Goal: Information Seeking & Learning: Learn about a topic

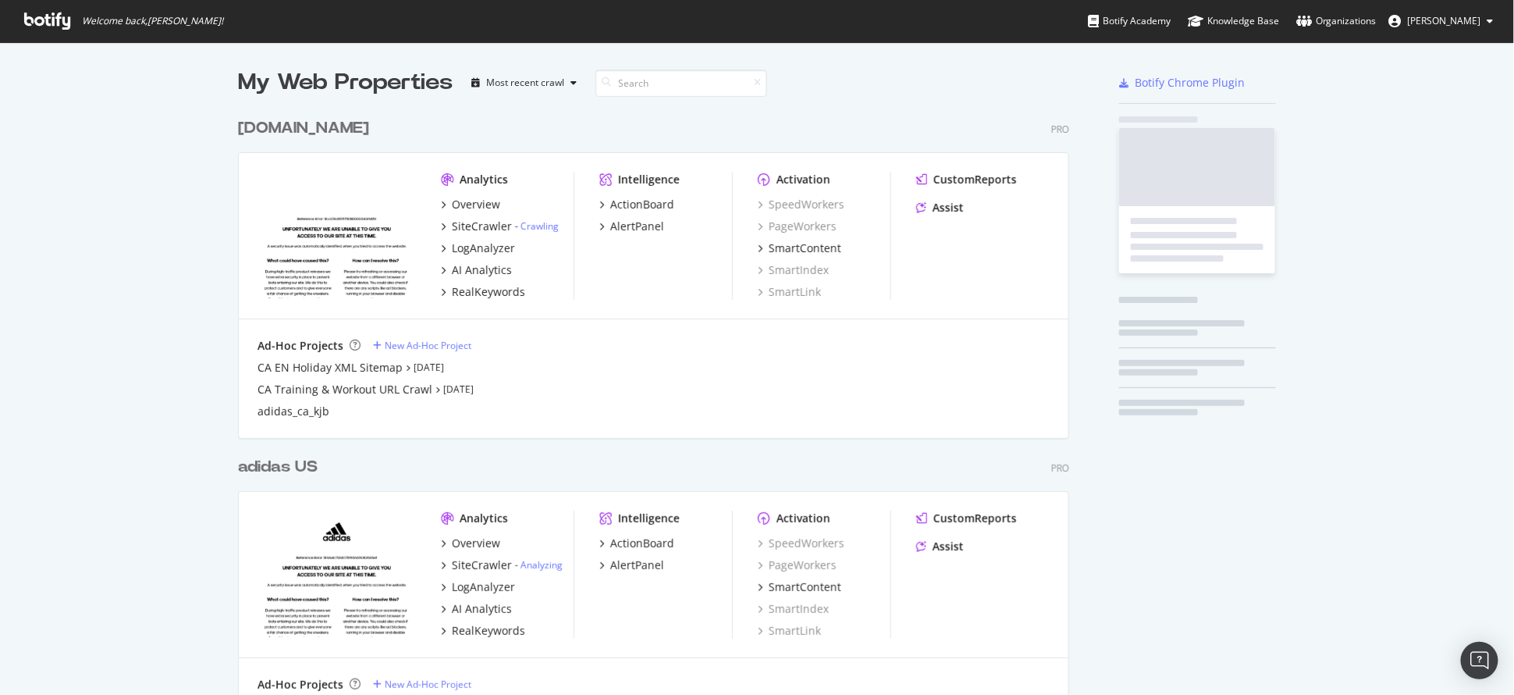
scroll to position [689, 828]
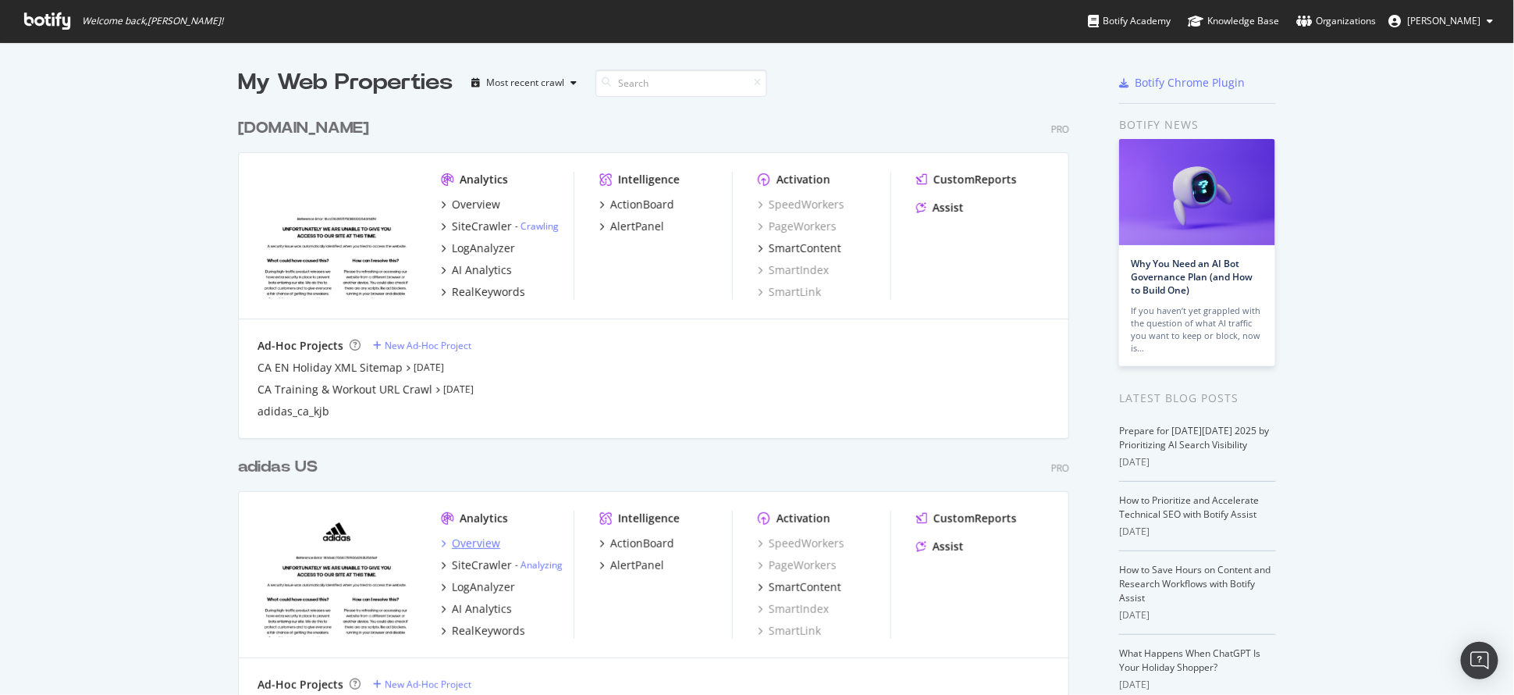
click at [479, 548] on div "Overview" at bounding box center [476, 543] width 48 height 16
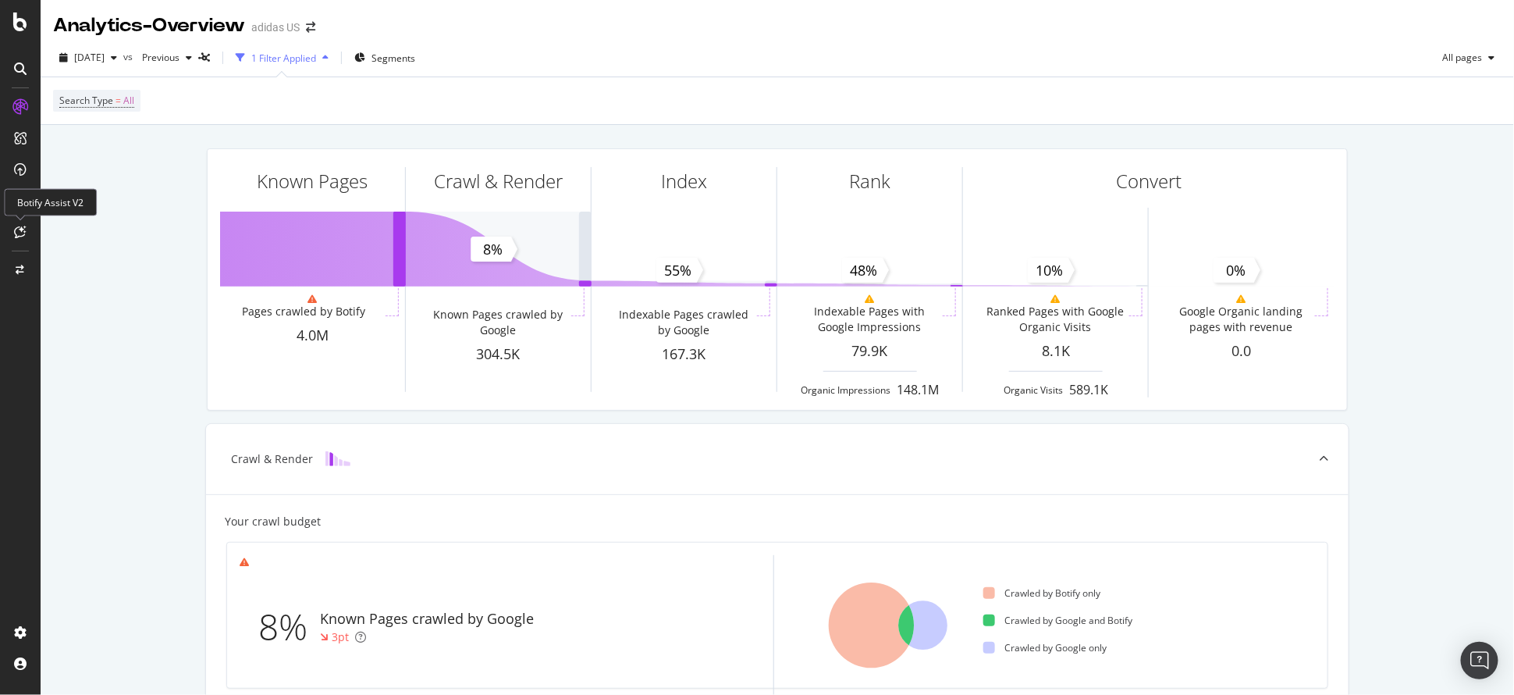
click at [23, 236] on icon at bounding box center [21, 232] width 12 height 12
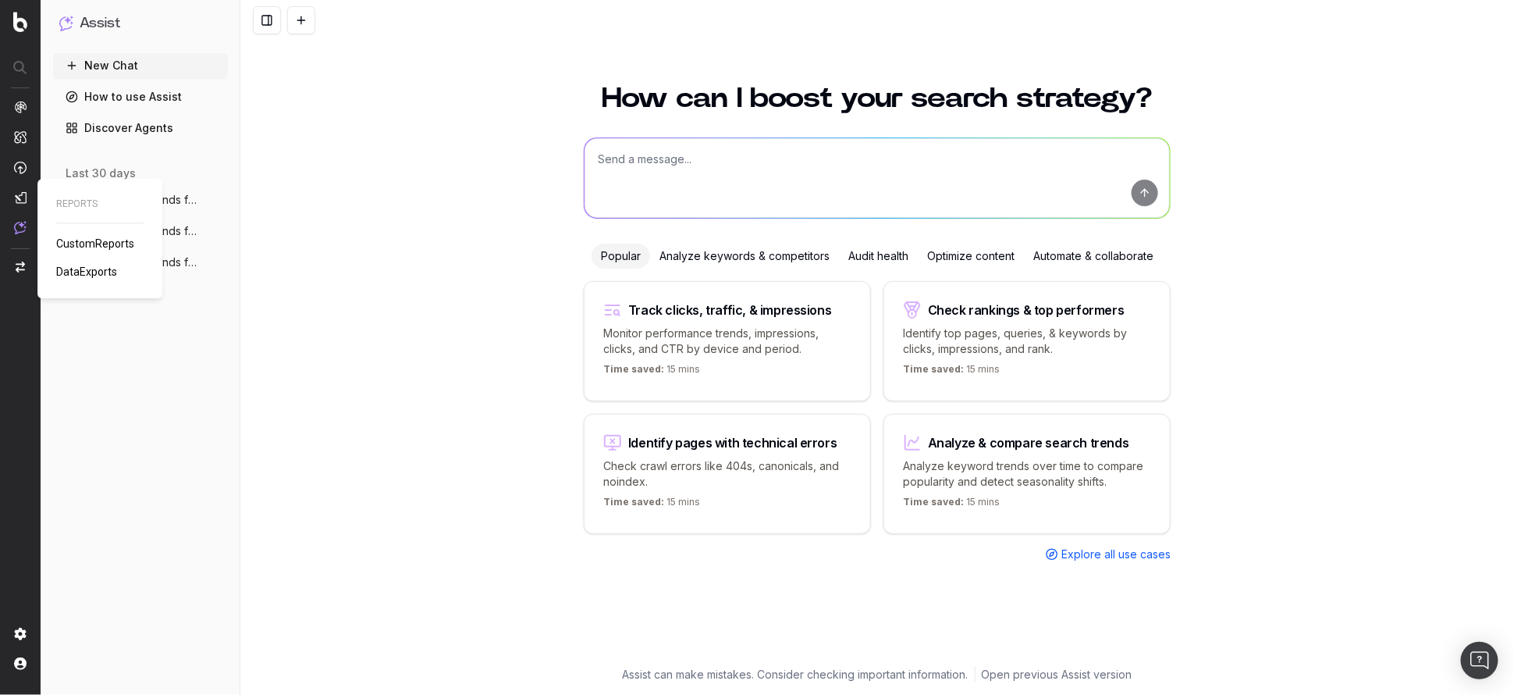
click at [105, 247] on span "CustomReports" at bounding box center [95, 243] width 78 height 12
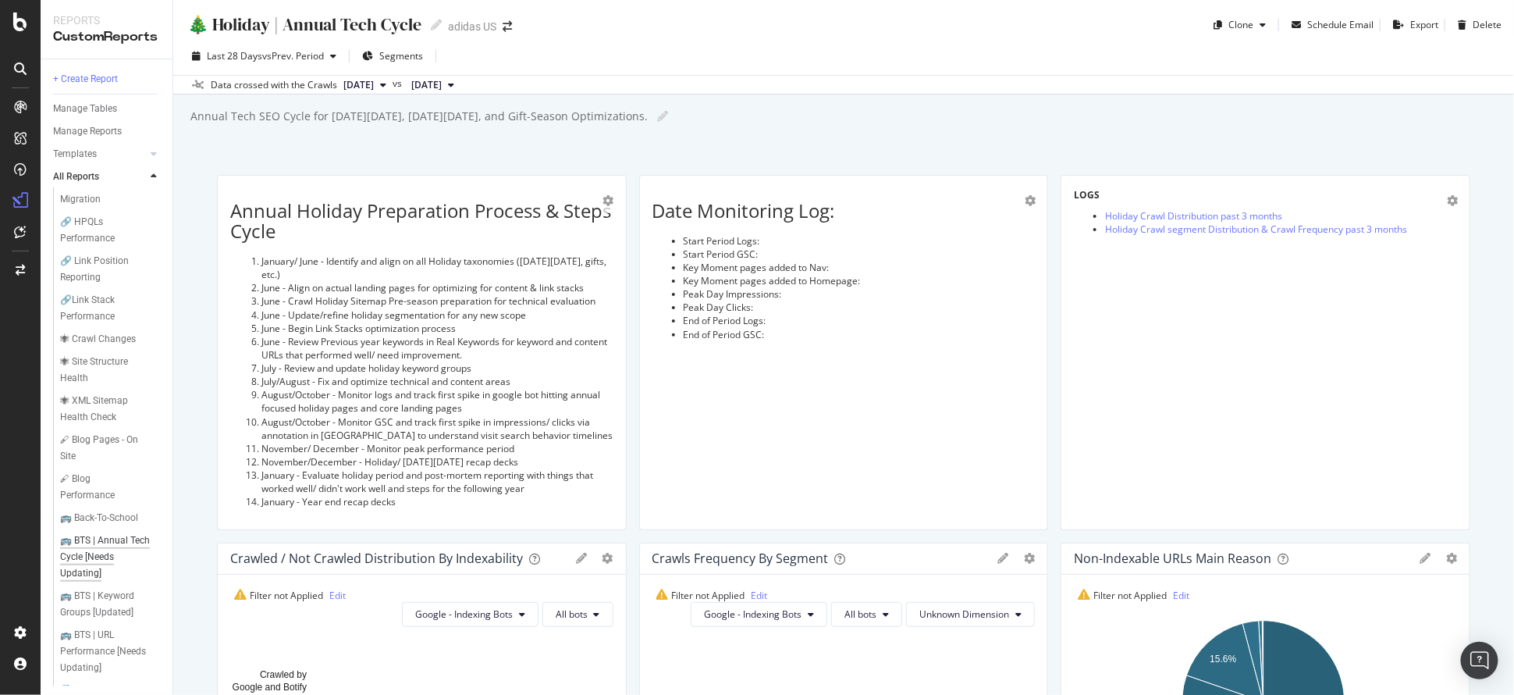
scroll to position [579, 0]
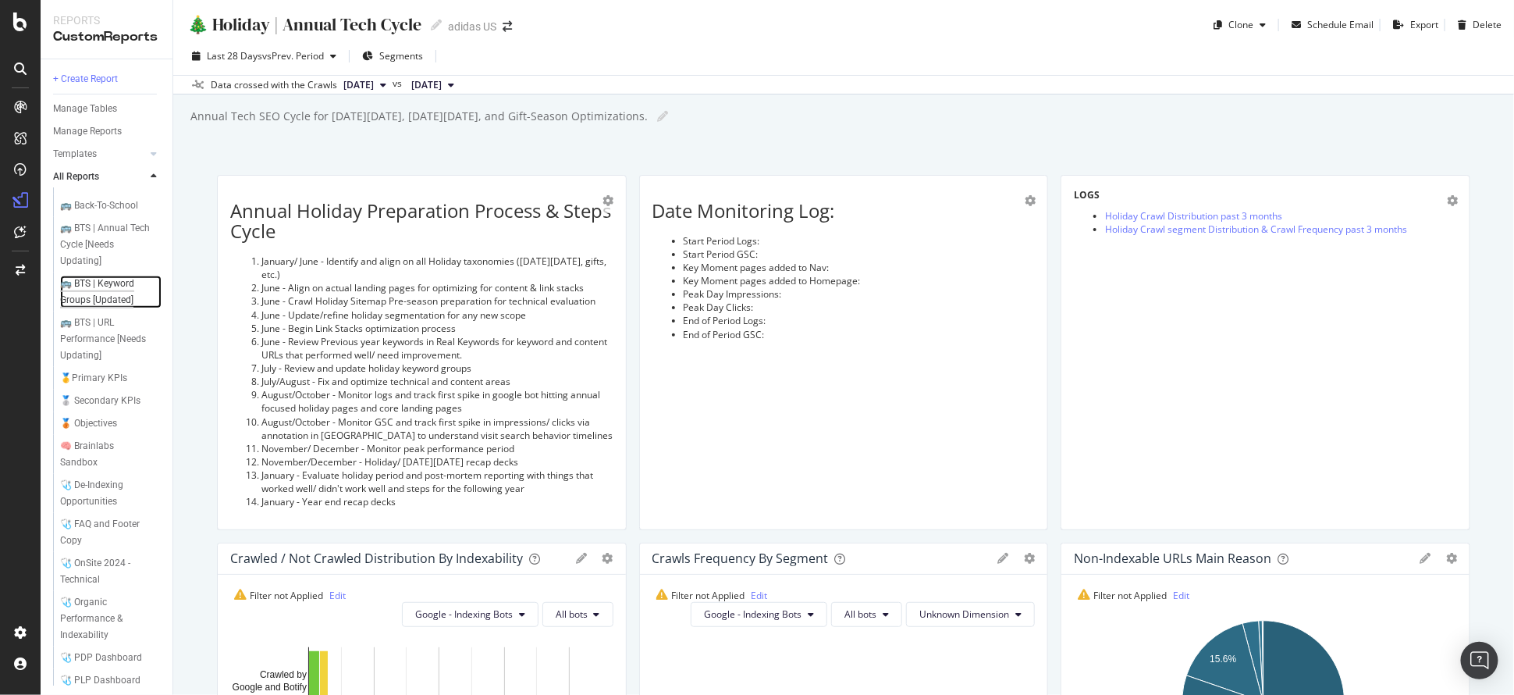
click at [98, 308] on div "🚌 BTS | Keyword Groups [Updated]" at bounding box center [106, 291] width 92 height 33
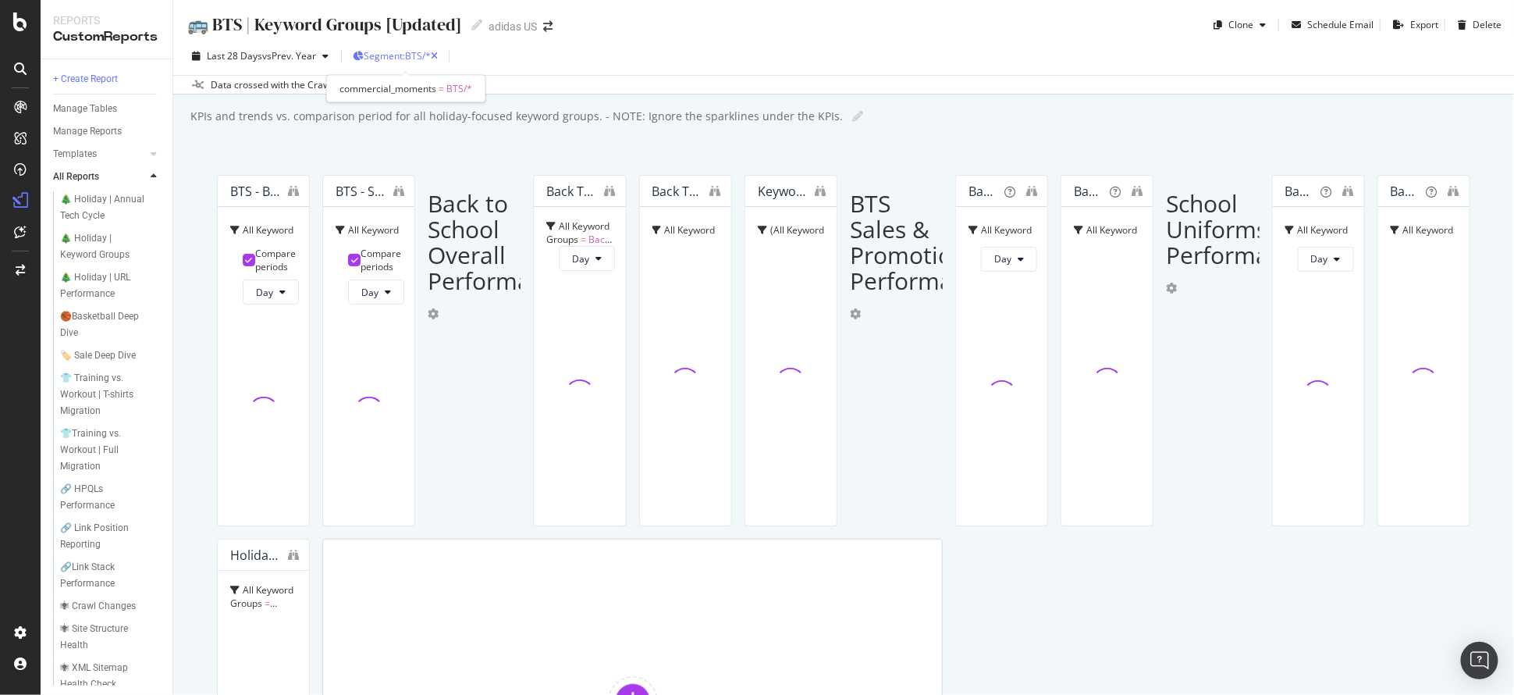
click at [421, 50] on span "Segment: BTS/*" at bounding box center [397, 55] width 67 height 13
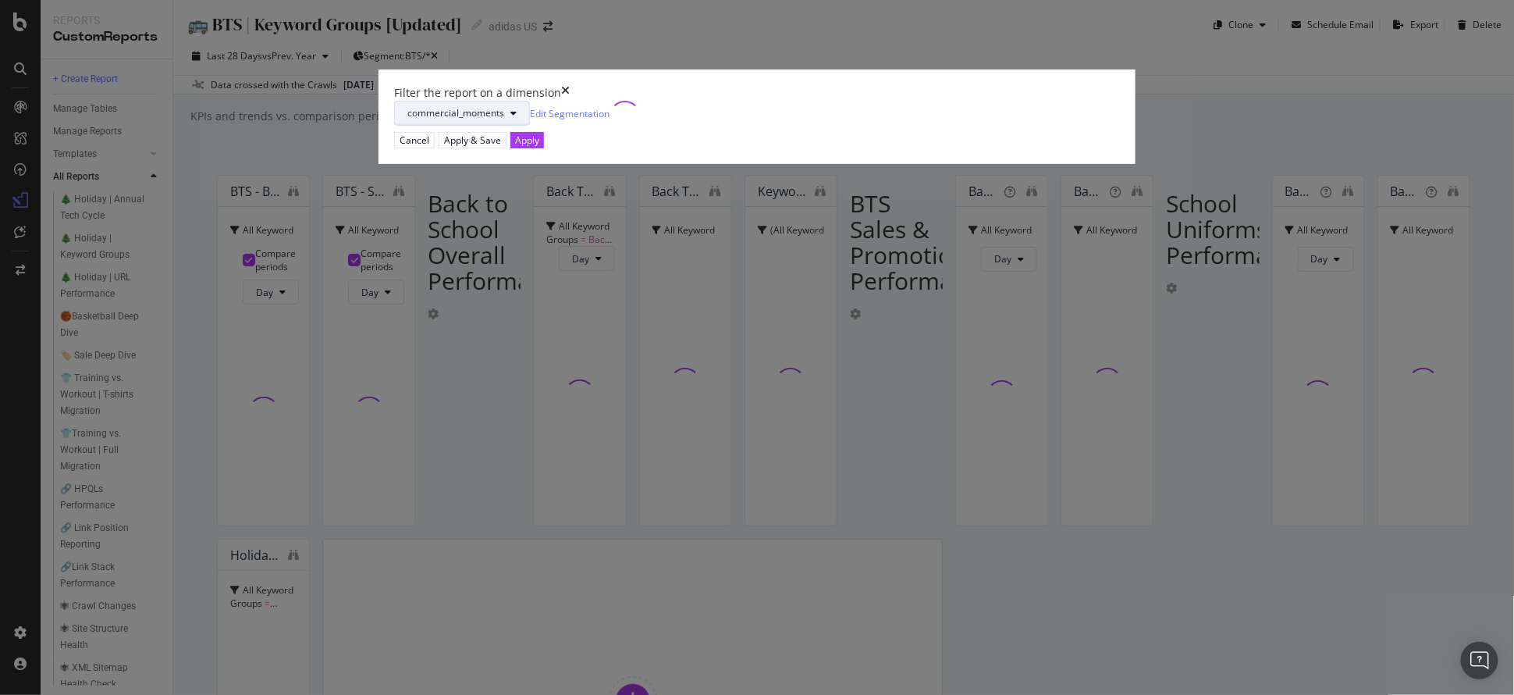
click at [504, 119] on span "commercial_moments" at bounding box center [455, 112] width 97 height 13
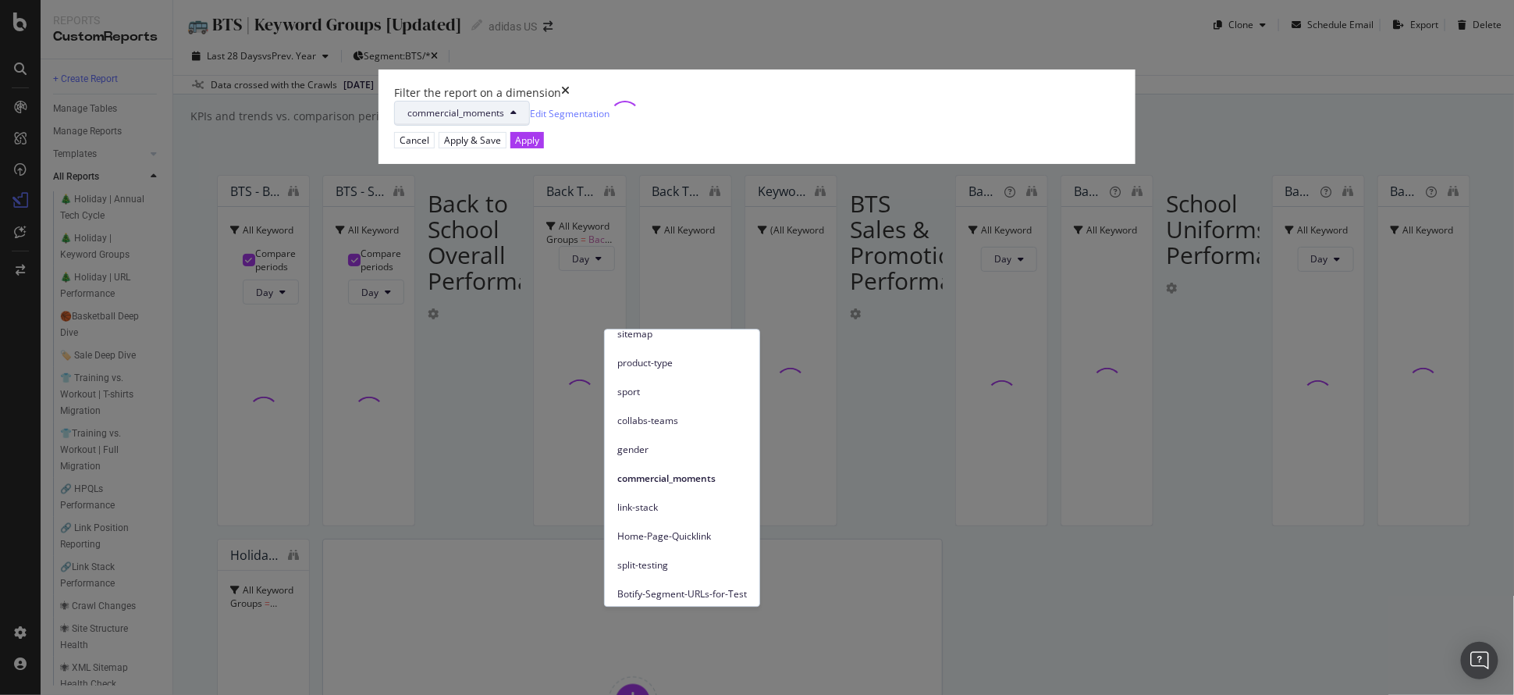
scroll to position [158, 0]
click at [672, 471] on span "commercial_moments" at bounding box center [682, 474] width 130 height 14
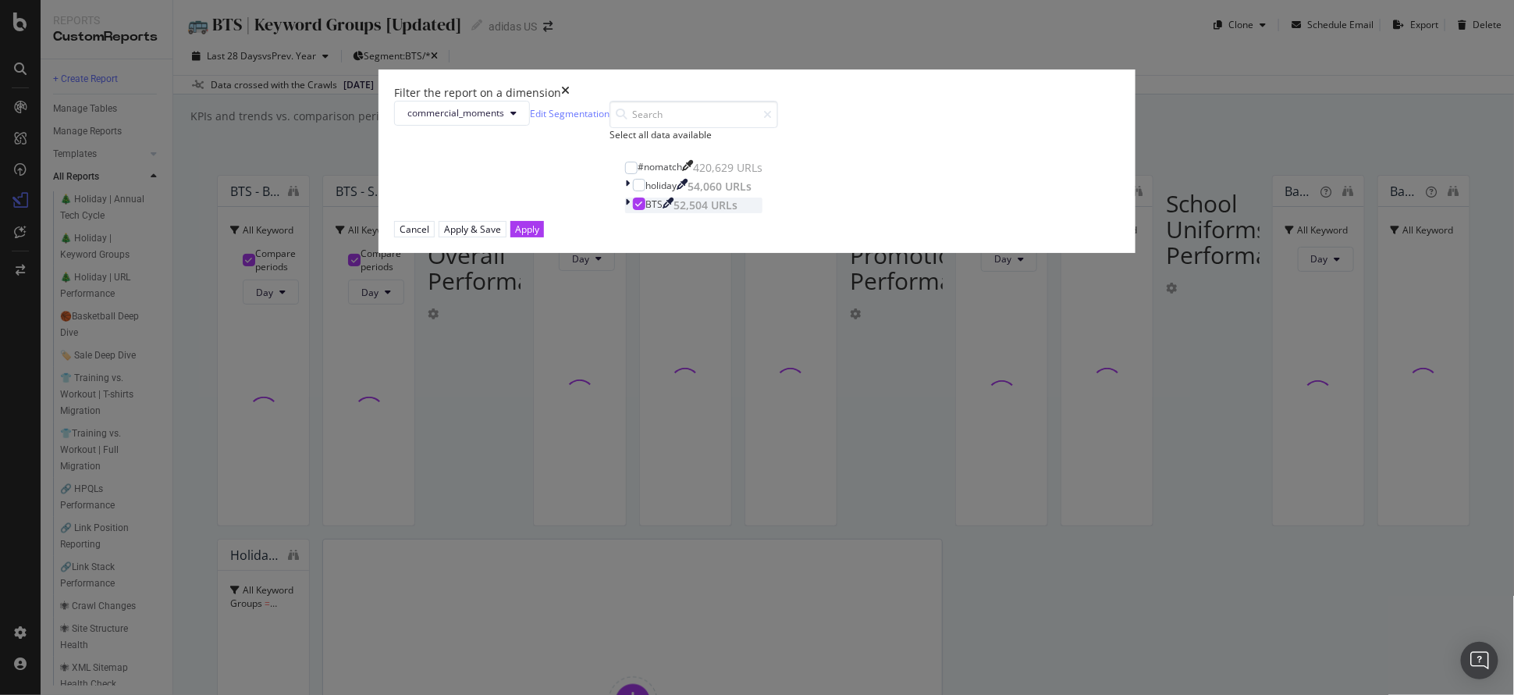
click at [625, 213] on div "BTS 52,504 URLs" at bounding box center [693, 205] width 137 height 16
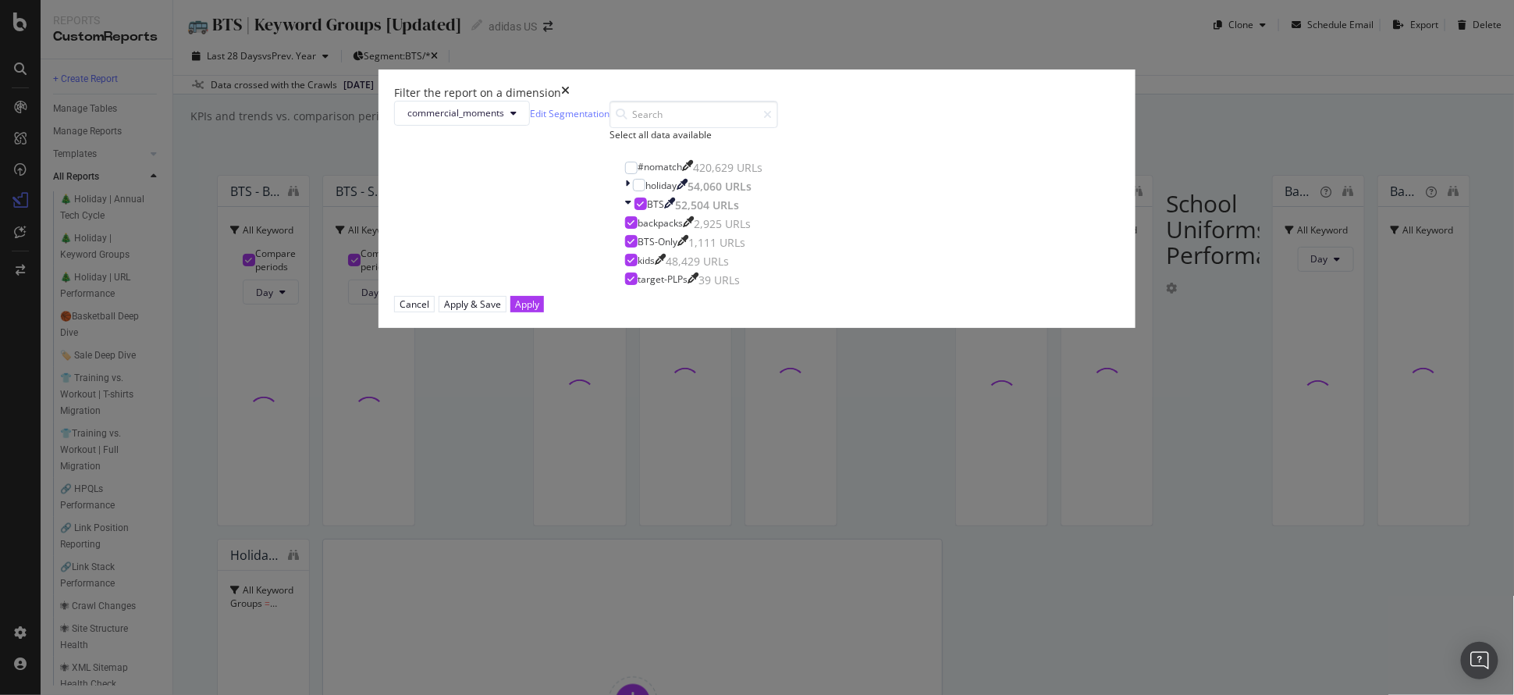
click at [911, 101] on div "Filter the report on a dimension" at bounding box center [757, 93] width 726 height 16
click at [570, 101] on div "times" at bounding box center [565, 93] width 9 height 16
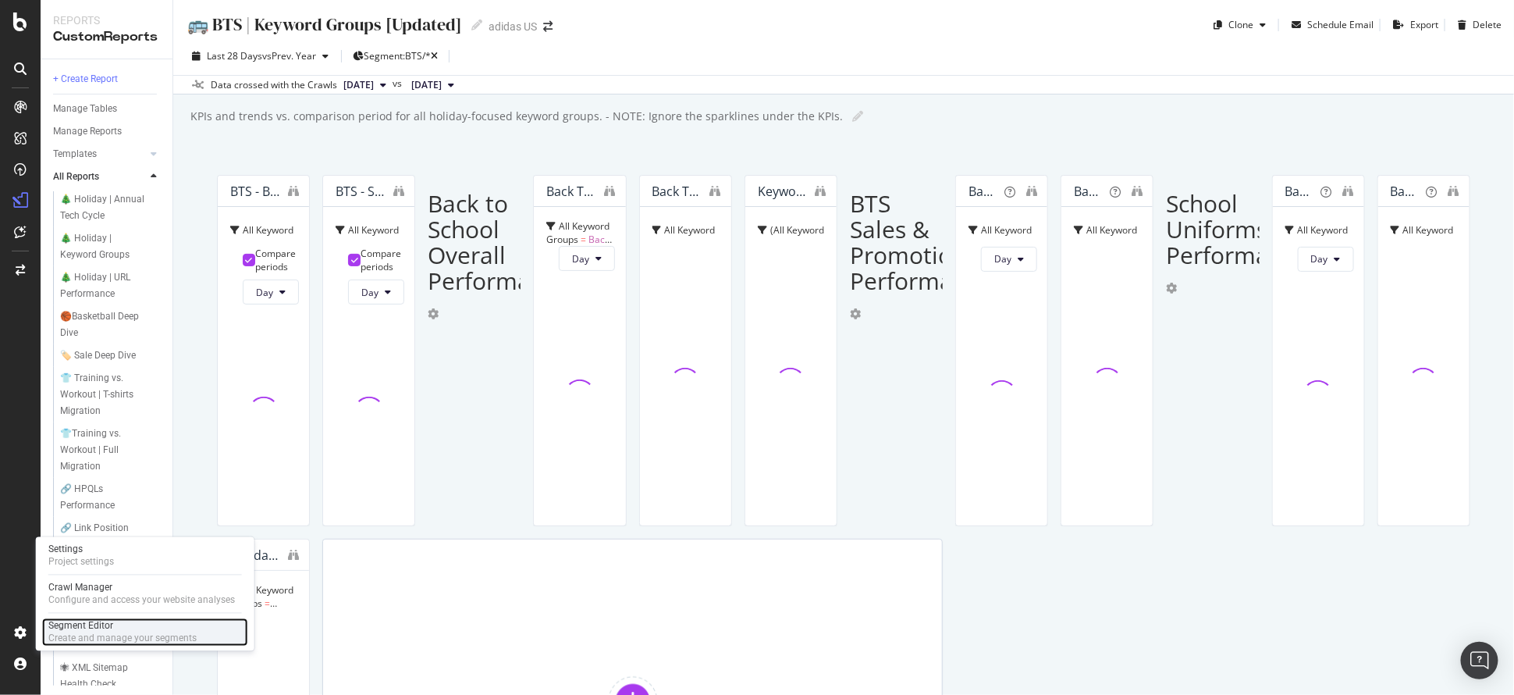
click at [115, 645] on div "Segment Editor Create and manage your segments" at bounding box center [145, 632] width 206 height 28
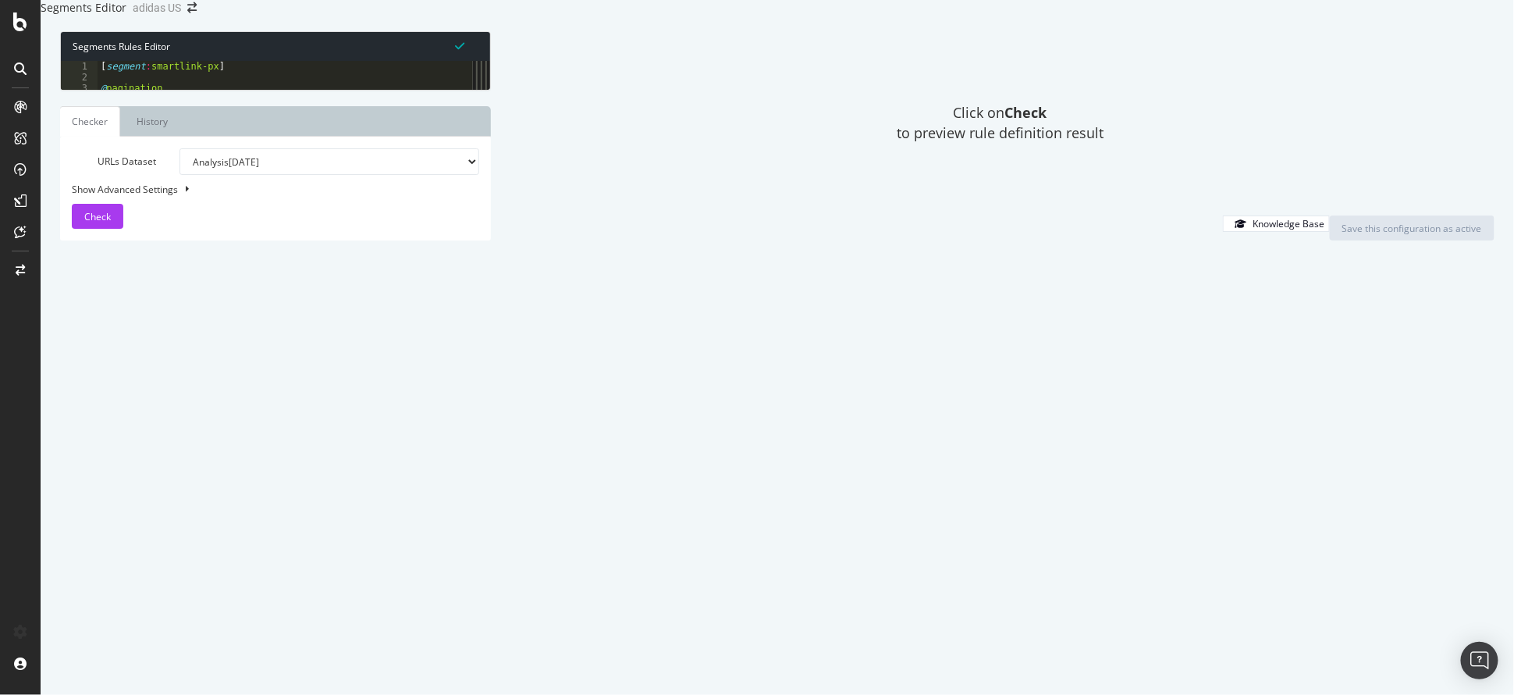
click at [343, 122] on div "[ segment : smartlink-px ] @ pagination path rx ^/us/[^/]+(\?.*start=[0-9]+) fl…" at bounding box center [1409, 283] width 2622 height 445
type textarea "@pagination"
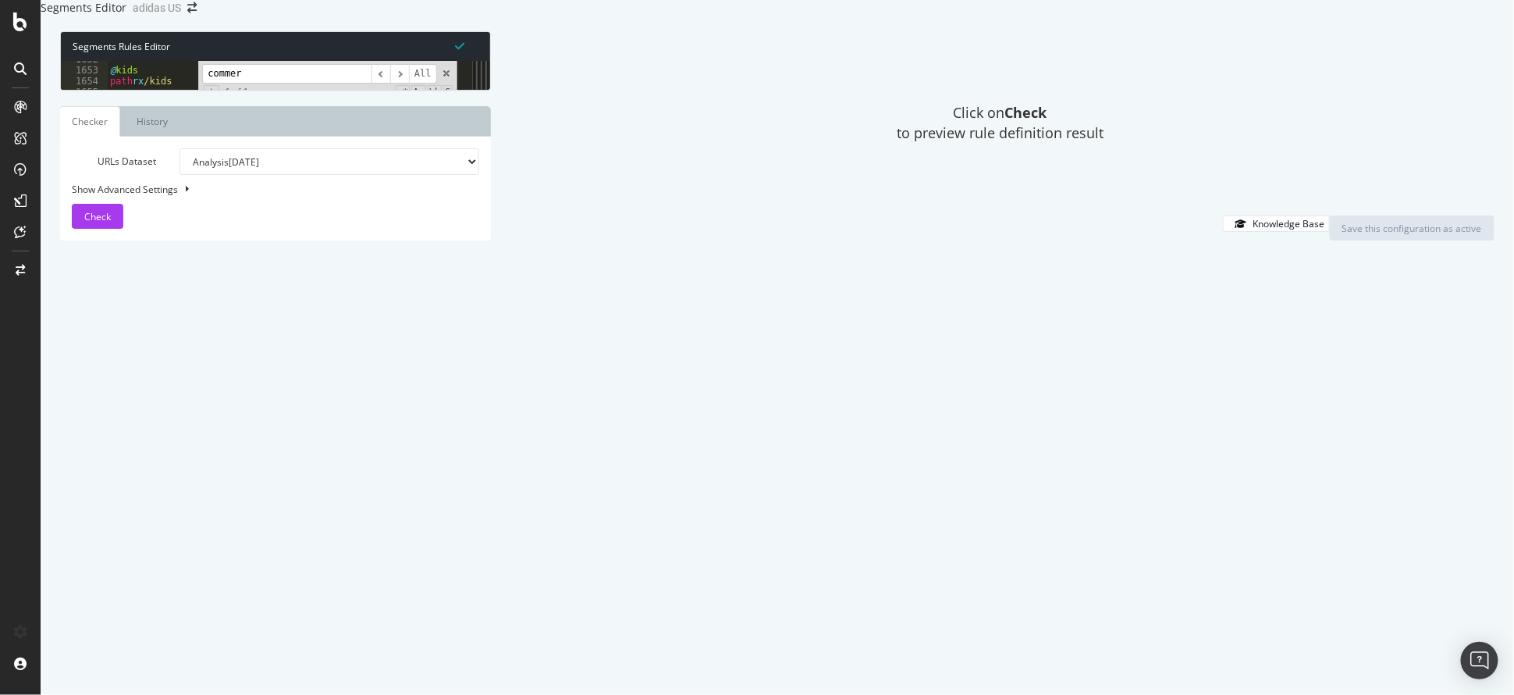
scroll to position [3765, 0]
click at [218, 83] on input "commercial" at bounding box center [286, 74] width 169 height 20
type input "commercial"
click at [403, 83] on span "​" at bounding box center [399, 74] width 19 height 20
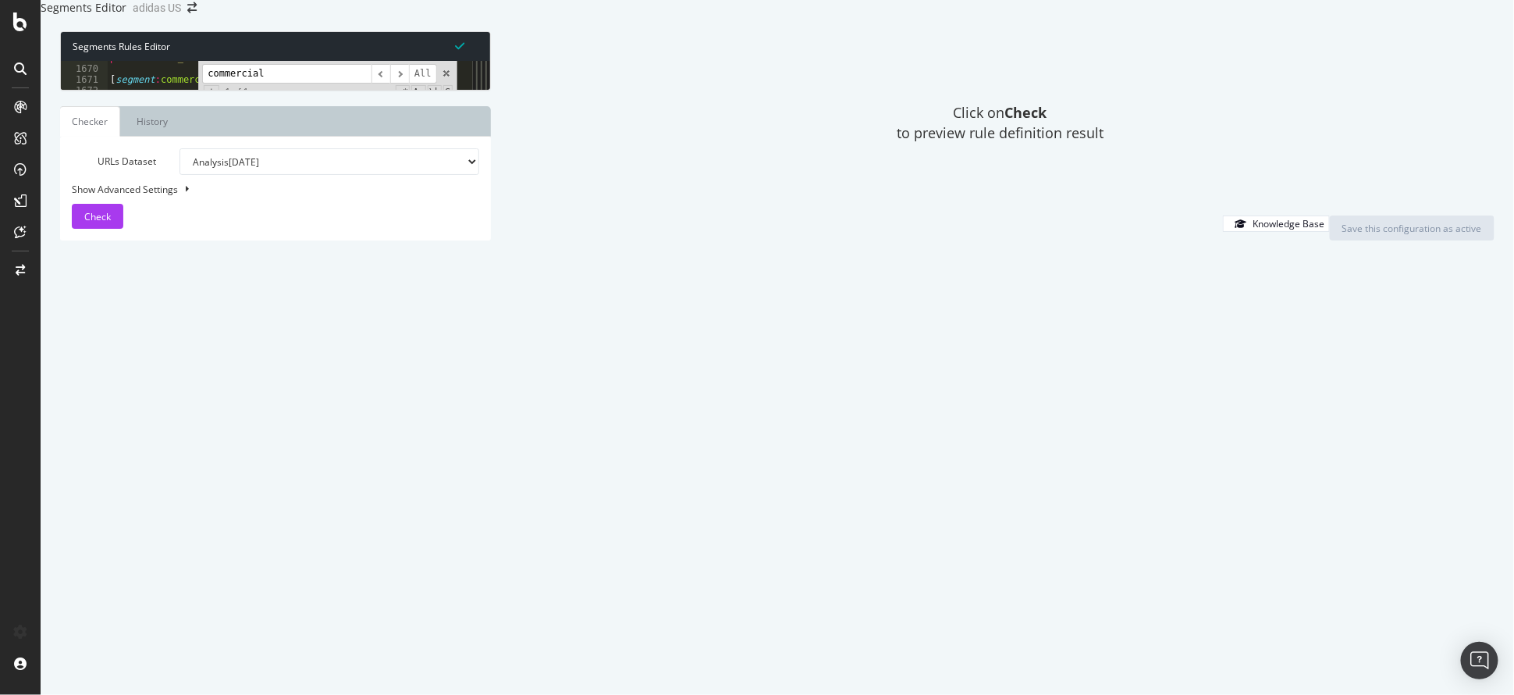
click at [119, 285] on div "path rx infant_toddler [ segment : commercial_moments ] @ holiday/black-[DATE] …" at bounding box center [1418, 274] width 2622 height 445
type textarea "@world cup"
click at [178, 301] on div "path rx infant_toddler [ segment : commercial_moments ] @ holiday/black-[DATE] …" at bounding box center [1418, 274] width 2622 height 445
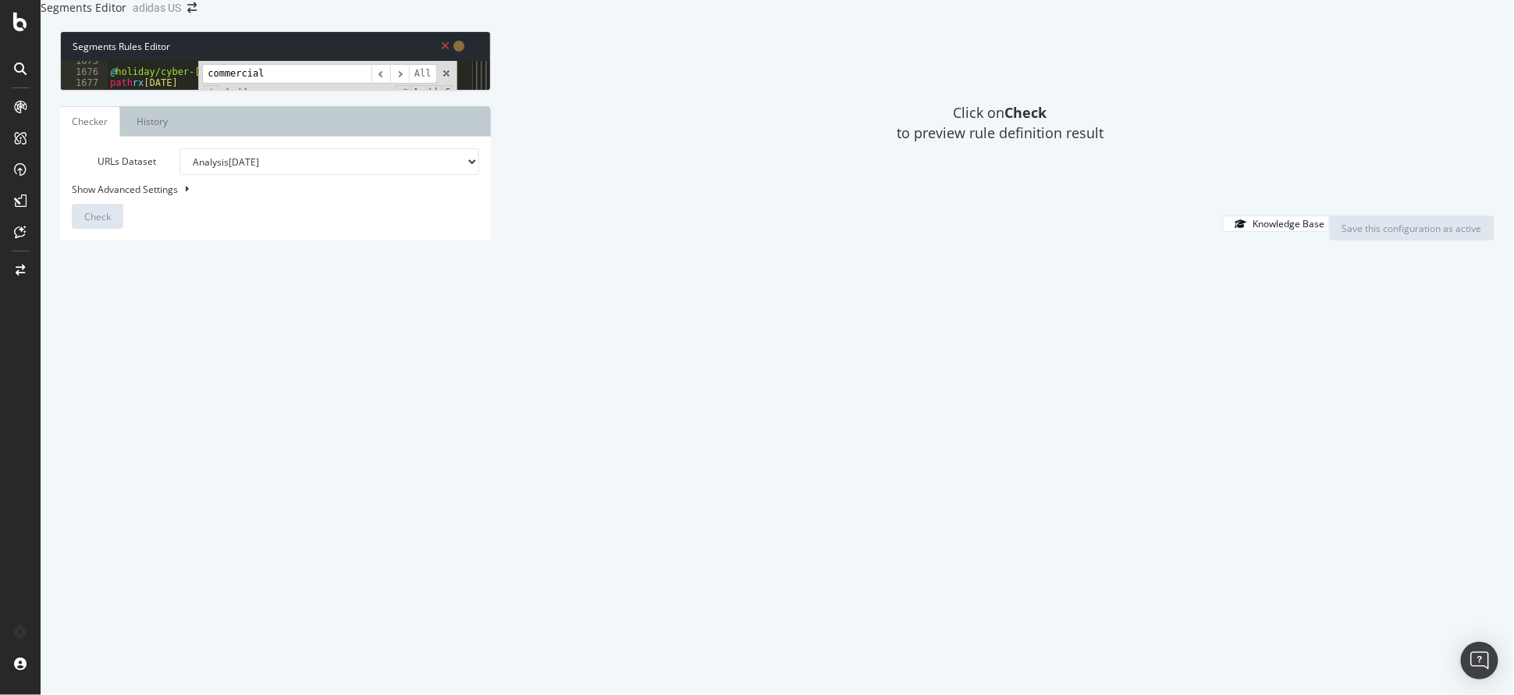
scroll to position [3804, 0]
click at [181, 307] on div "path rx infant_toddler [ segment : commercial_moments ] @ holiday/black-[DATE] …" at bounding box center [1418, 274] width 2622 height 445
click at [179, 302] on div "path rx infant_toddler [ segment : commercial_moments ] @ holiday/black-[DATE] …" at bounding box center [1418, 274] width 2622 height 445
paste textarea "fifa_world_cup"
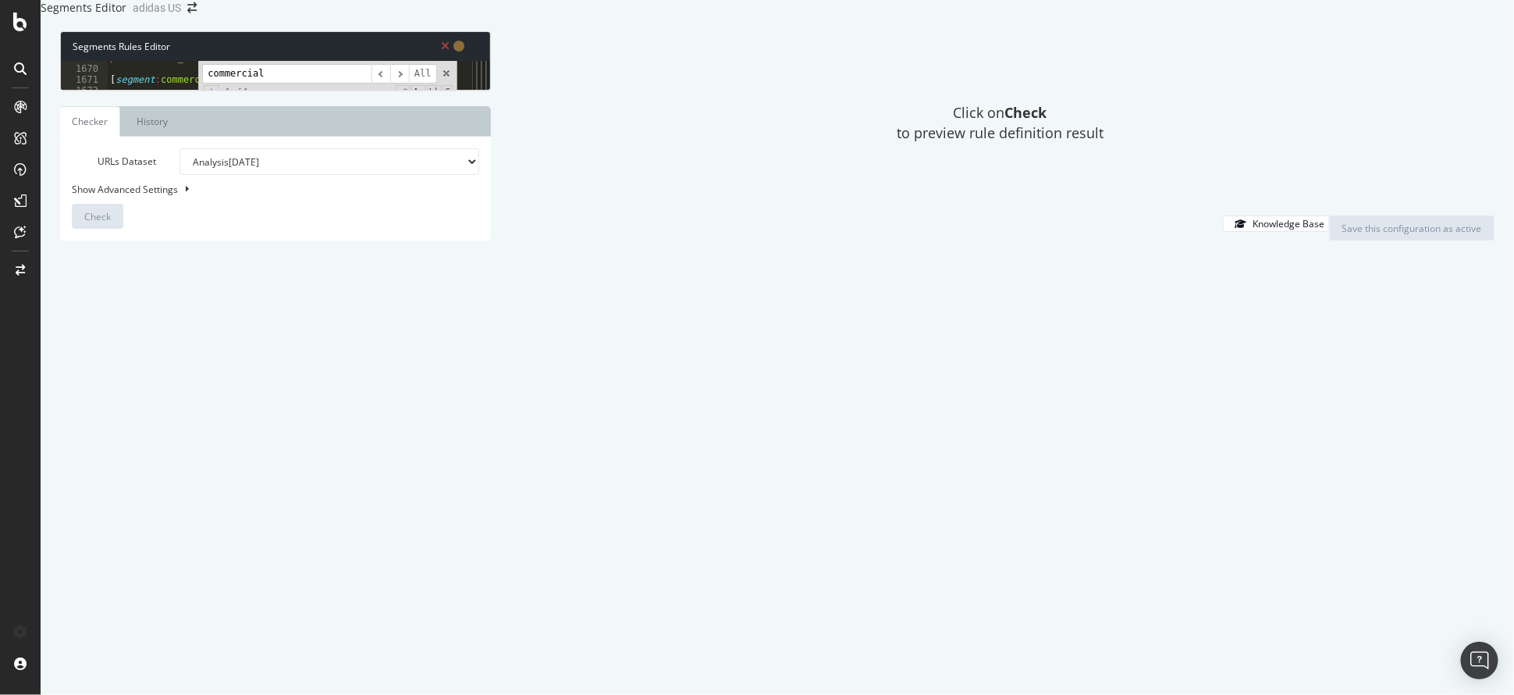
click at [265, 310] on div "path rx infant_toddler [ segment : commercial_moments ] @ holiday/black-[DATE] …" at bounding box center [1418, 274] width 2622 height 445
click at [449, 79] on span at bounding box center [446, 73] width 11 height 11
click at [652, 215] on div "Click on Check to preview rule definition result" at bounding box center [1000, 123] width 988 height 184
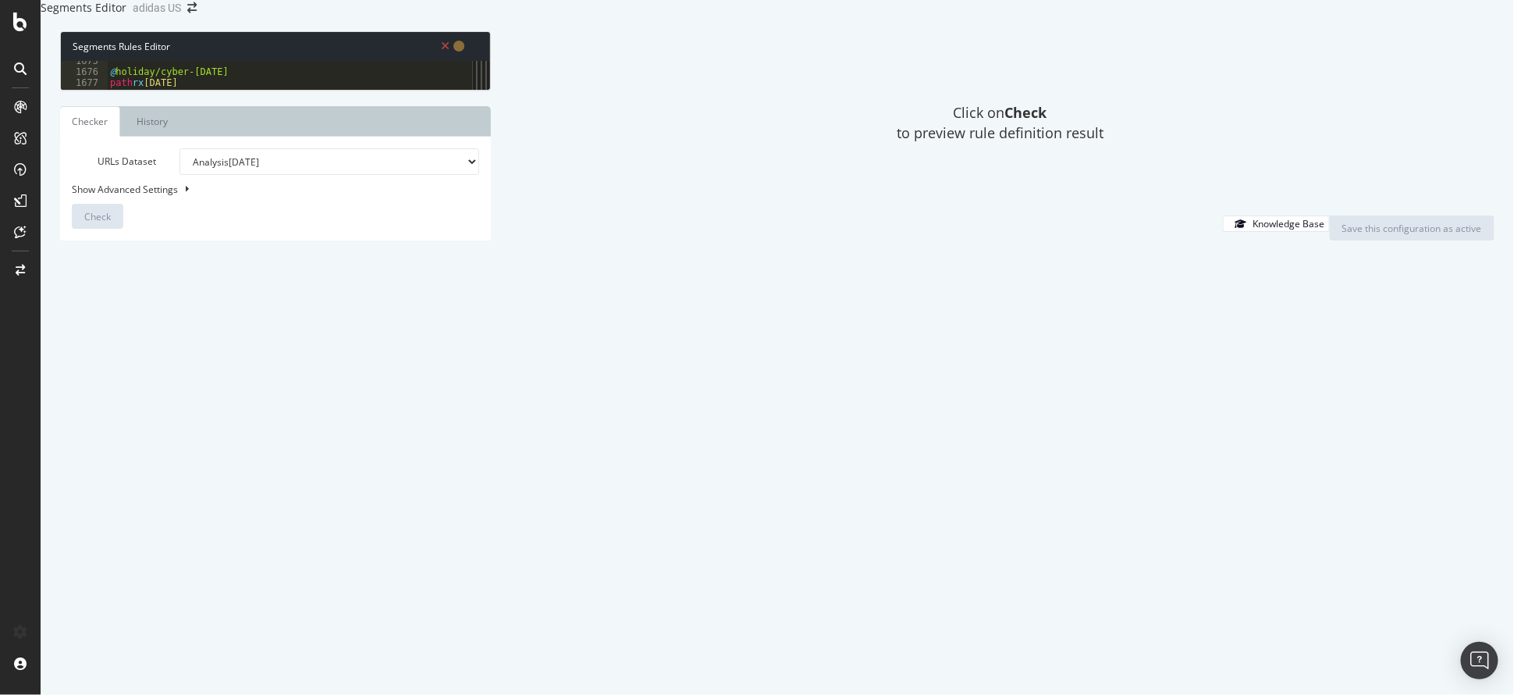
scroll to position [0, 3]
click at [147, 236] on div "@ holiday/cyber-[DATE] path rx [DATE] @ holiday/members_deals path rx members_d…" at bounding box center [1418, 277] width 2622 height 445
click at [109, 223] on span "Check" at bounding box center [97, 216] width 27 height 13
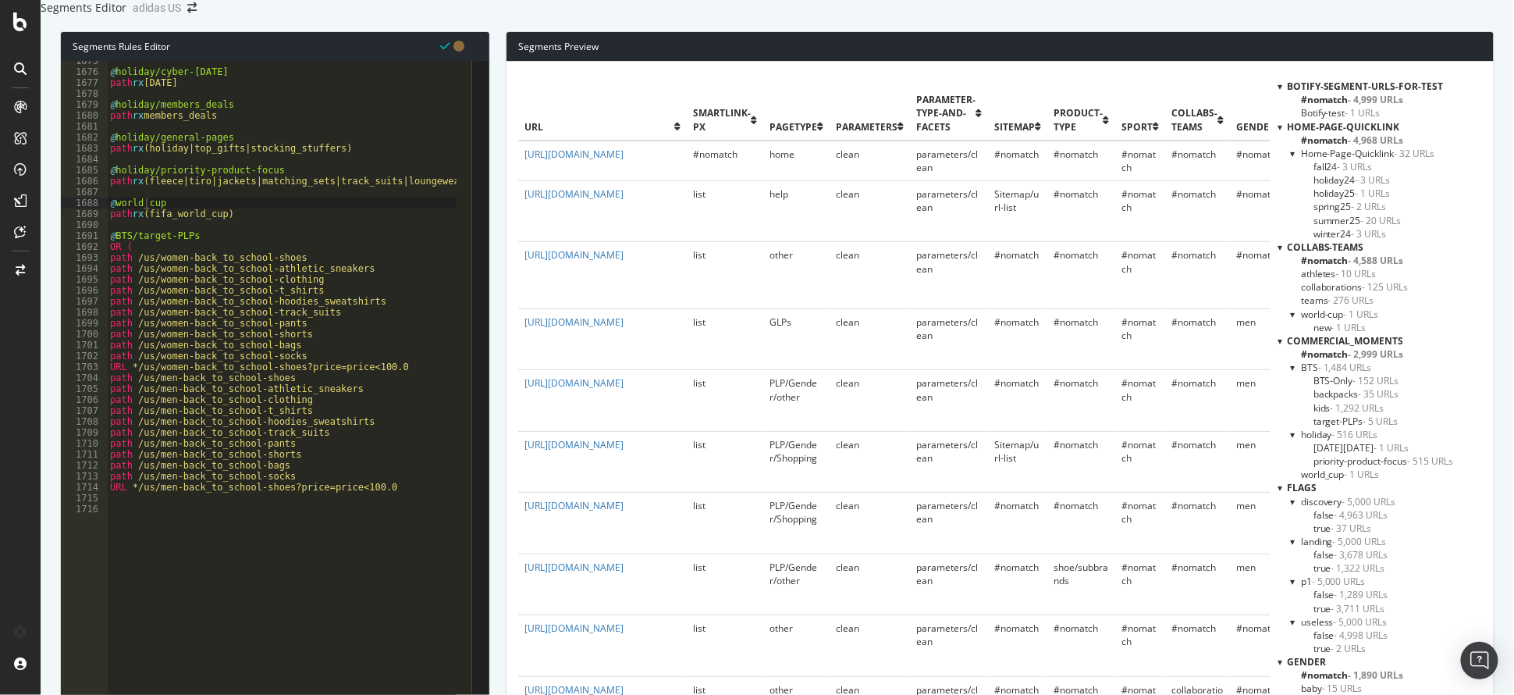
click at [339, 264] on div "@ holiday/cyber-[DATE] path rx [DATE] @ holiday/members_deals path rx members_d…" at bounding box center [1418, 277] width 2622 height 445
type textarea "@BTS/target-PLPs"
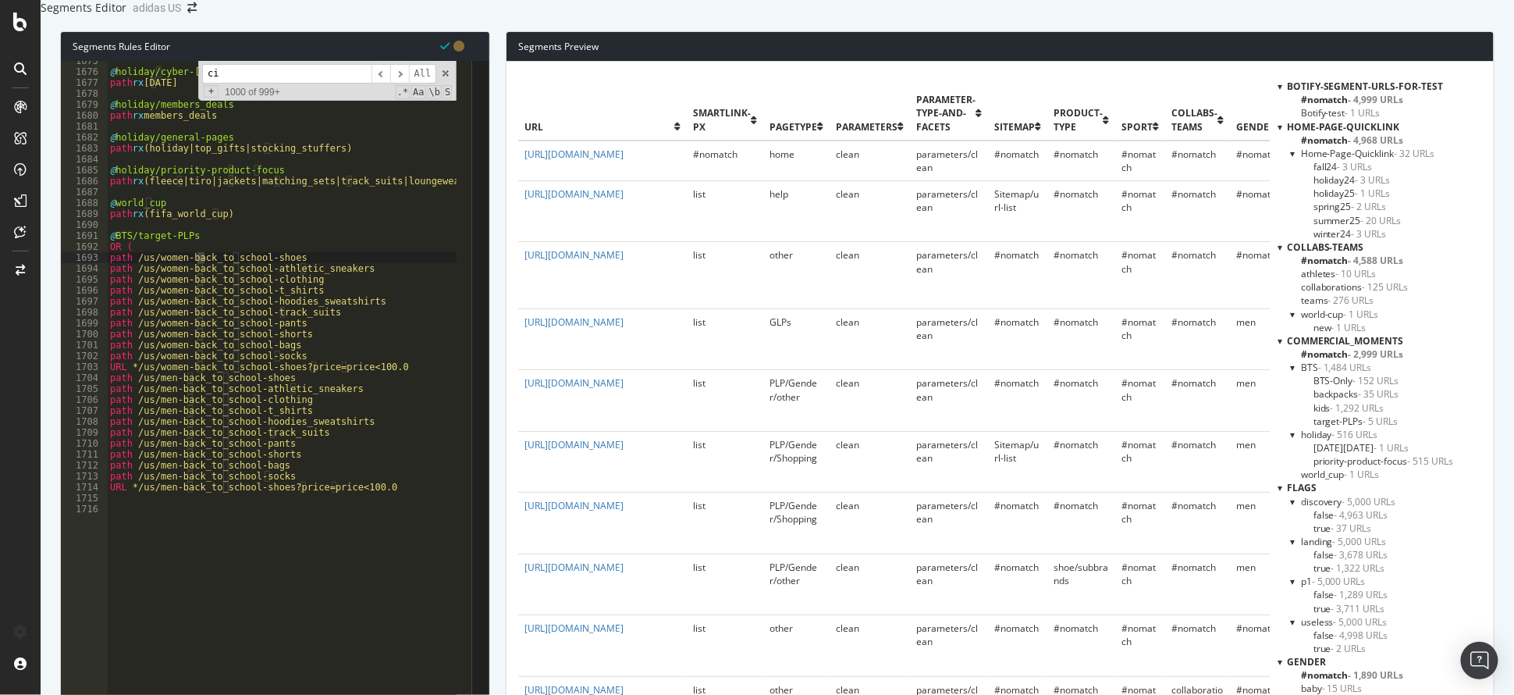
scroll to position [5079, 0]
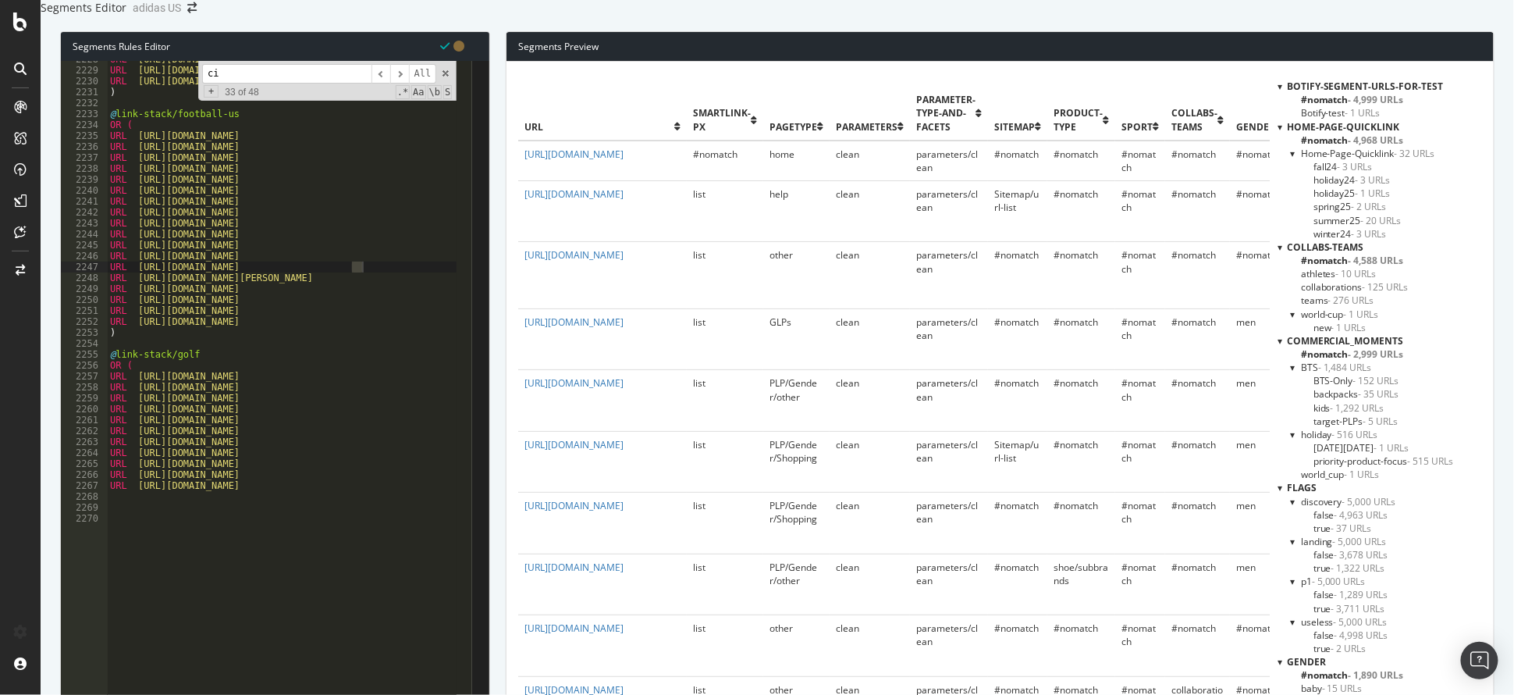
type input "c"
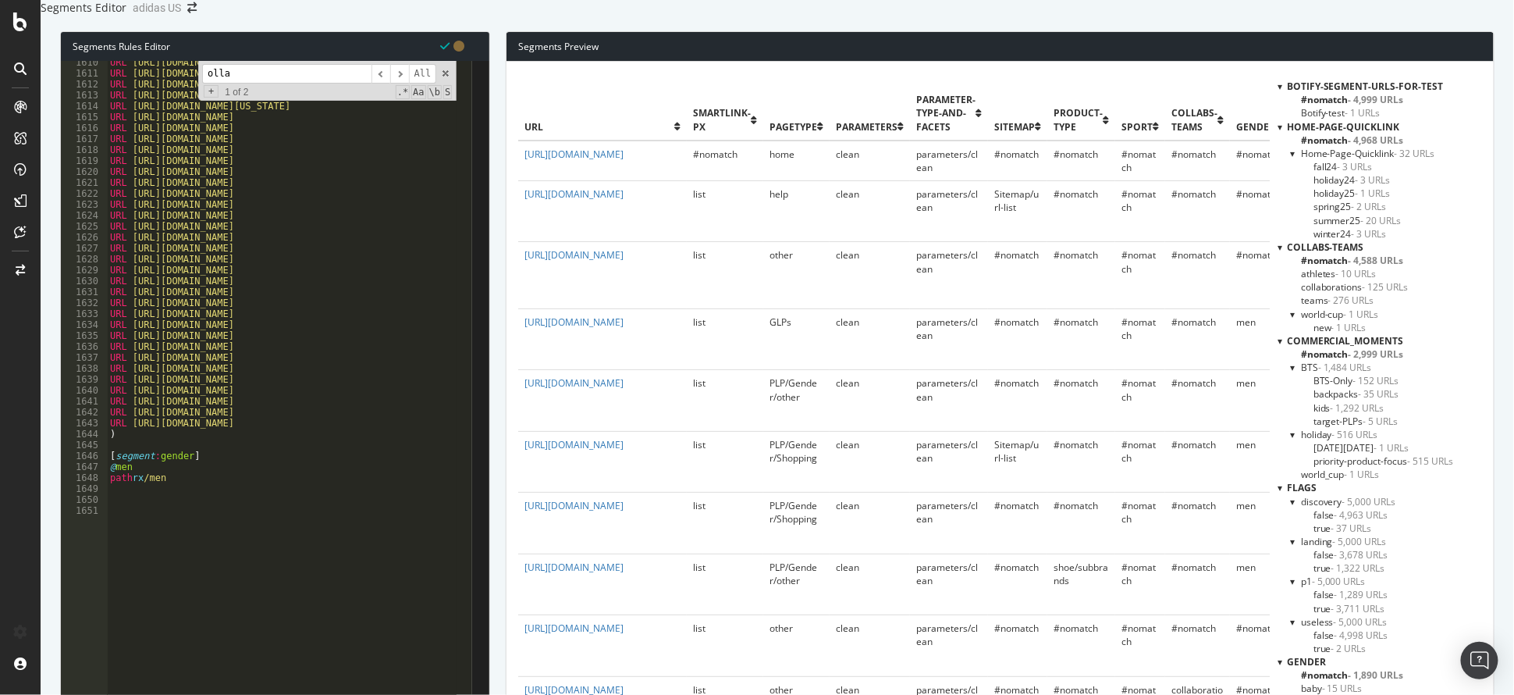
scroll to position [3668, 0]
type input "olla"
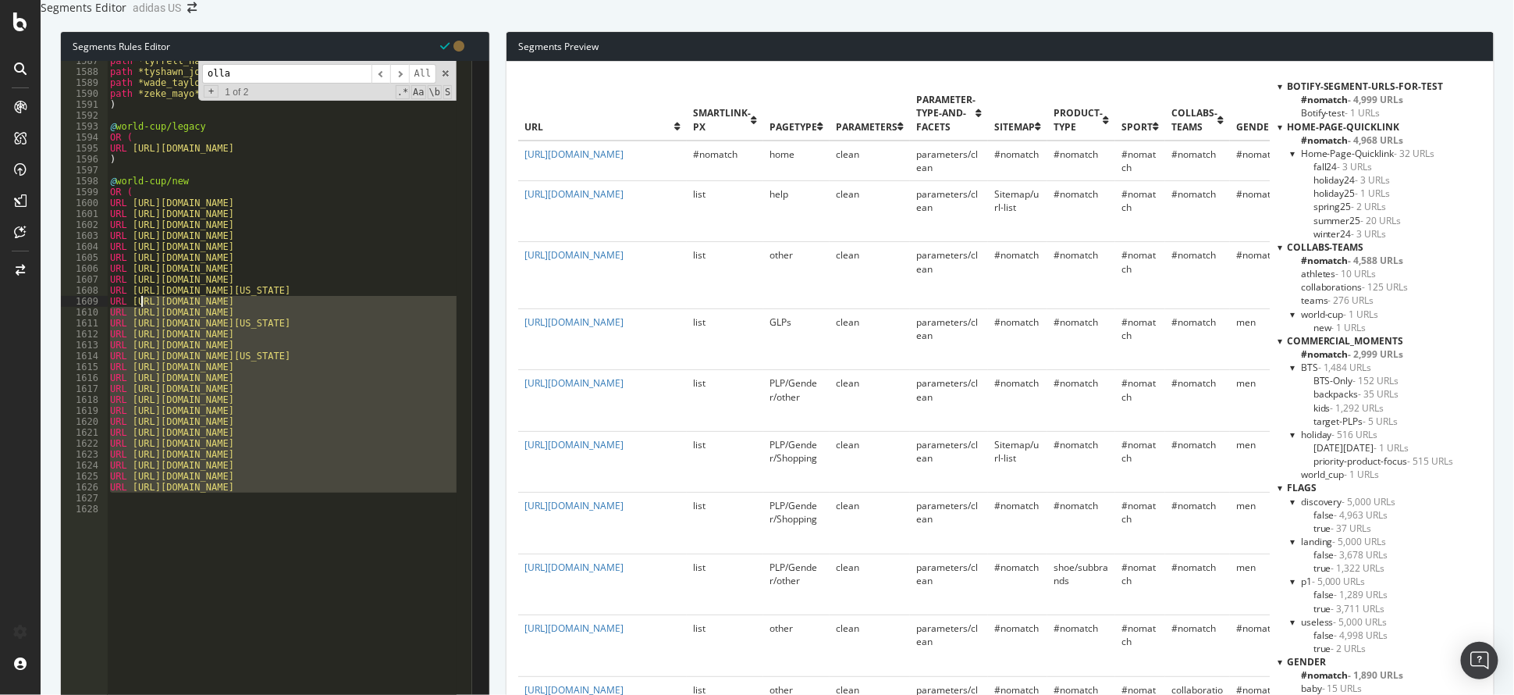
scroll to position [3604, 0]
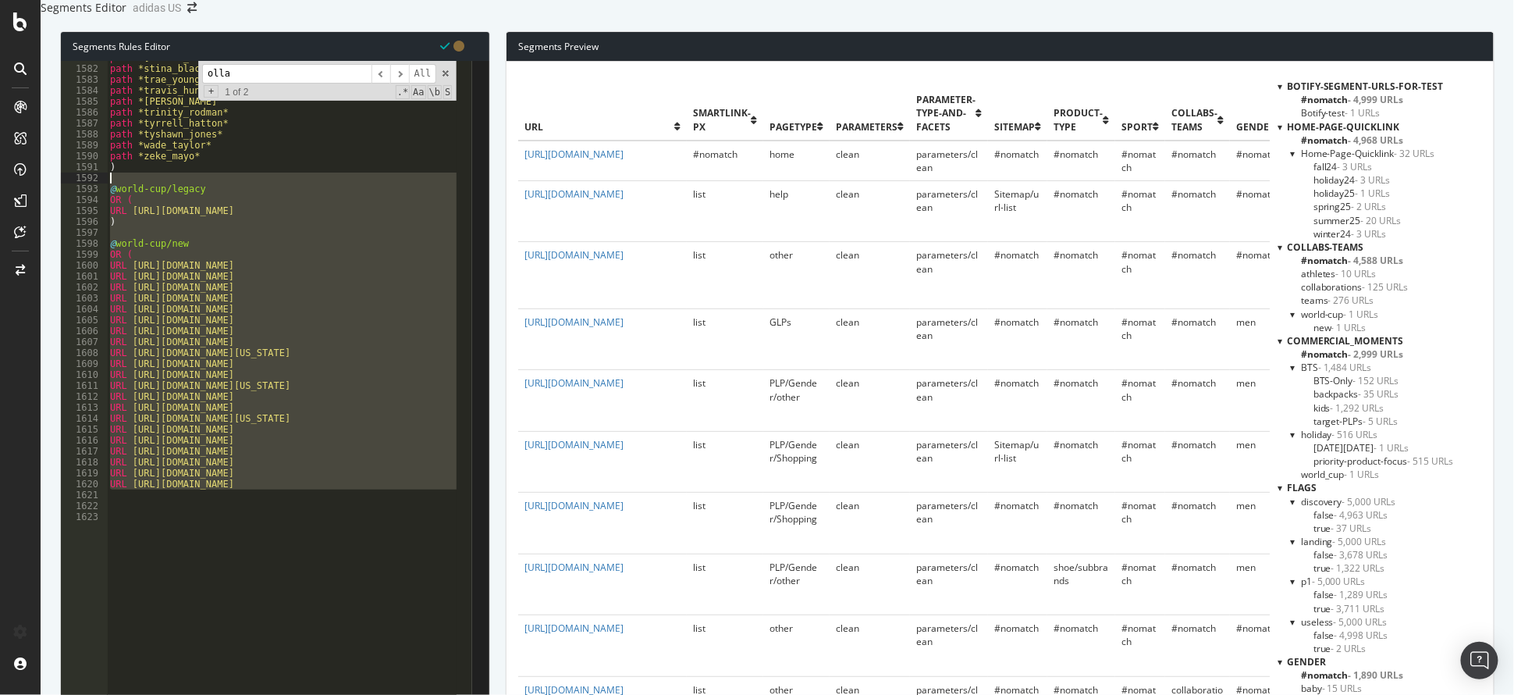
drag, startPoint x: 126, startPoint y: 460, endPoint x: 103, endPoint y: 212, distance: 249.3
type textarea "@world-cup/legacy"
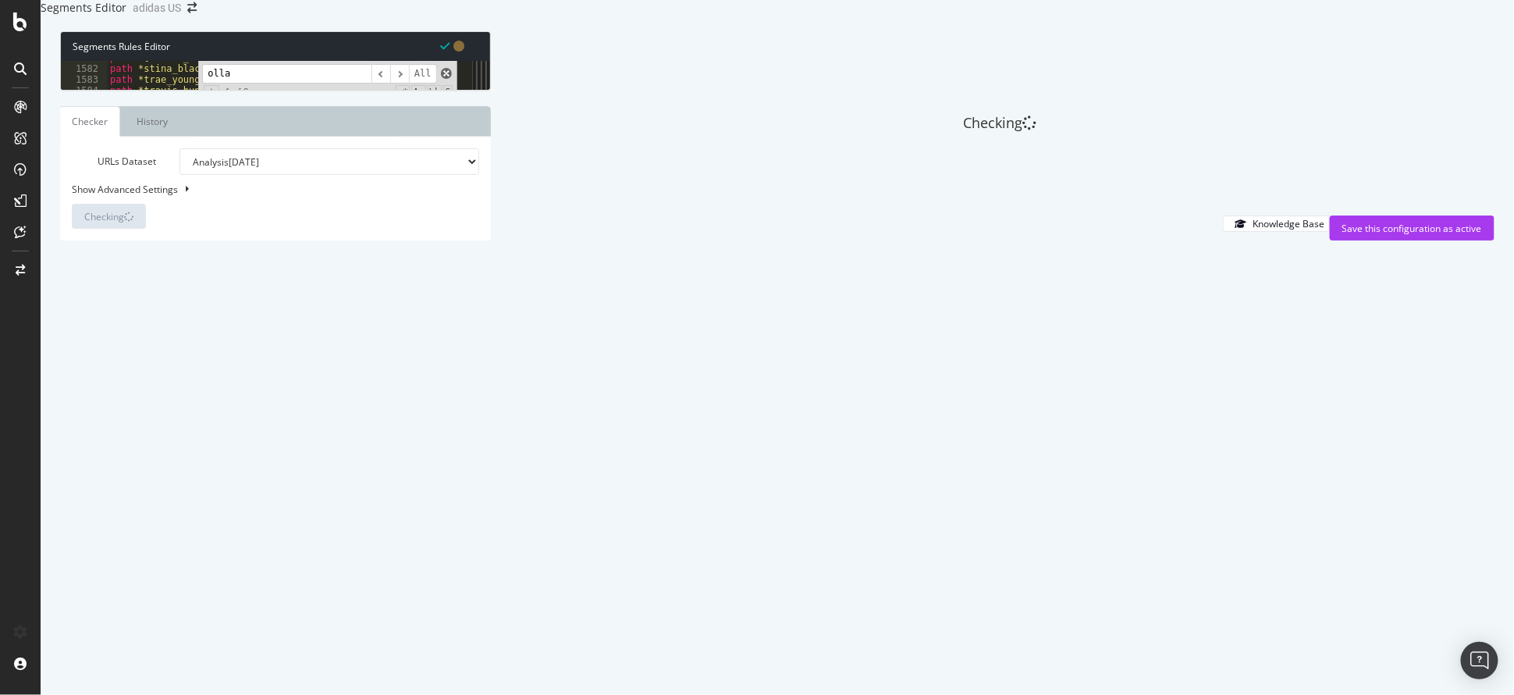
click at [447, 79] on span at bounding box center [446, 73] width 11 height 11
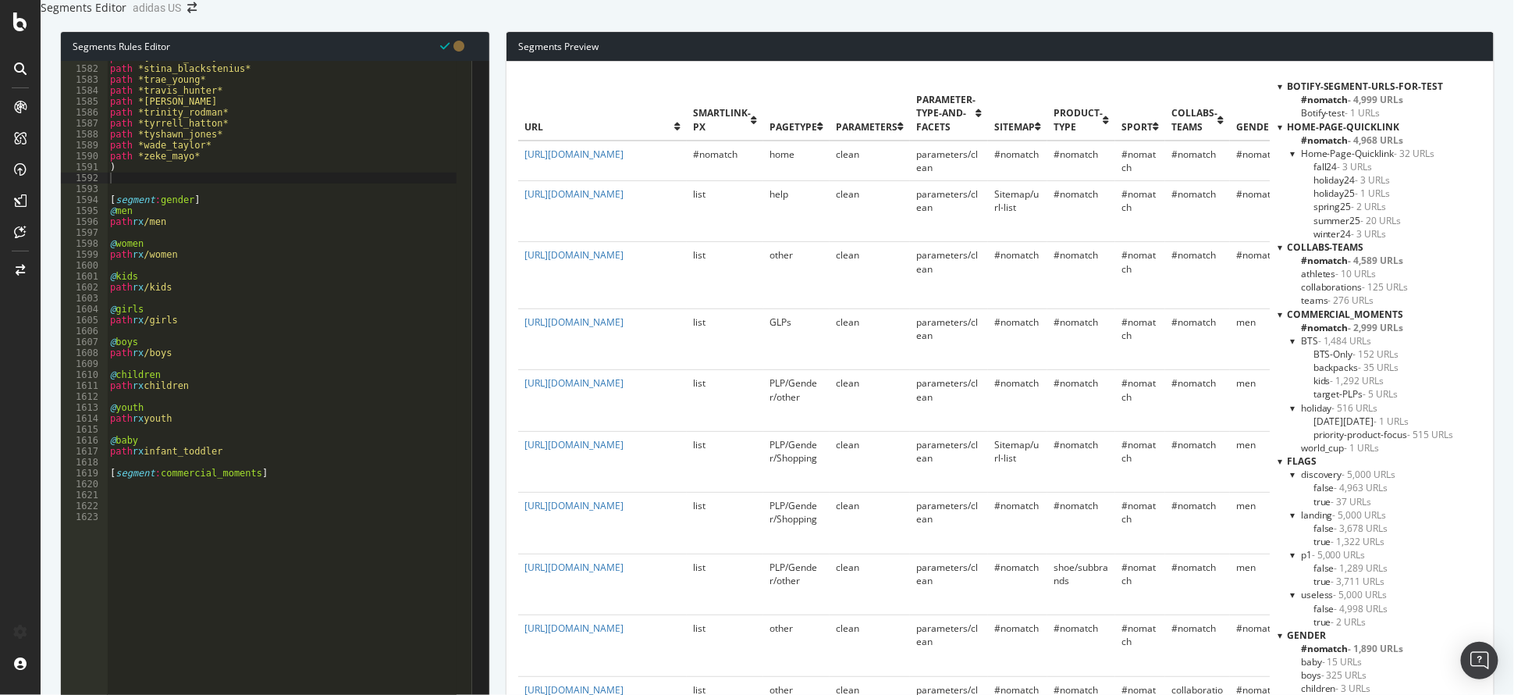
scroll to position [0, 0]
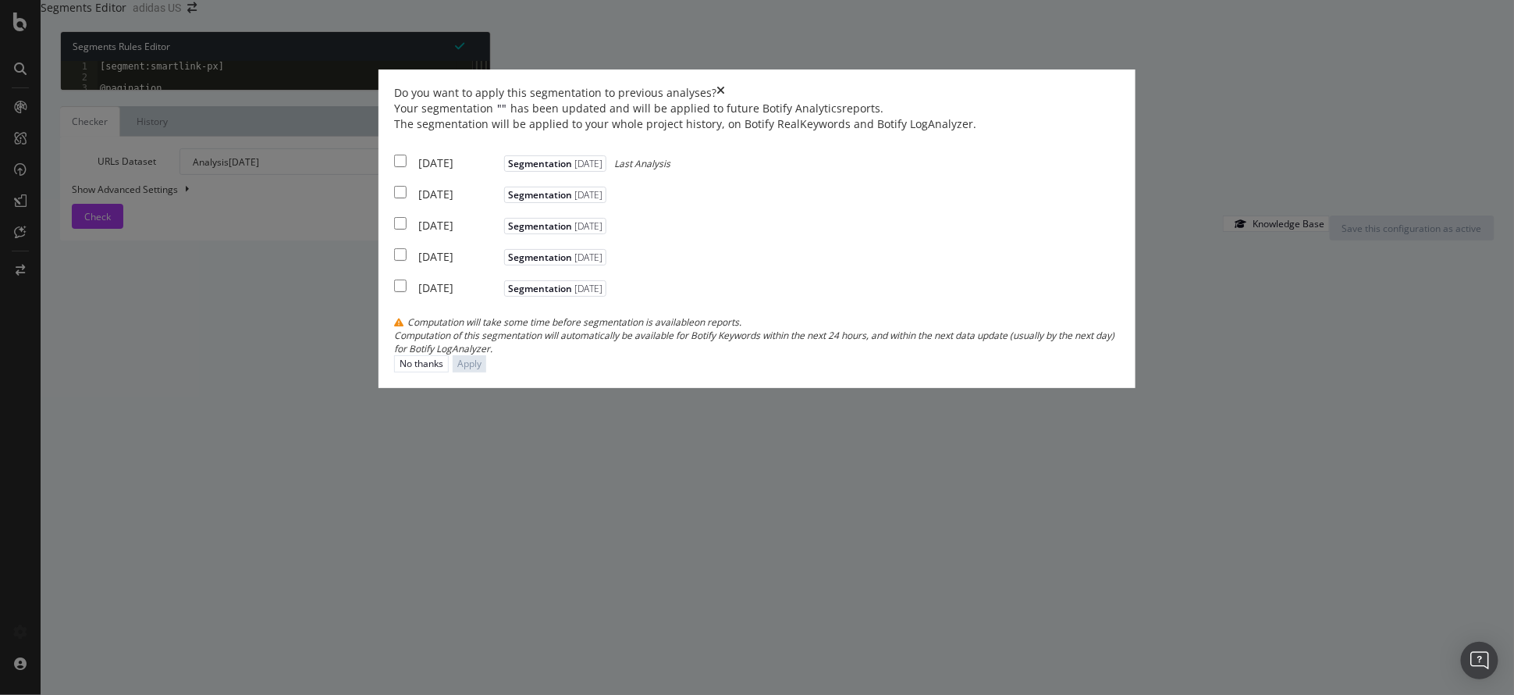
click at [500, 171] on div "[DATE]" at bounding box center [459, 163] width 82 height 16
checkbox input "true"
click at [514, 202] on div "[DATE] Segmentation [DATE]" at bounding box center [502, 193] width 216 height 20
checkbox input "true"
click at [500, 233] on div "[DATE]" at bounding box center [459, 226] width 82 height 16
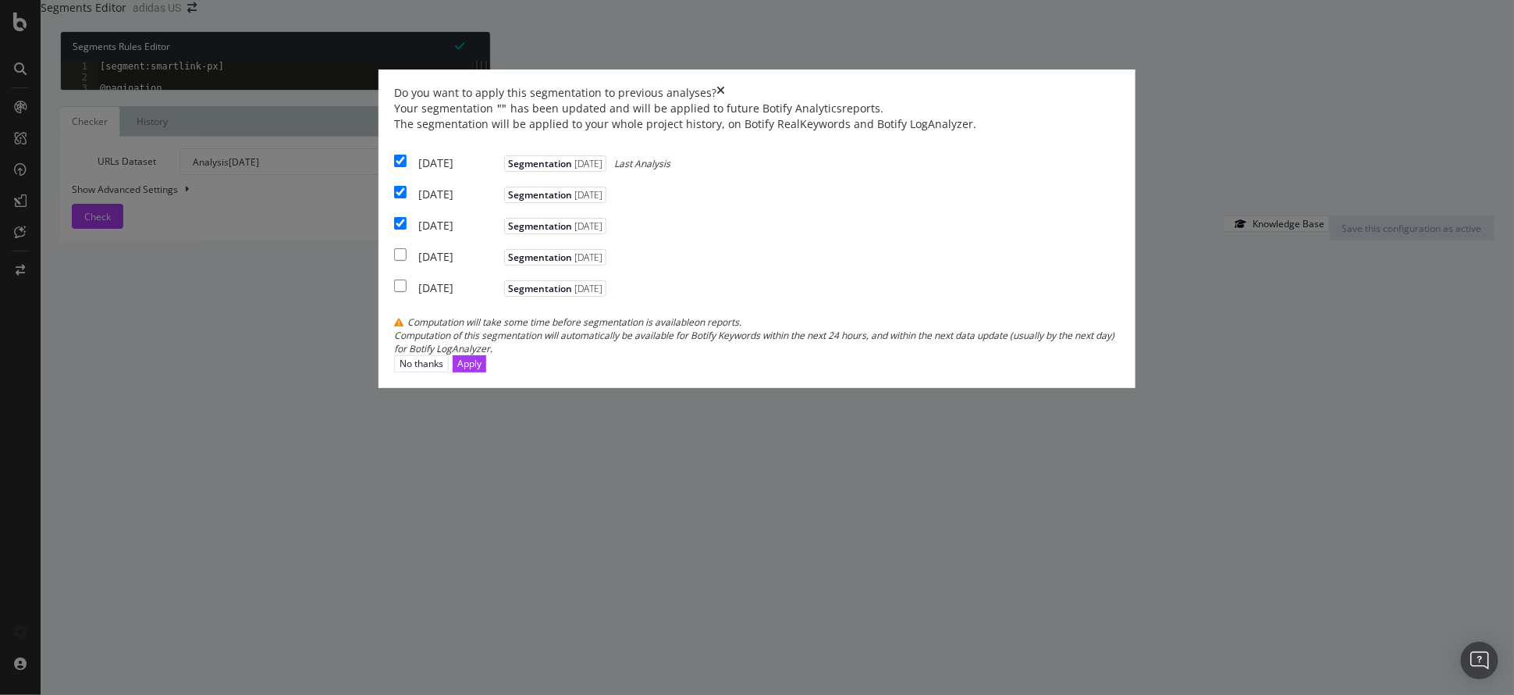
checkbox input "true"
click at [1000, 371] on div "No thanks Apply" at bounding box center [757, 363] width 726 height 16
click at [481, 371] on div "Apply" at bounding box center [469, 363] width 24 height 15
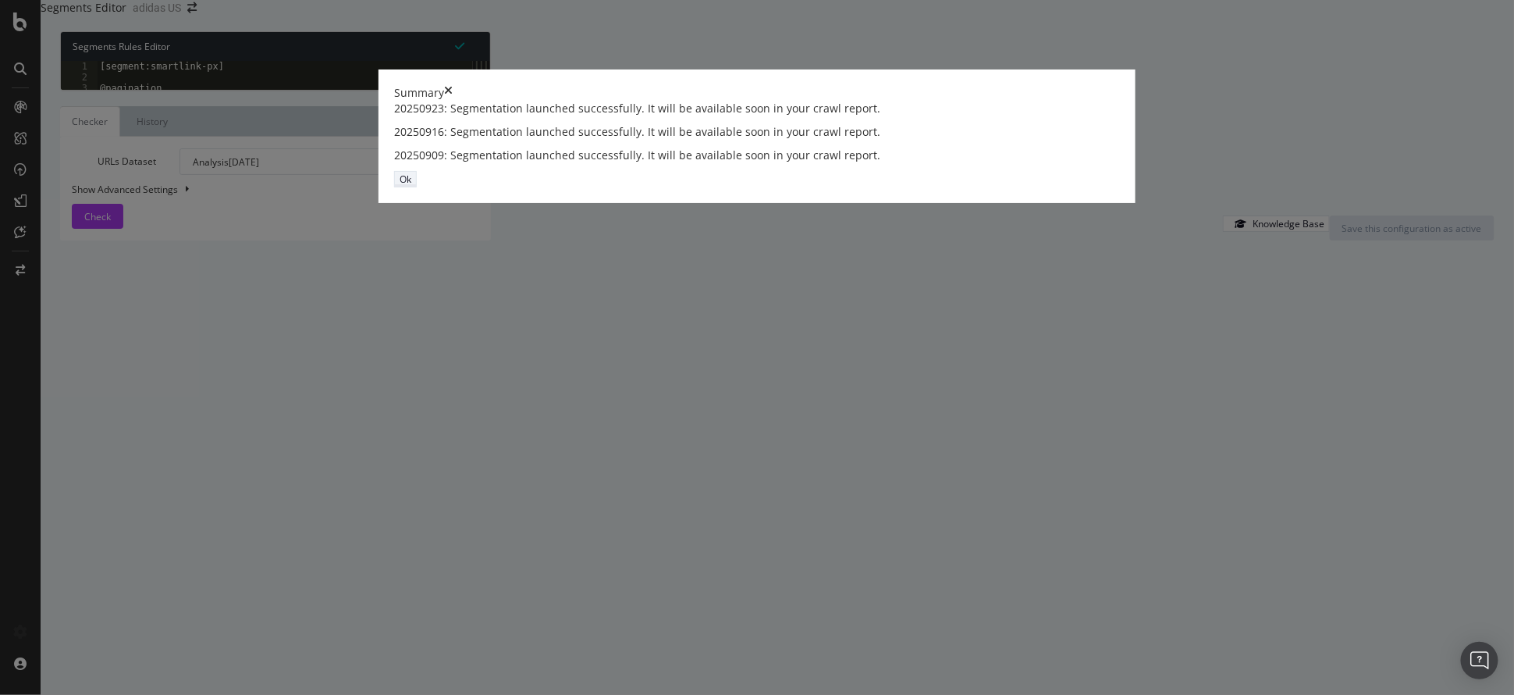
click at [411, 186] on div "Ok" at bounding box center [406, 178] width 12 height 13
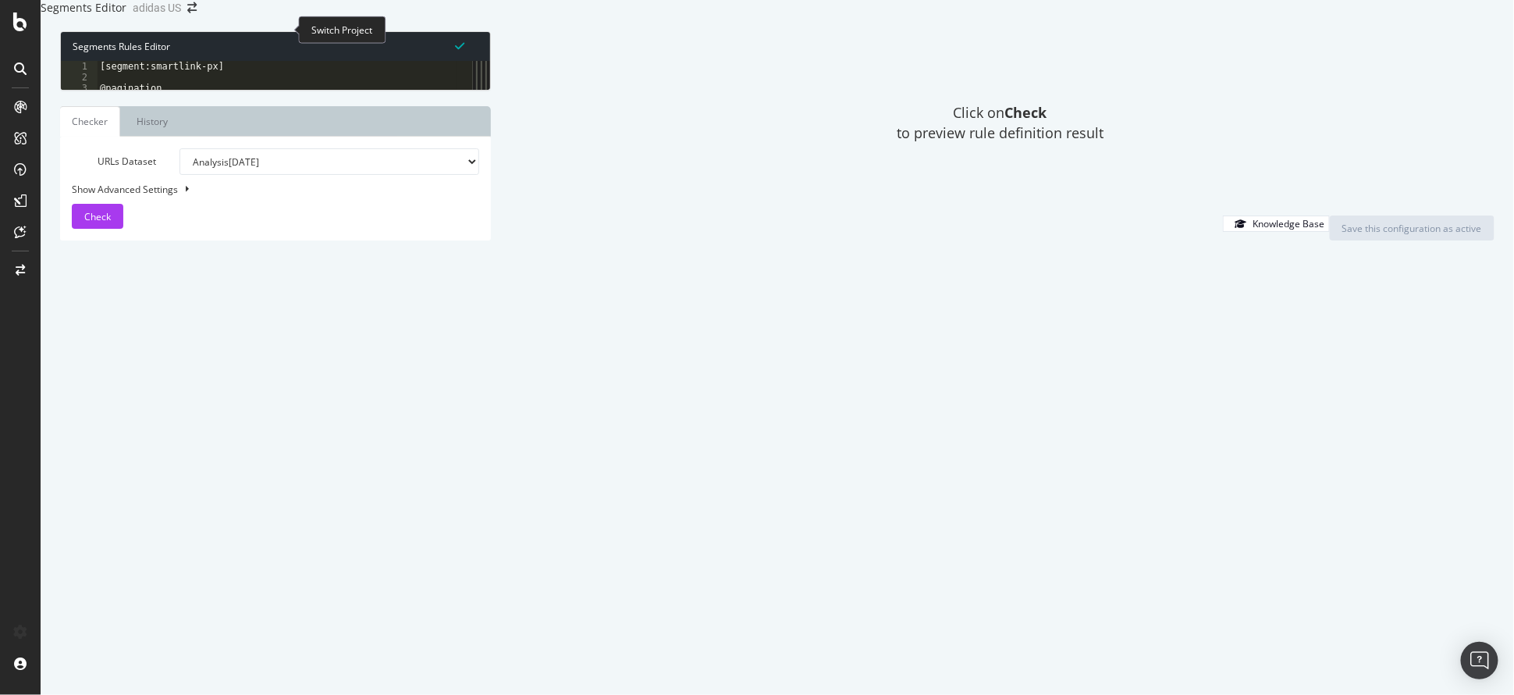
click at [203, 13] on span at bounding box center [192, 7] width 22 height 11
click at [212, 16] on div "Segments Editor adidas US" at bounding box center [127, 8] width 172 height 16
click at [203, 13] on span at bounding box center [192, 7] width 22 height 11
click at [212, 16] on div "Segments Editor adidas US" at bounding box center [127, 8] width 172 height 16
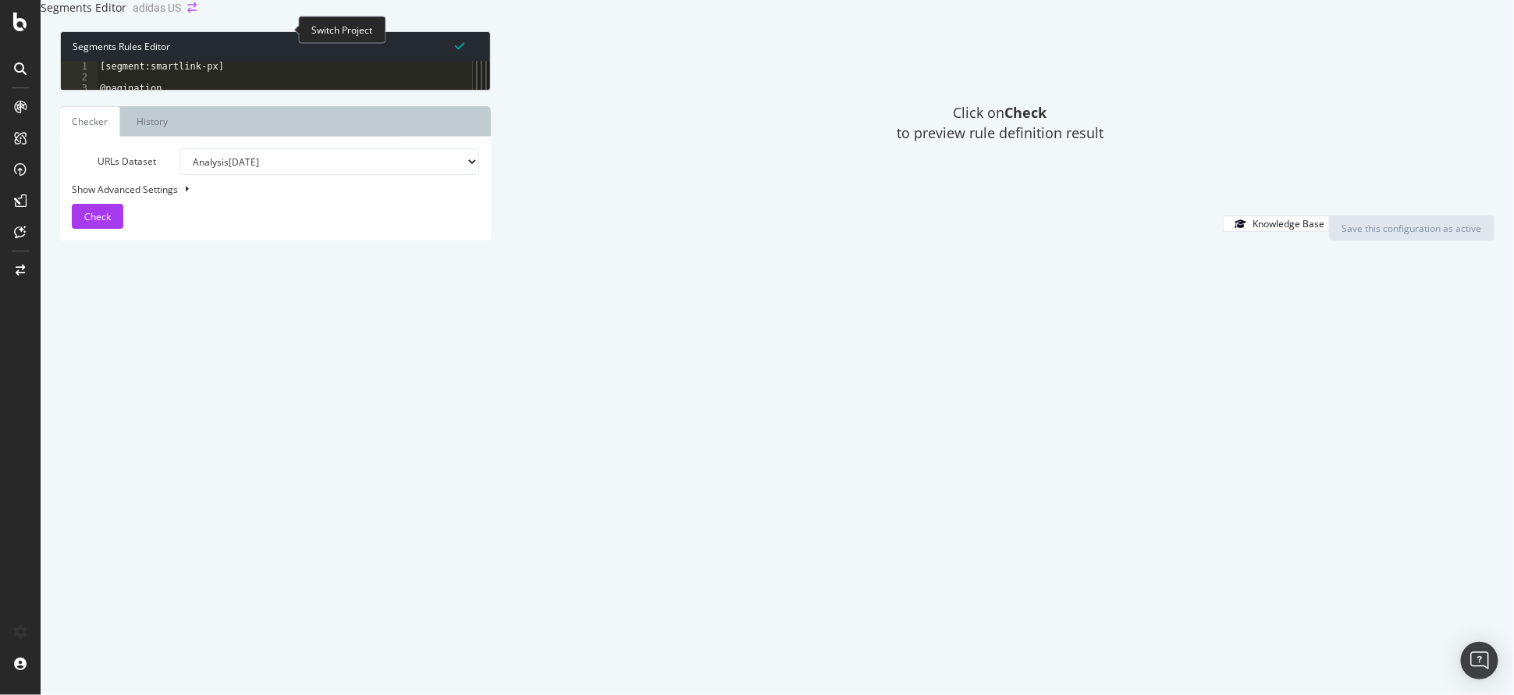
click at [197, 13] on icon "arrow-right-arrow-left" at bounding box center [191, 7] width 9 height 11
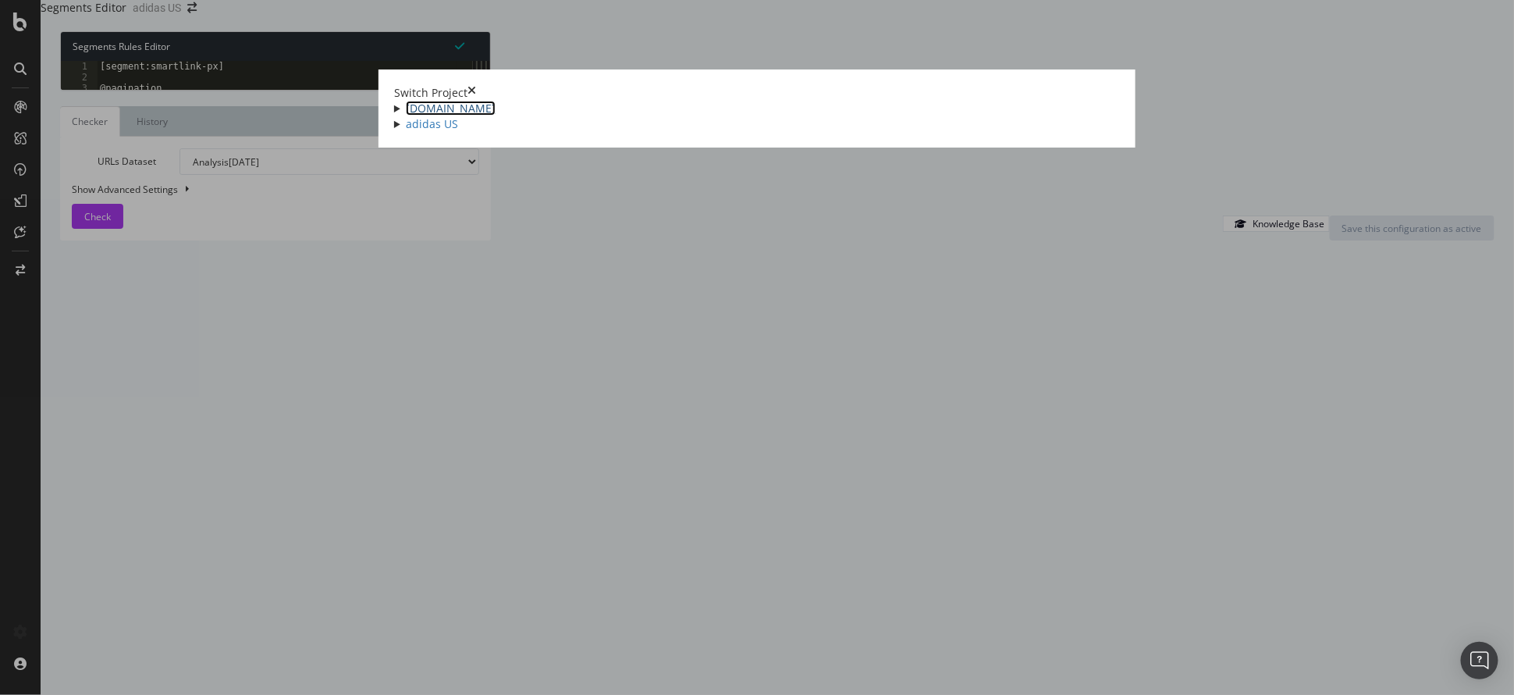
click at [406, 101] on link "[DOMAIN_NAME]" at bounding box center [451, 108] width 90 height 15
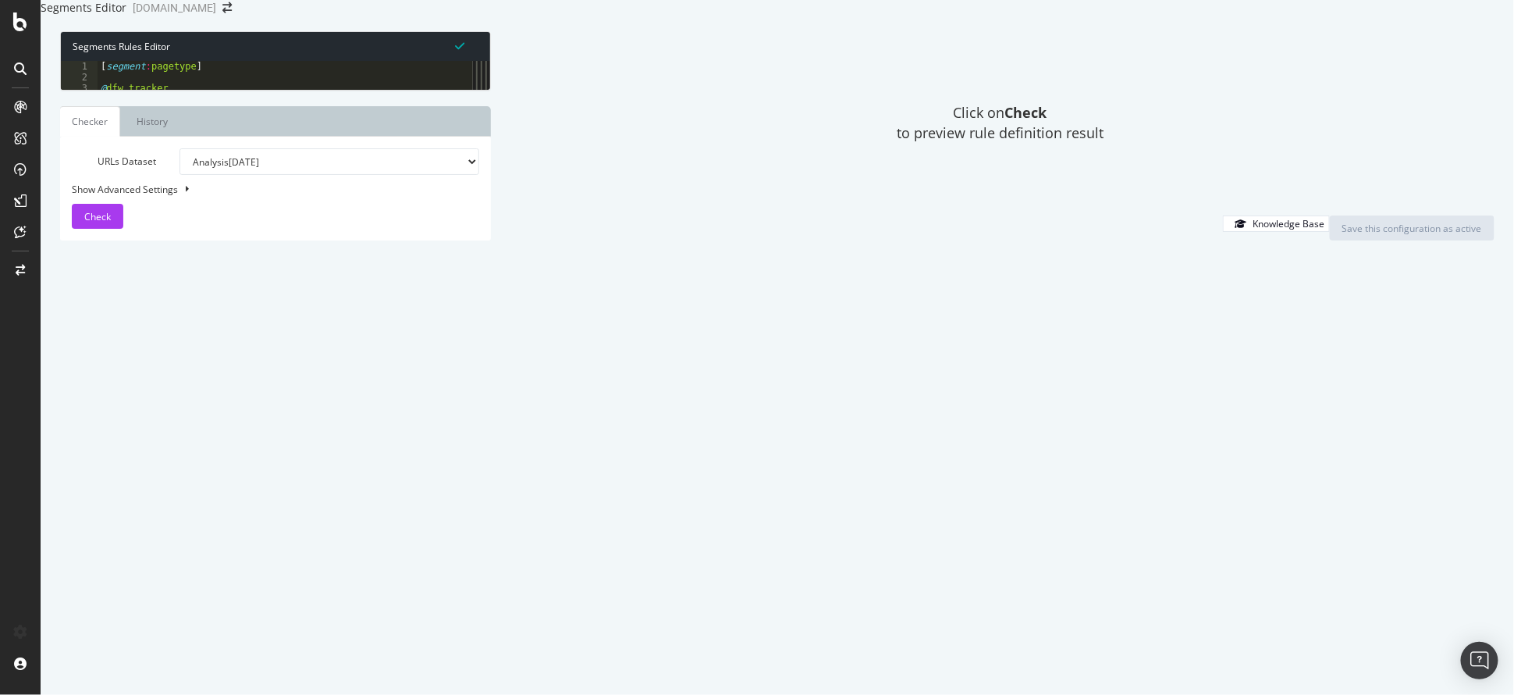
click at [423, 242] on div "[ segment : pagetype ] @ dfw_tracker query *dfw_tracker* flag warning @ api pat…" at bounding box center [1409, 283] width 2622 height 445
type textarea "@demandware"
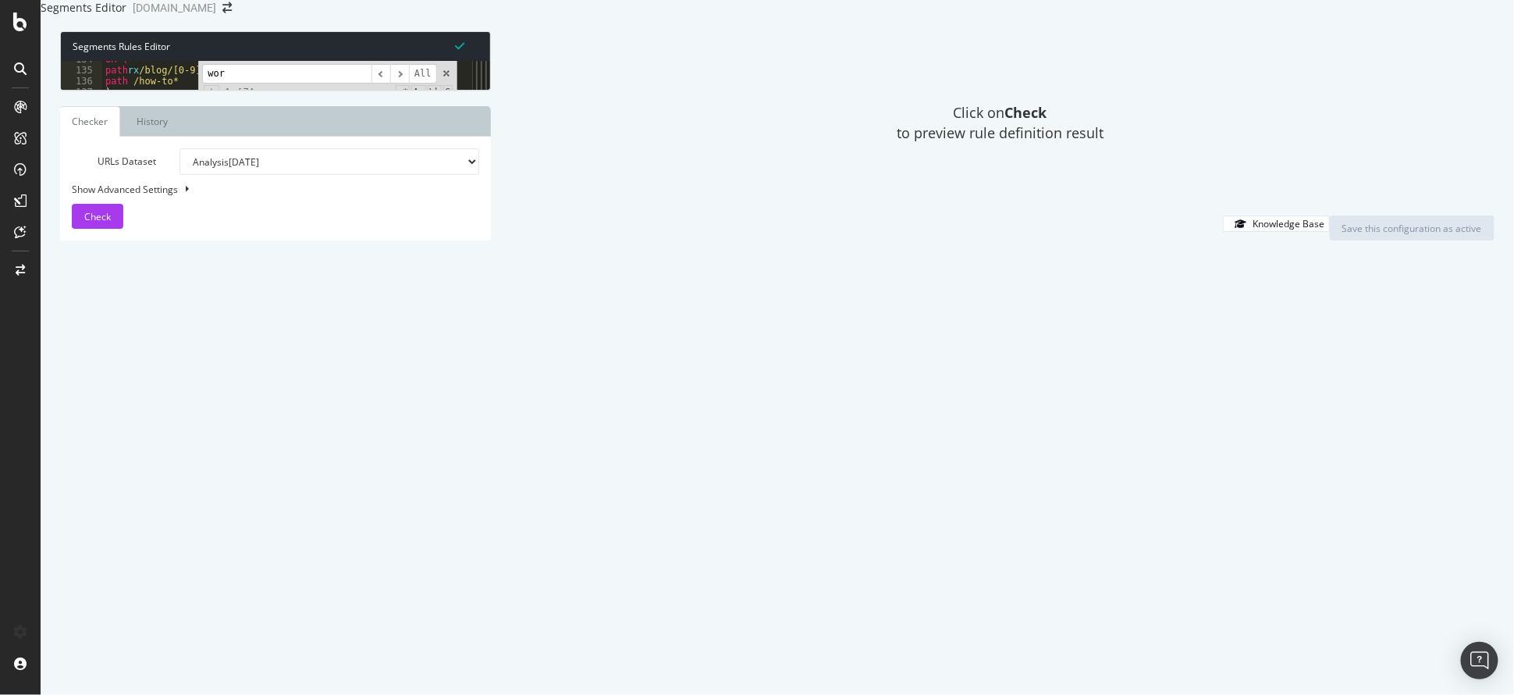
scroll to position [594, 0]
type input "world"
drag, startPoint x: 105, startPoint y: 294, endPoint x: 254, endPoint y: 418, distance: 193.3
click at [254, 418] on div "URL [URL][DOMAIN_NAME][US_STATE] URL [URL][DOMAIN_NAME] URL [URL][DOMAIN_NAME] …" at bounding box center [1413, 276] width 2622 height 445
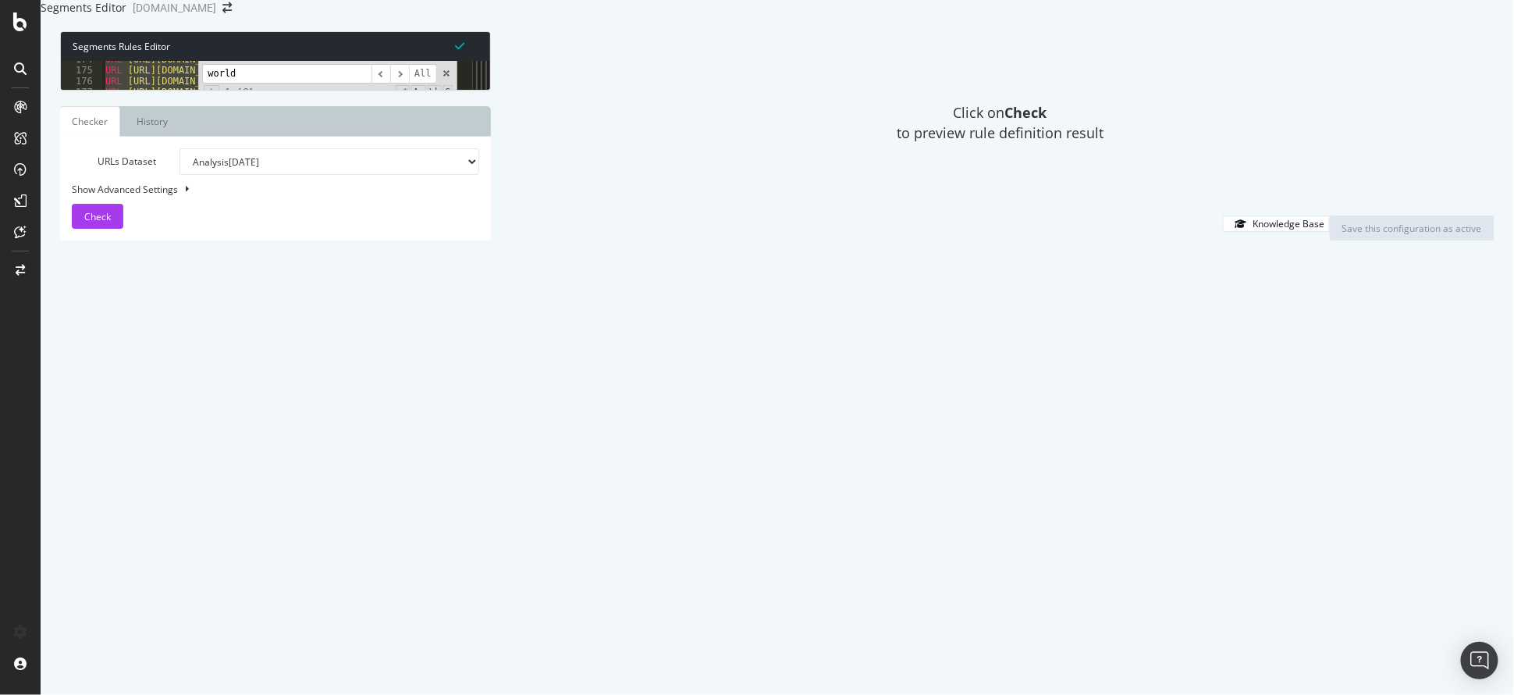
type textarea "URL [URL][DOMAIN_NAME] )"
click at [286, 83] on input "world" at bounding box center [286, 74] width 169 height 20
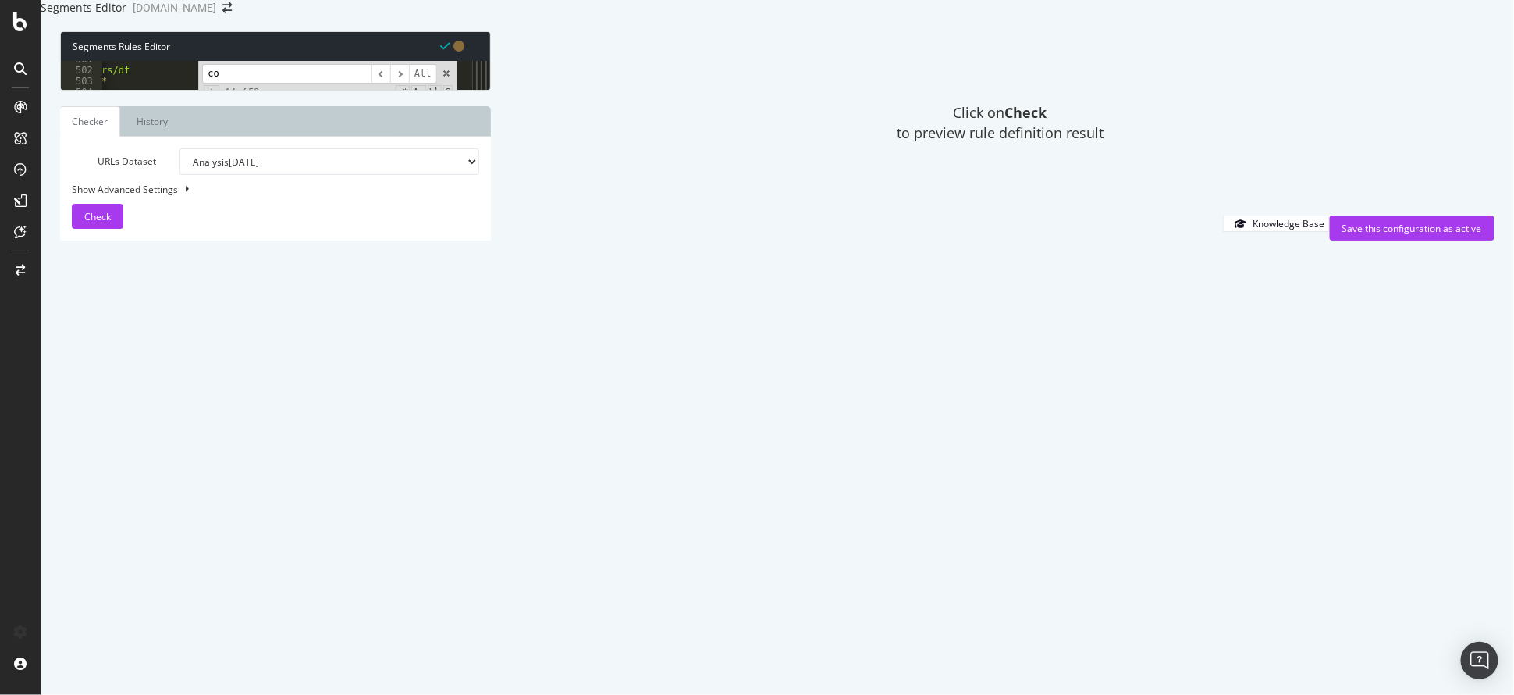
type input "c"
drag, startPoint x: 226, startPoint y: 106, endPoint x: 195, endPoint y: 111, distance: 30.8
click at [195, 90] on div "path rx youth @ baby path rx infant_toddler [ segment : holiday ] @ holiday/bla…" at bounding box center [282, 75] width 350 height 29
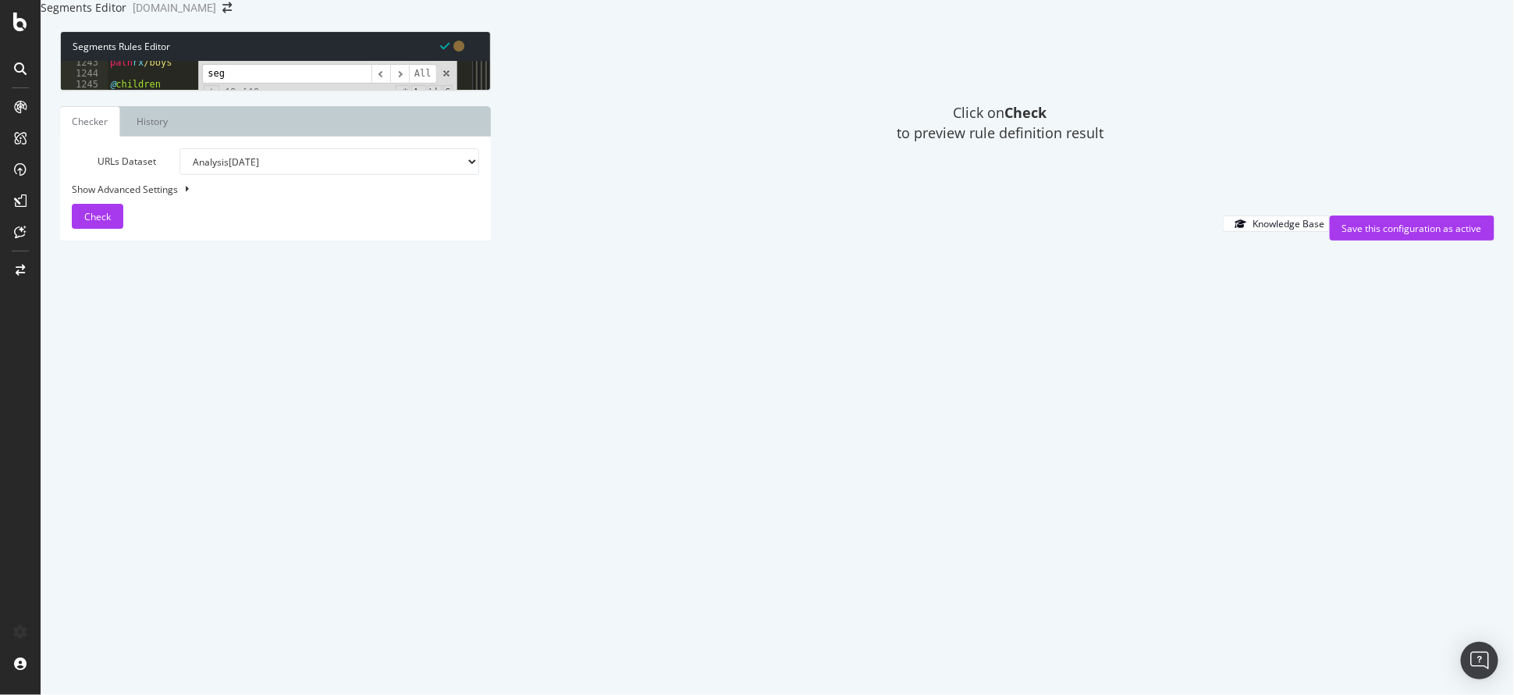
type input "seg"
click at [108, 366] on div "path rx /boys @ children path rx children @ youth path rx youth @ baby path rx …" at bounding box center [1418, 279] width 2622 height 445
type textarea "[segment:bts]"
type textarea "[segment: world_cup]"
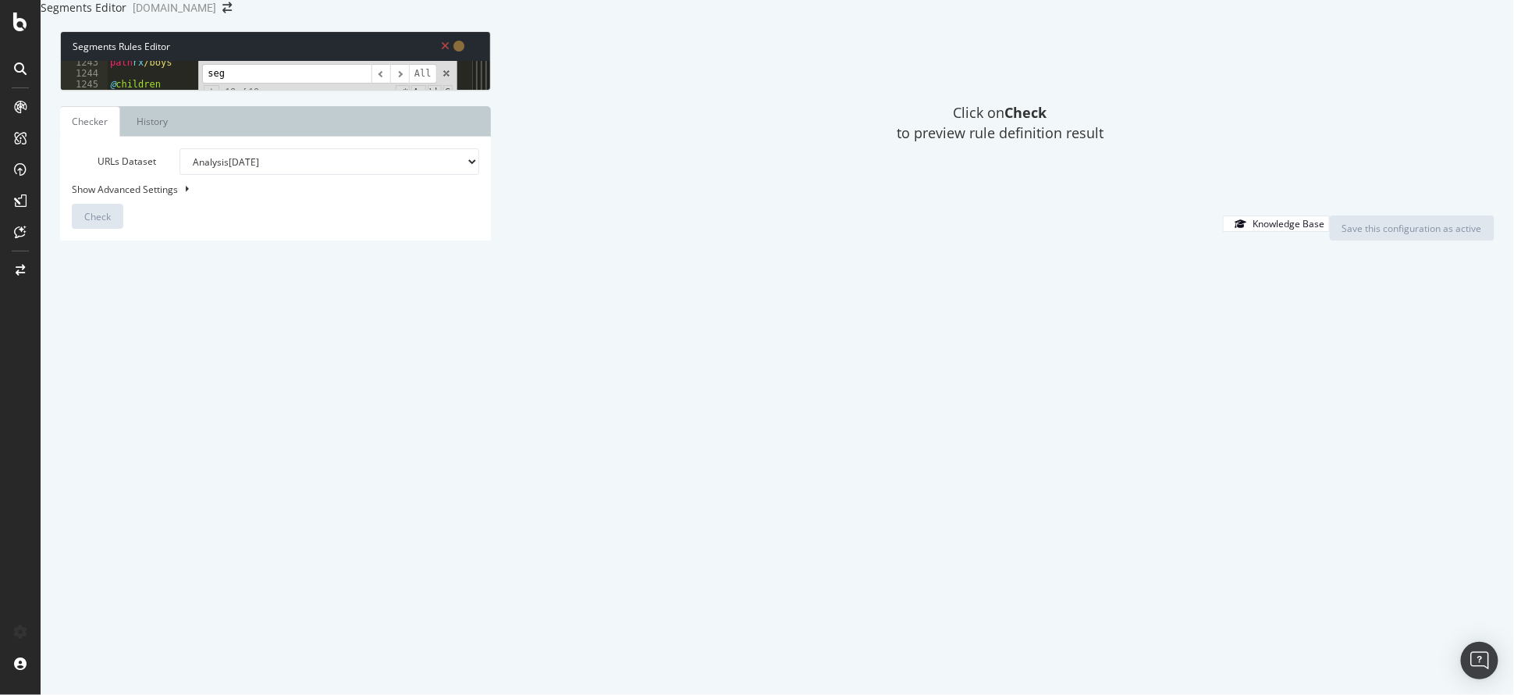
scroll to position [0, 2]
click at [172, 371] on div "path rx /boys @ children path rx children @ youth path rx youth @ baby path rx …" at bounding box center [1418, 279] width 2622 height 445
click at [172, 378] on div "path rx /boys @ children path rx children @ youth path rx youth @ baby path rx …" at bounding box center [1418, 279] width 2622 height 445
paste textarea "fifa_world_cup"
type textarea "path rx (fifa_world_cup)"
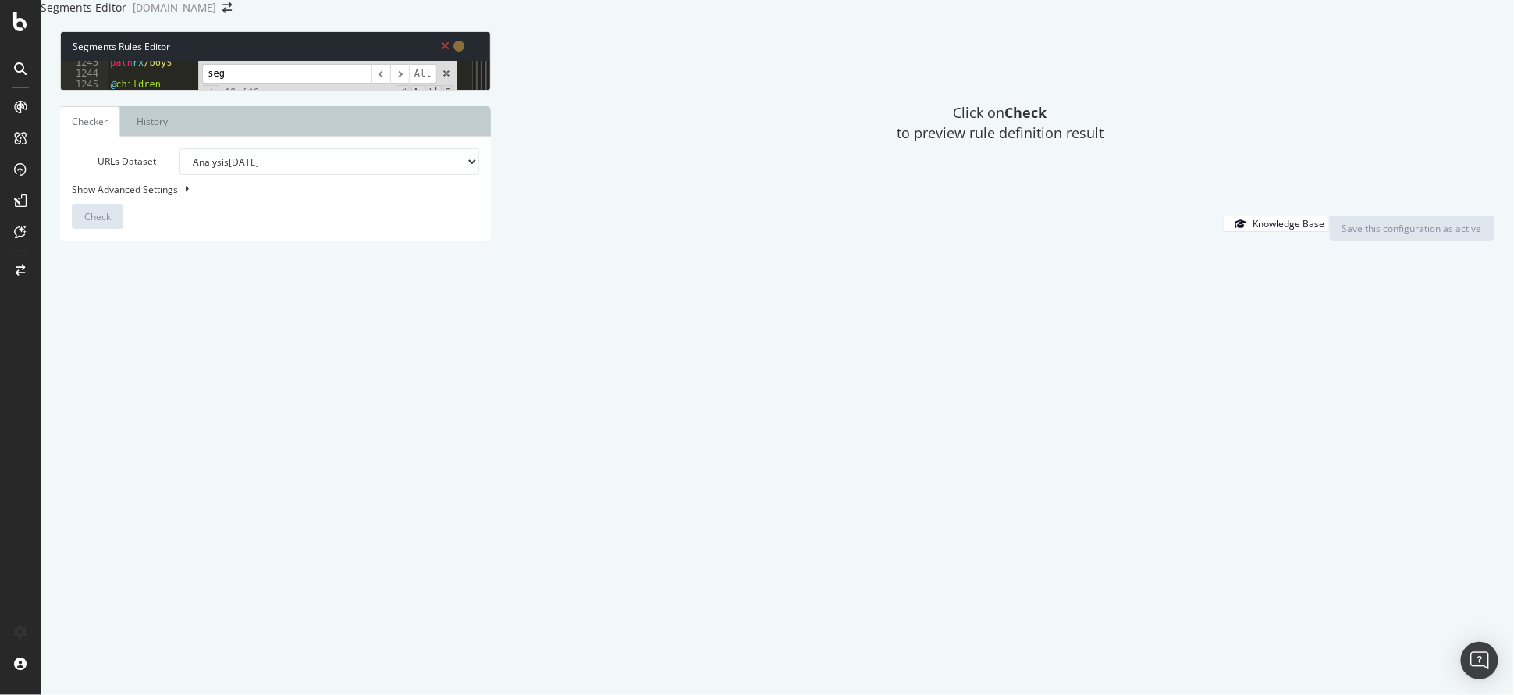
scroll to position [0, 0]
click at [259, 377] on div "path rx /boys @ children path rx children @ youth path rx youth @ baby path rx …" at bounding box center [1418, 279] width 2622 height 445
click at [113, 377] on div "path rx /boys @ children path rx children @ youth path rx youth @ baby path rx …" at bounding box center [1418, 279] width 2622 height 445
click at [112, 381] on div "path rx /boys @ children path rx children @ youth path rx youth @ baby path rx …" at bounding box center [1418, 279] width 2622 height 445
click at [167, 386] on div "path rx /boys @ children path rx children @ youth path rx youth @ baby path rx …" at bounding box center [1418, 279] width 2622 height 445
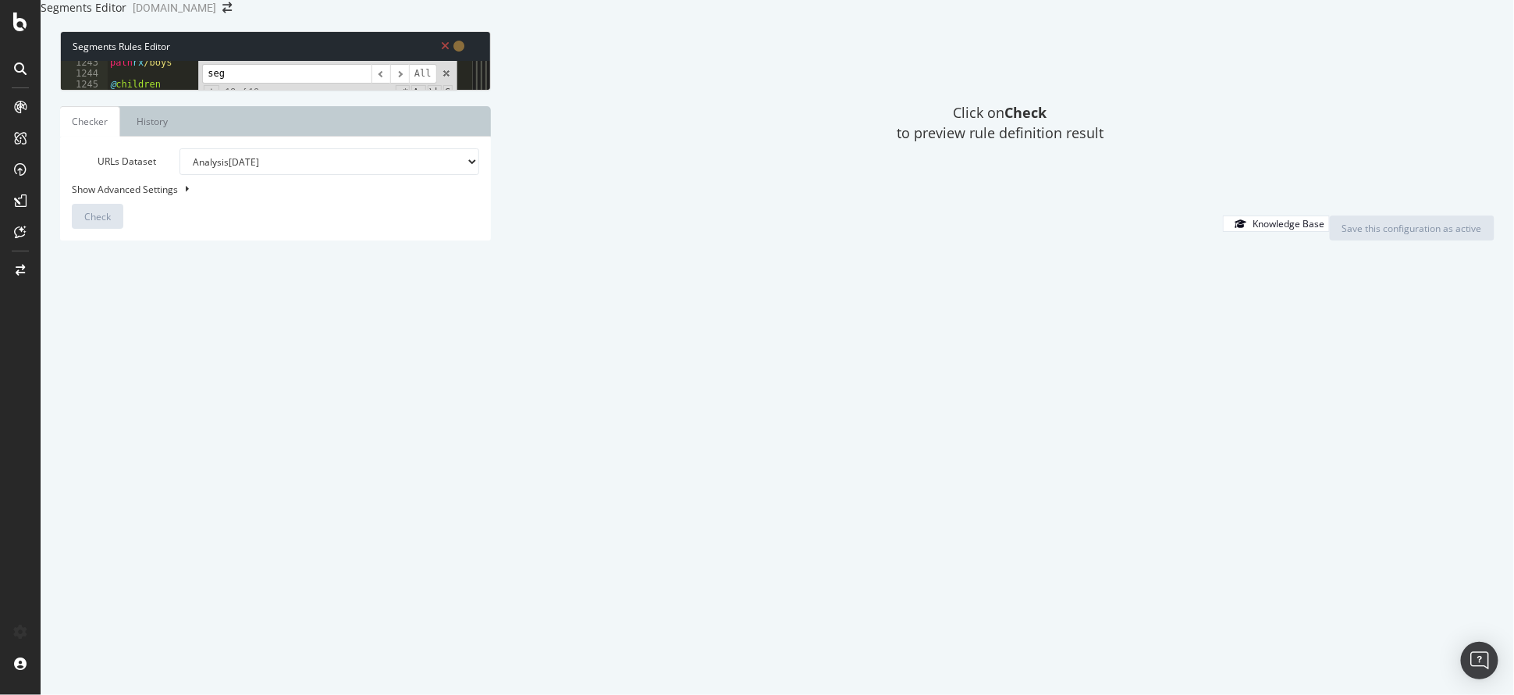
click at [247, 366] on div "path rx /boys @ children path rx children @ youth path rx youth @ baby path rx …" at bounding box center [1418, 279] width 2622 height 445
click at [241, 377] on div "path rx /boys @ children path rx children @ youth path rx youth @ baby path rx …" at bounding box center [1418, 279] width 2622 height 445
type textarea "path rx (fifa_world_cup)"
click at [446, 79] on span at bounding box center [446, 73] width 11 height 11
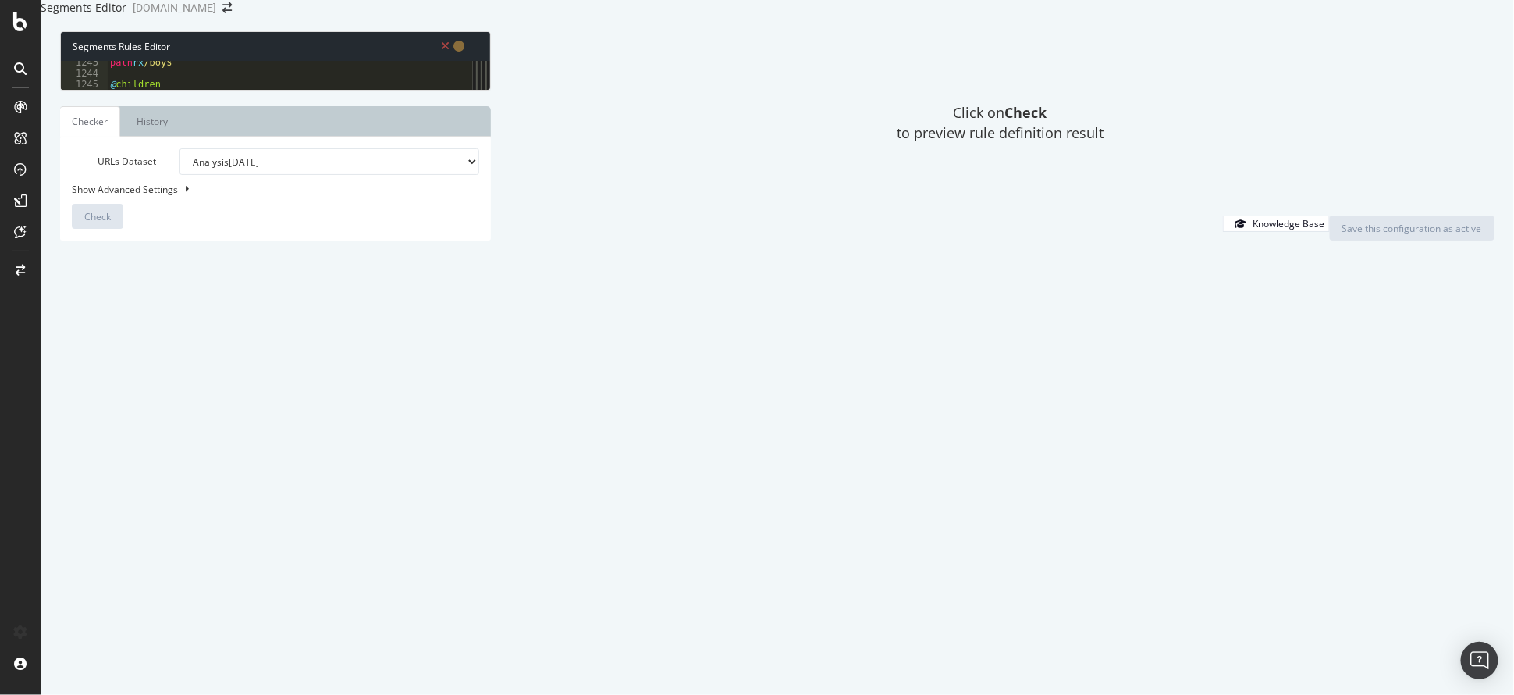
click at [729, 215] on div "Click on Check to preview rule definition result" at bounding box center [1000, 123] width 988 height 184
click at [120, 376] on div "path rx /boys @ children path rx children @ youth path rx youth @ baby path rx …" at bounding box center [1418, 279] width 2622 height 445
click at [127, 346] on div "path rx /boys @ children path rx children @ youth path rx youth @ baby path rx …" at bounding box center [1418, 279] width 2622 height 445
click at [126, 346] on div "path rx /boys @ children path rx children @ youth path rx youth @ baby path rx …" at bounding box center [1418, 279] width 2622 height 445
drag, startPoint x: 147, startPoint y: 340, endPoint x: 101, endPoint y: 344, distance: 46.2
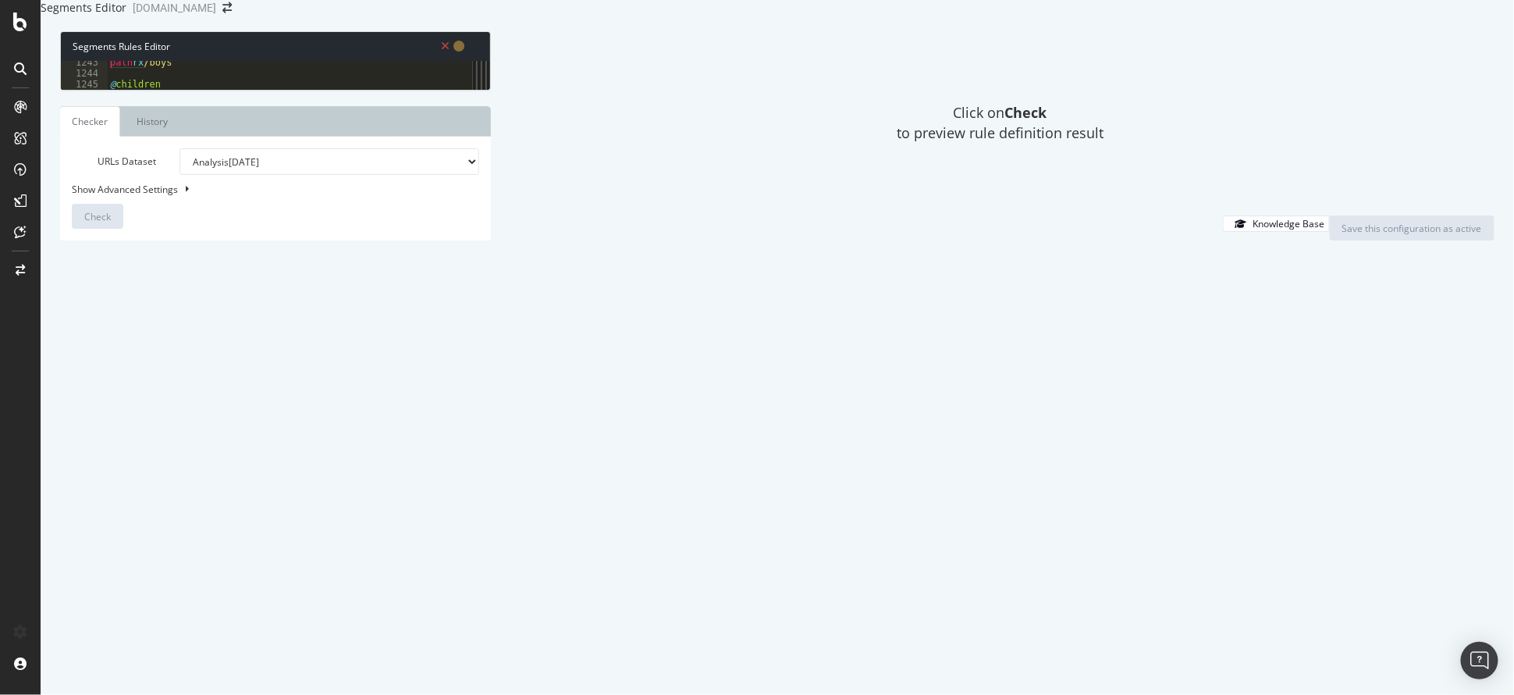
click at [101, 90] on div "path rx (fifa_world_cup) 1243 1244 1245 1246 1247 1248 1249 1250 1251 1252 1253…" at bounding box center [267, 75] width 412 height 29
drag, startPoint x: 146, startPoint y: 379, endPoint x: 79, endPoint y: 379, distance: 67.1
click at [79, 90] on div "path rx (fleece|tiro|jackets|matching_sets|tracksuits|loungewear|sweatshirts_ho…" at bounding box center [267, 75] width 412 height 29
click at [229, 379] on div "path rx /boys @ children path rx children @ youth path rx youth @ baby path rx …" at bounding box center [1418, 279] width 2622 height 445
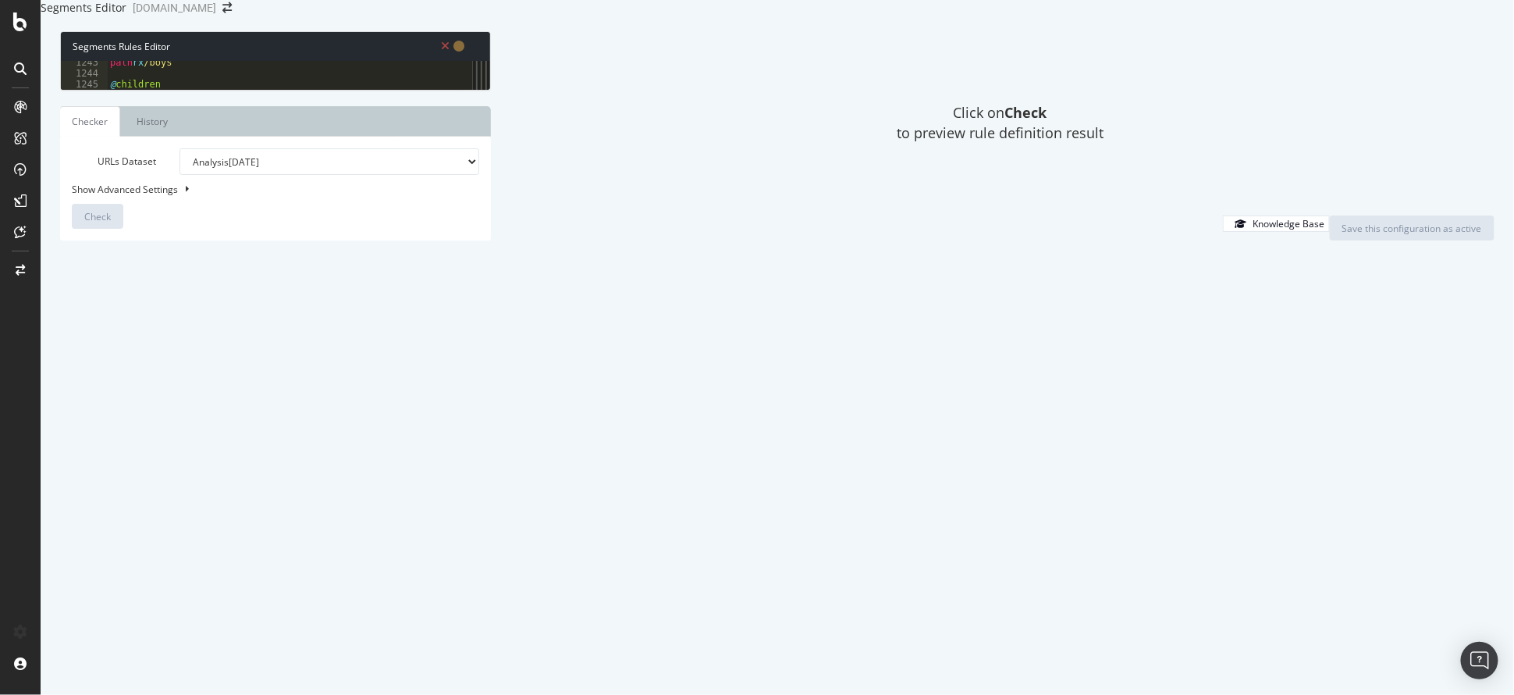
type textarea "path rx (fifa_world_cup|soccer)"
drag, startPoint x: 282, startPoint y: 379, endPoint x: 89, endPoint y: 382, distance: 193.5
click at [89, 90] on div "1243 1244 1245 1246 1247 1248 1249 1250 1251 1252 1253 1254 1255 1256 1257 1258…" at bounding box center [267, 75] width 412 height 29
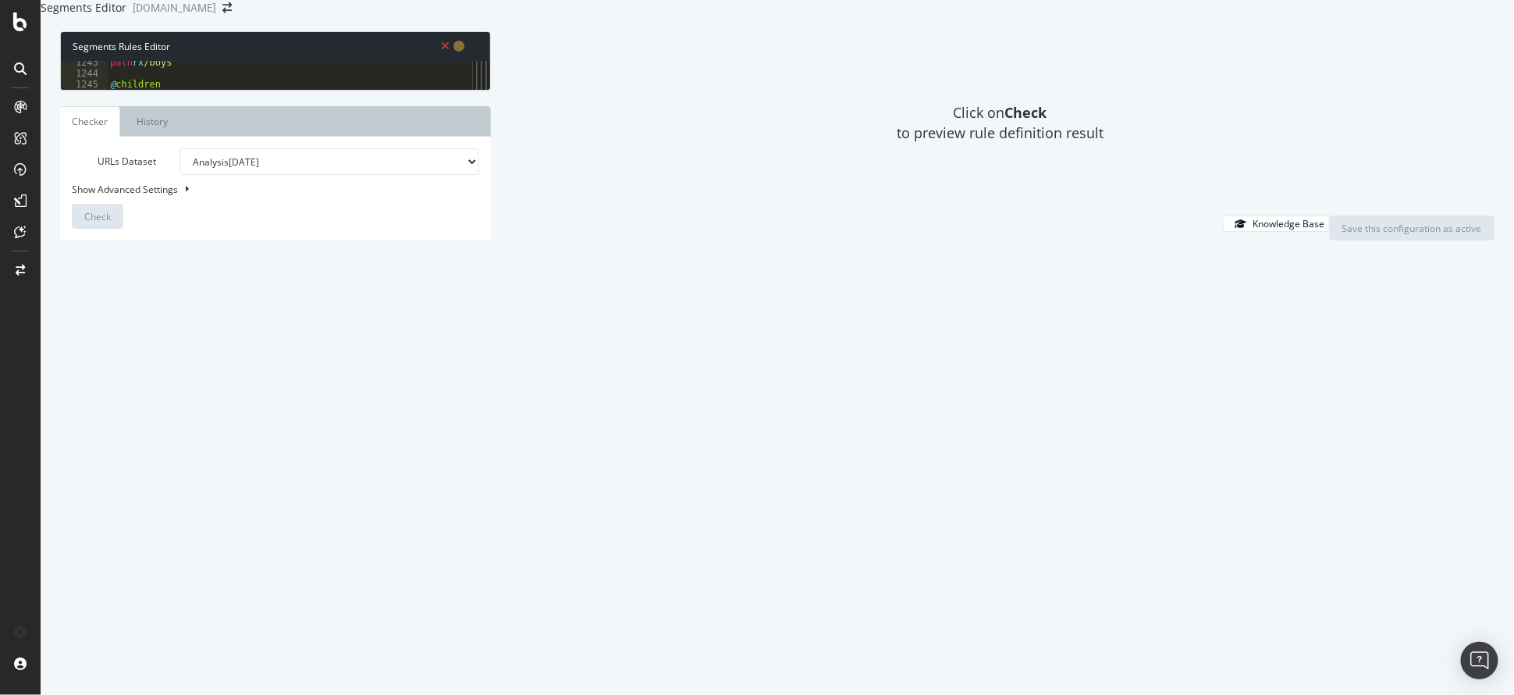
type textarea "path rx (fifa_world_cup|soccer)"
click at [140, 367] on div "path rx /boys @ children path rx children @ youth path rx youth @ baby path rx …" at bounding box center [1418, 279] width 2622 height 445
click at [113, 338] on div "path rx /boys @ children path rx children @ youth path rx youth @ baby path rx …" at bounding box center [1418, 279] width 2622 height 445
click at [132, 380] on div "path rx /boys @ children path rx children @ youth path rx youth @ baby path rx …" at bounding box center [1418, 279] width 2622 height 445
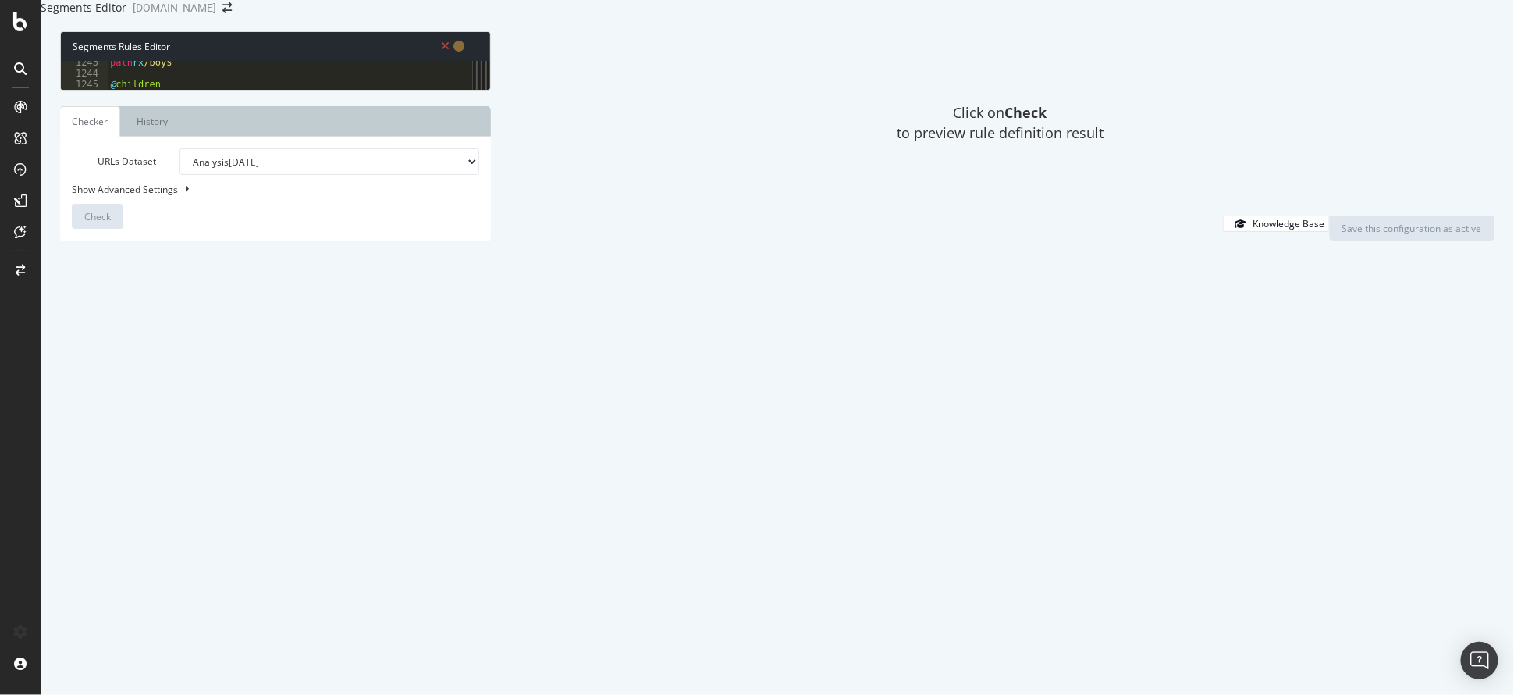
type textarea "@world_cup"
paste textarea "path rx"
click at [158, 392] on div "path rx /boys @ children path rx children @ youth path rx youth @ baby path rx …" at bounding box center [1418, 279] width 2622 height 445
paste textarea "fifa_world_cup"
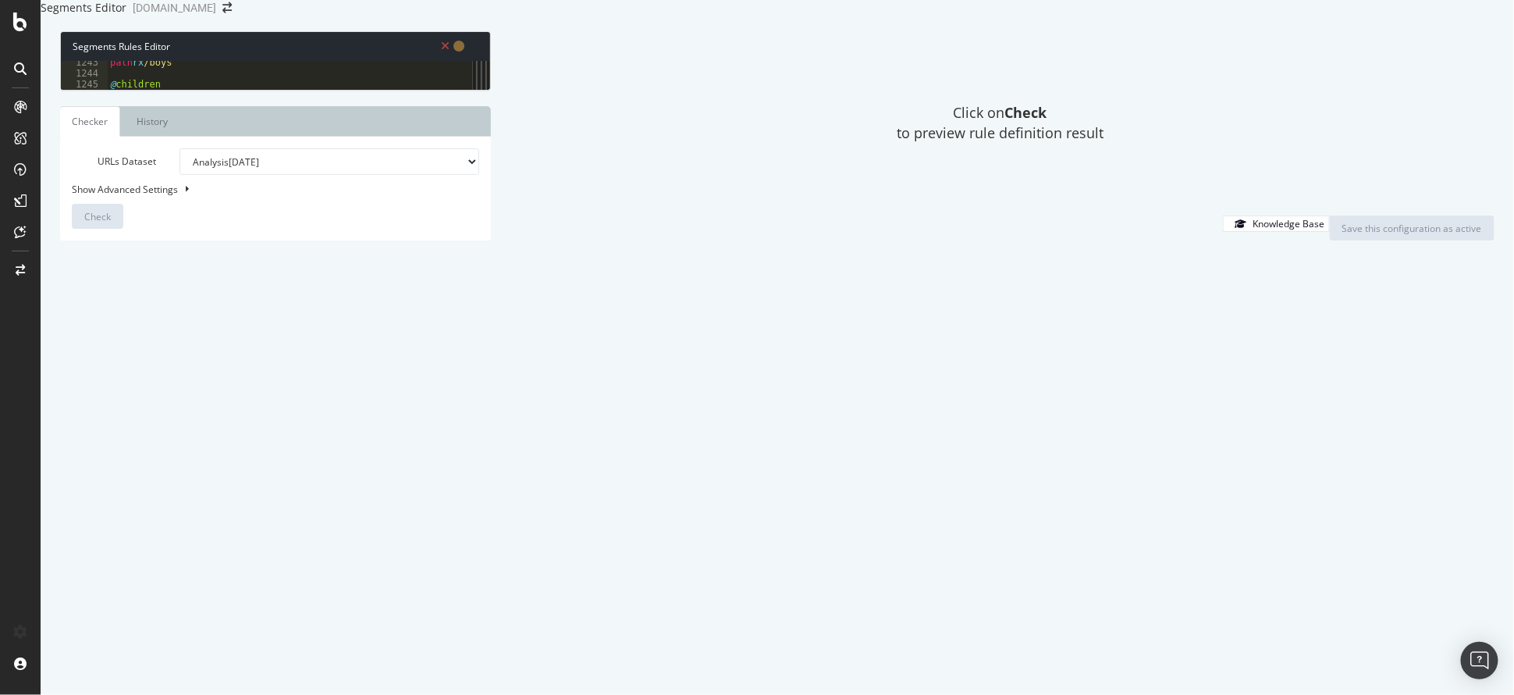
scroll to position [0, 9]
click at [160, 361] on div "path rx /boys @ children path rx children @ youth path rx youth @ baby path rx …" at bounding box center [1418, 279] width 2622 height 445
type textarea "[segment:world_cup]"
click at [85, 223] on span "Check" at bounding box center [97, 216] width 27 height 13
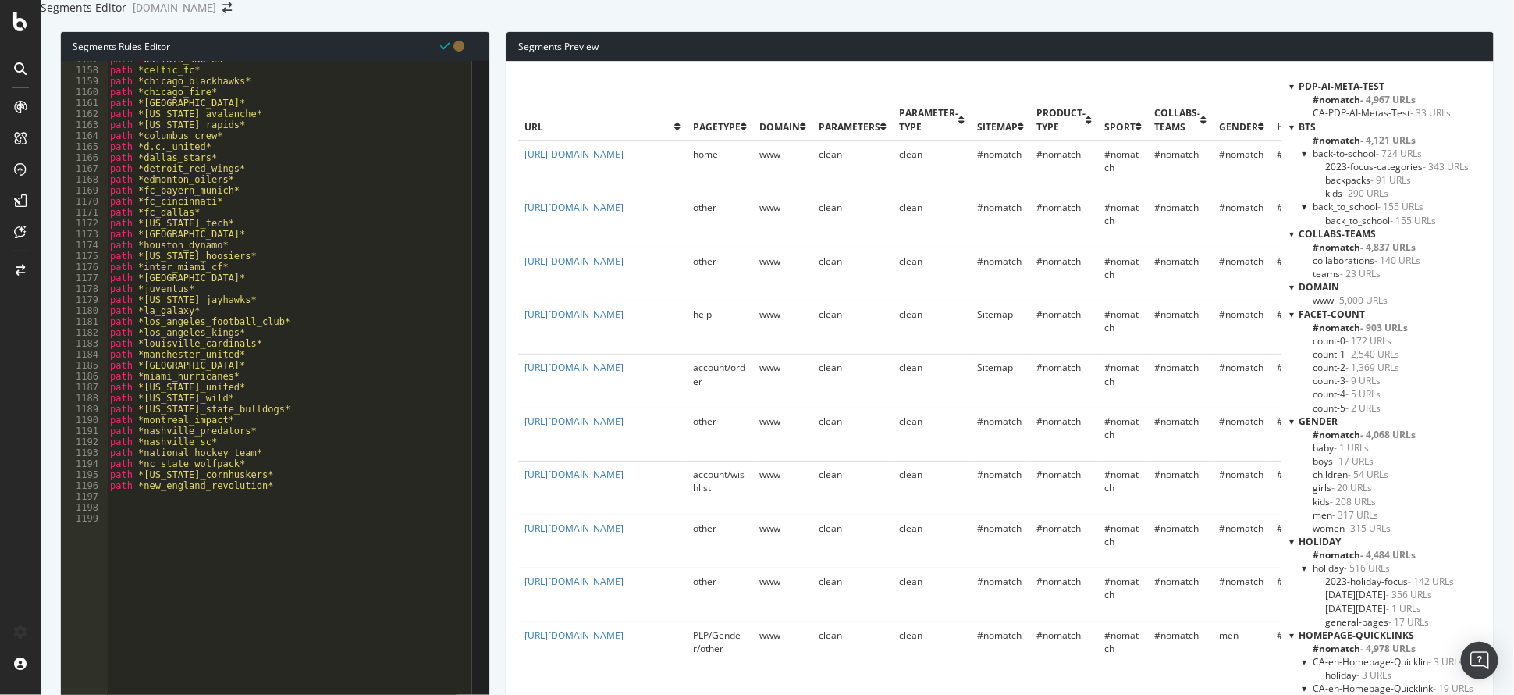
scroll to position [2198, 0]
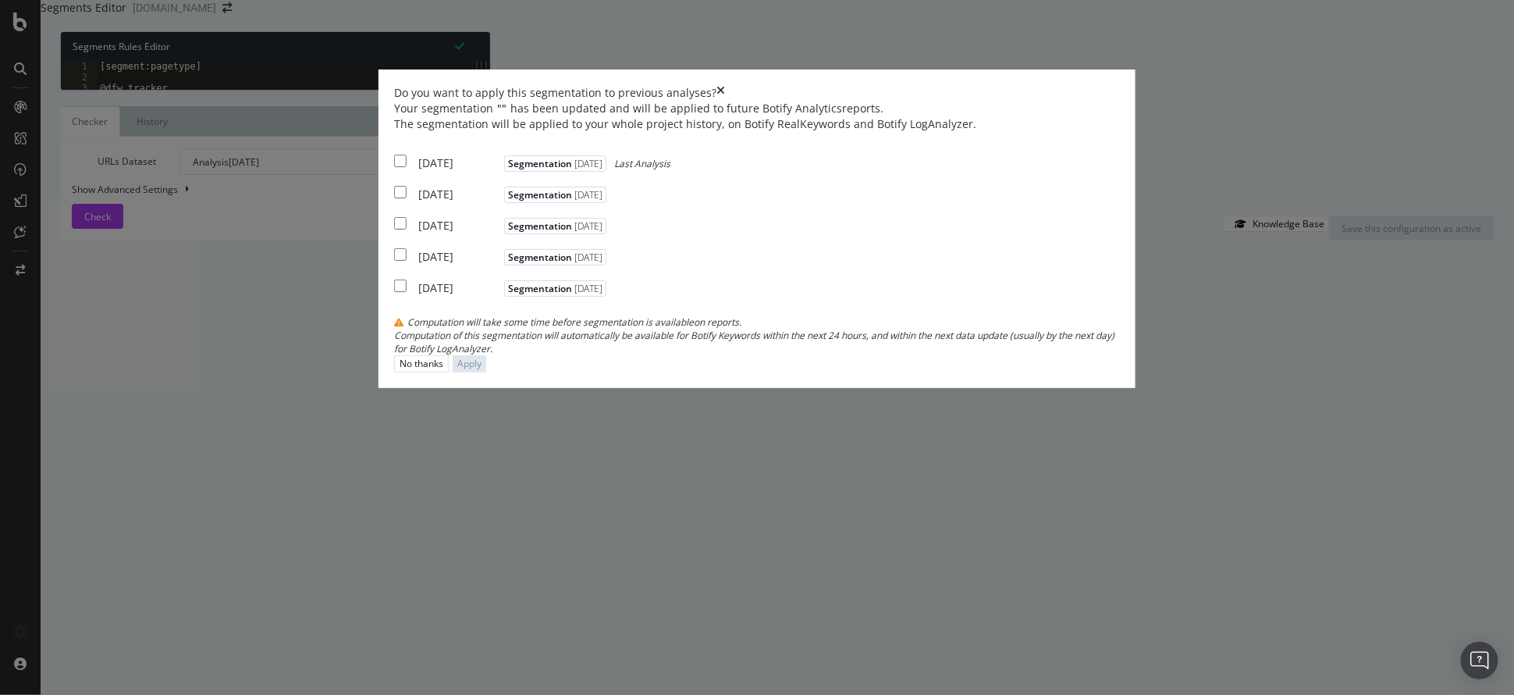
click at [500, 171] on div "[DATE]" at bounding box center [459, 163] width 82 height 16
checkbox input "true"
click at [526, 202] on div "[DATE] Segmentation [DATE]" at bounding box center [502, 193] width 216 height 20
checkbox input "true"
click at [539, 355] on div "Your segmentation " " has been updated and will be applied to future Botify Ana…" at bounding box center [757, 228] width 726 height 254
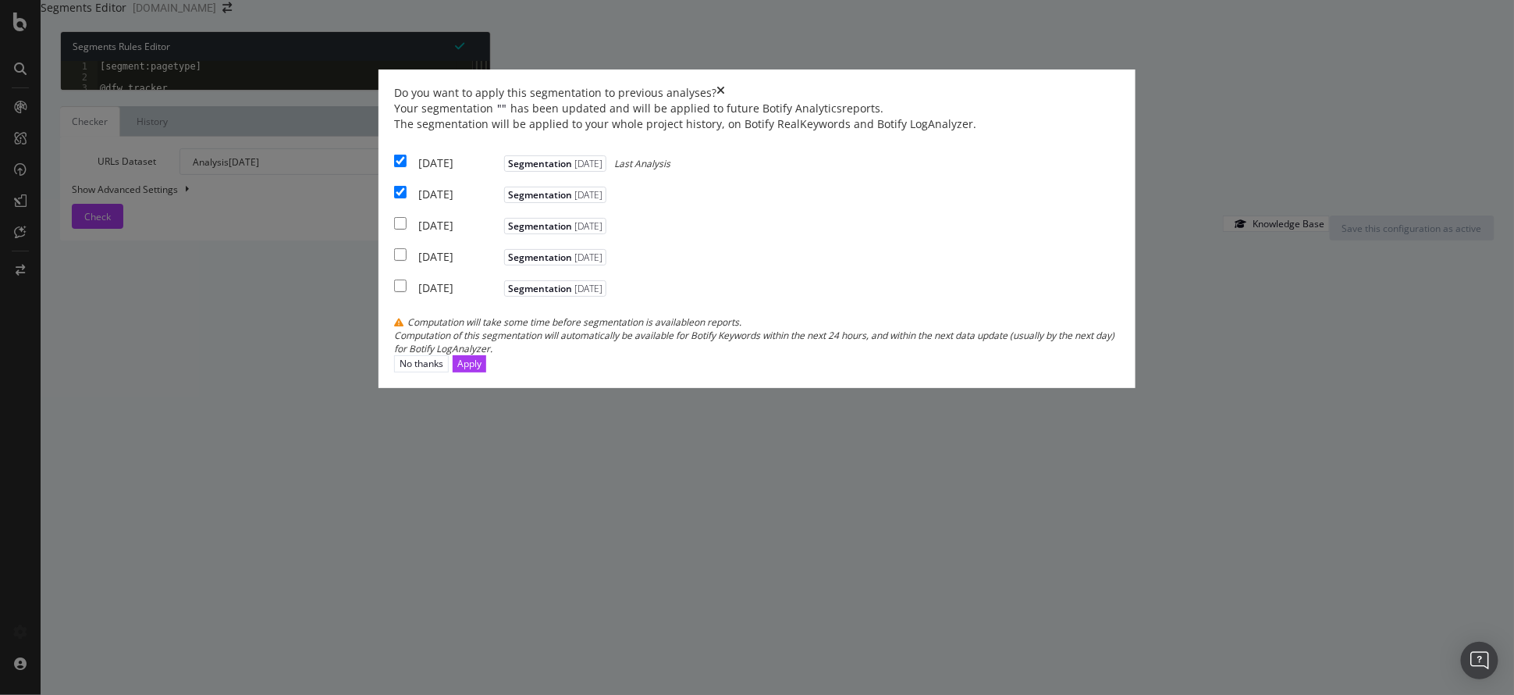
click at [524, 233] on div "[DATE] Segmentation [DATE]" at bounding box center [502, 224] width 216 height 20
checkbox input "true"
click at [481, 370] on div "Apply" at bounding box center [469, 363] width 24 height 13
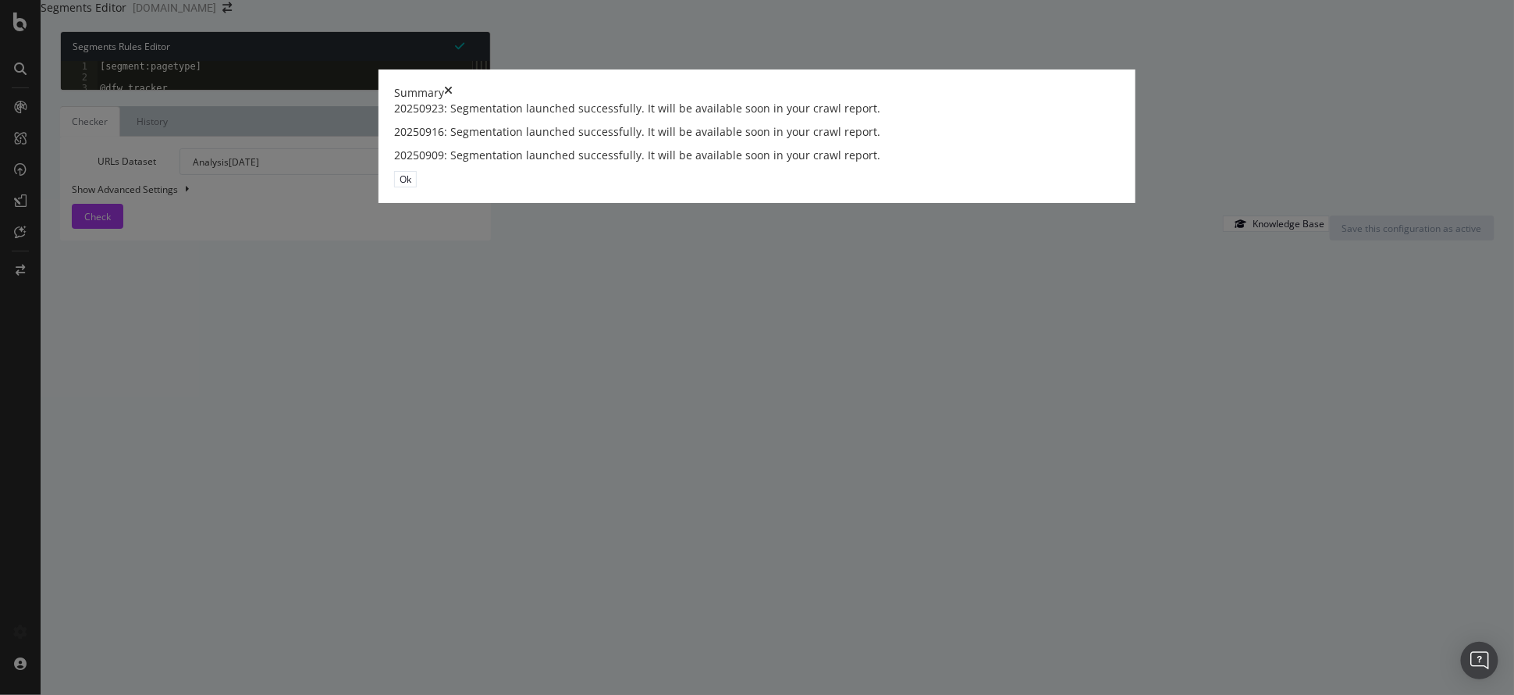
click at [1011, 187] on div "Ok" at bounding box center [757, 179] width 726 height 16
click at [411, 186] on div "Ok" at bounding box center [406, 178] width 12 height 13
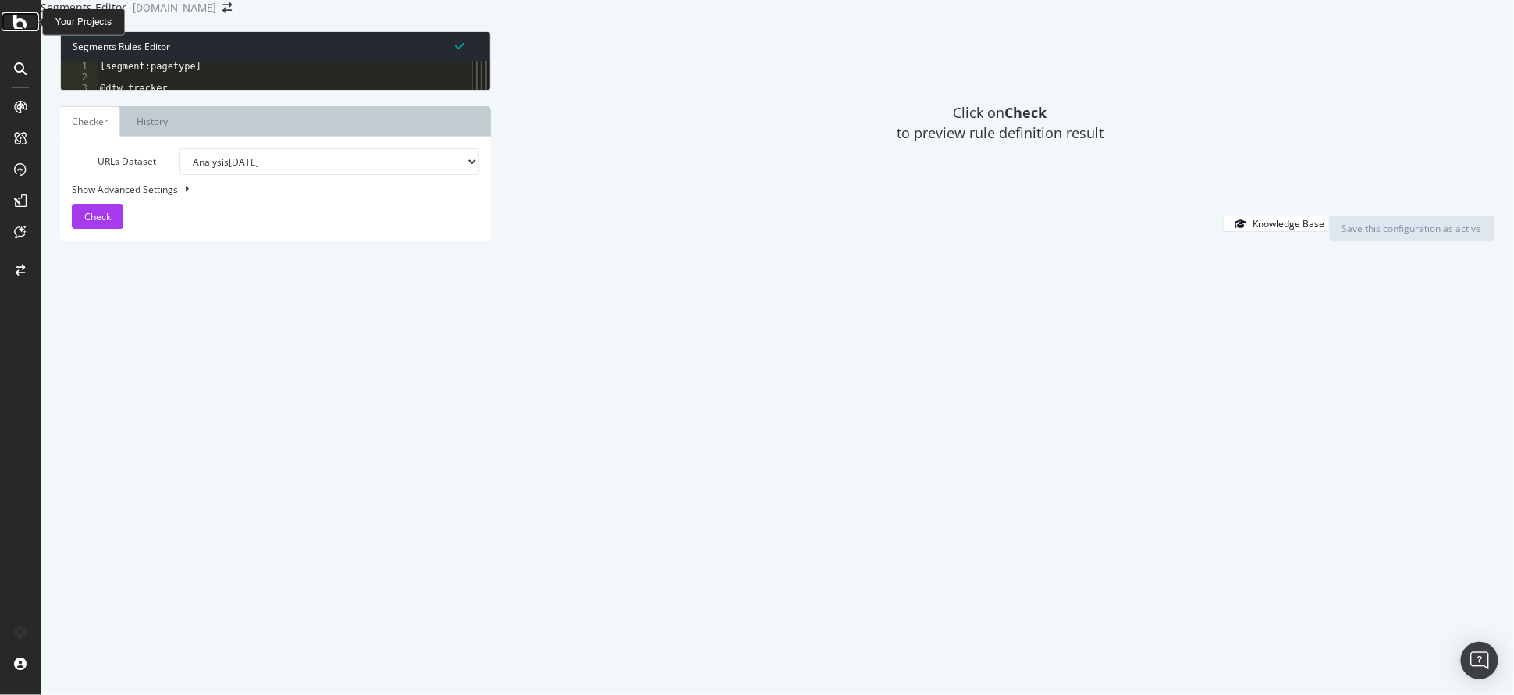
click at [15, 27] on icon at bounding box center [20, 21] width 14 height 19
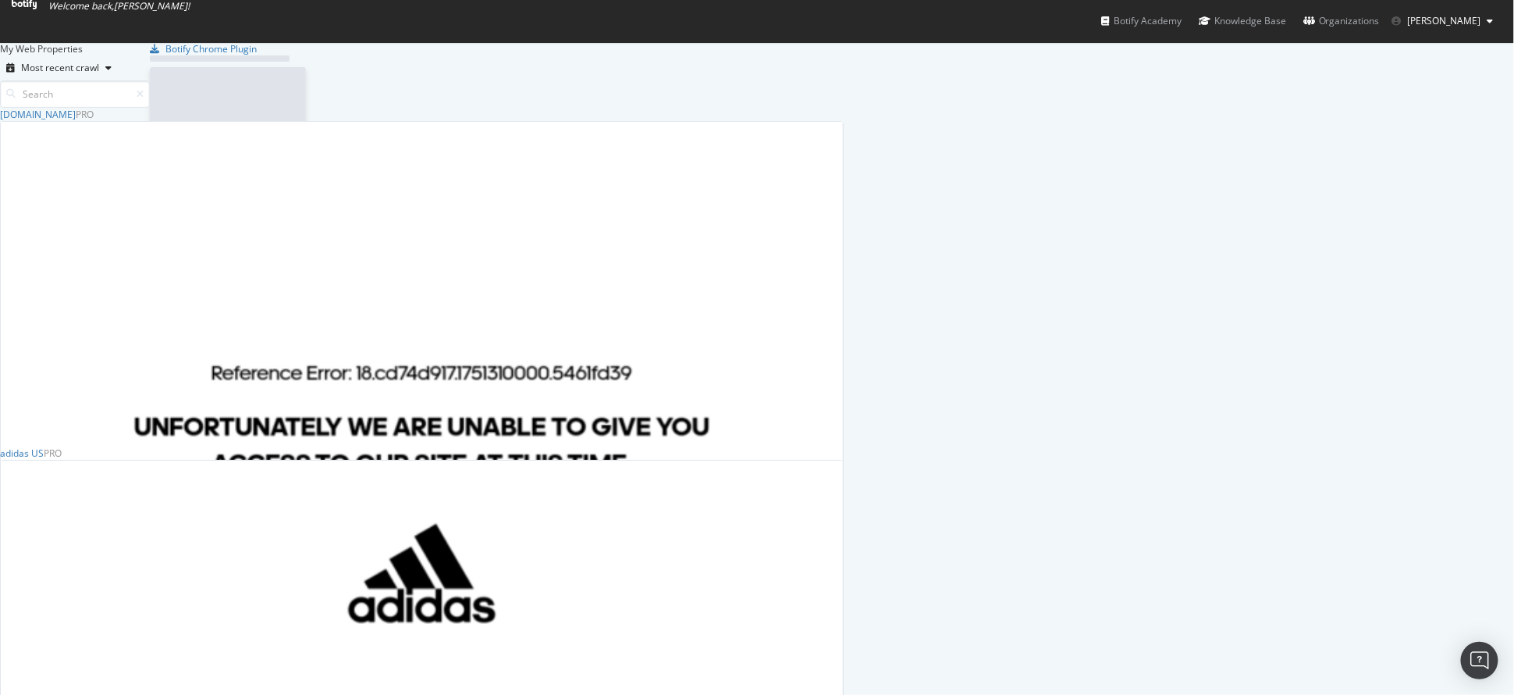
scroll to position [679, 1483]
click at [37, 9] on icon at bounding box center [24, 4] width 25 height 9
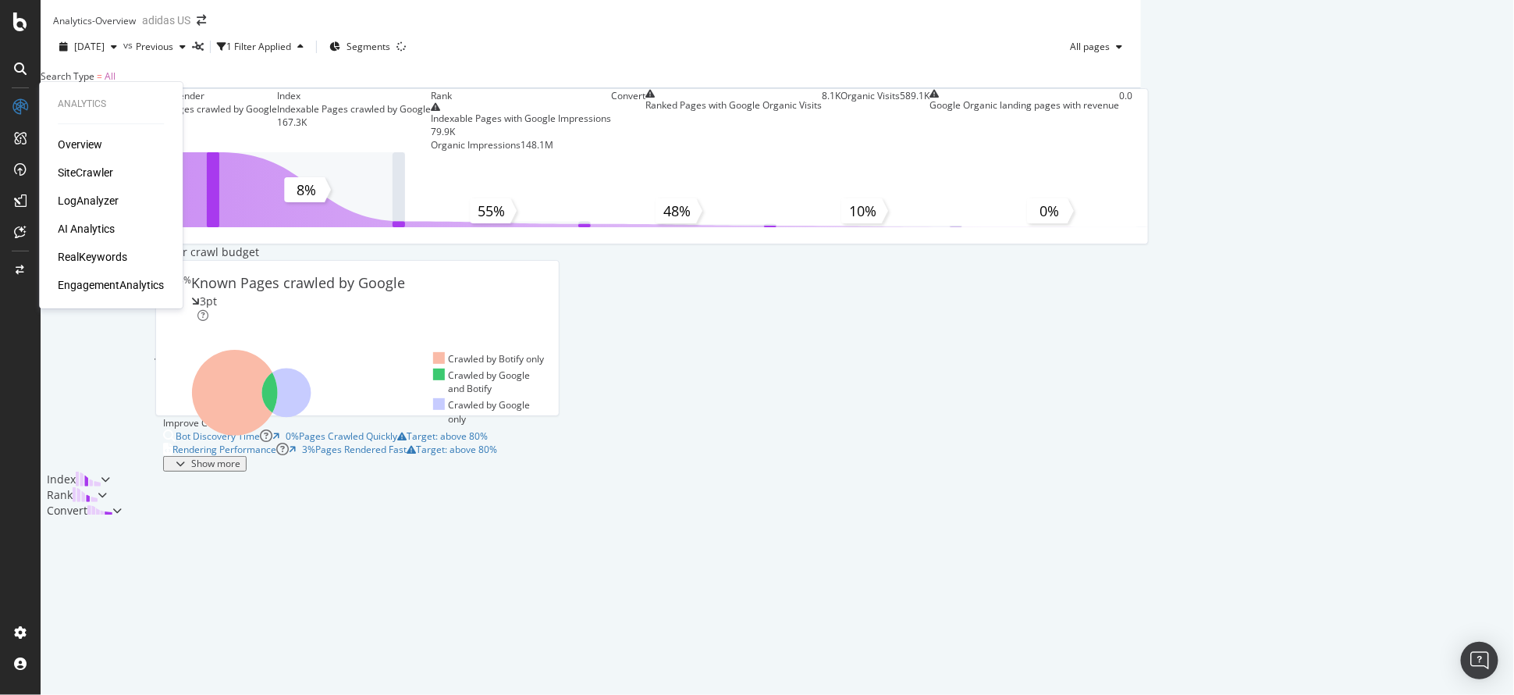
click at [97, 176] on div "SiteCrawler" at bounding box center [85, 173] width 55 height 16
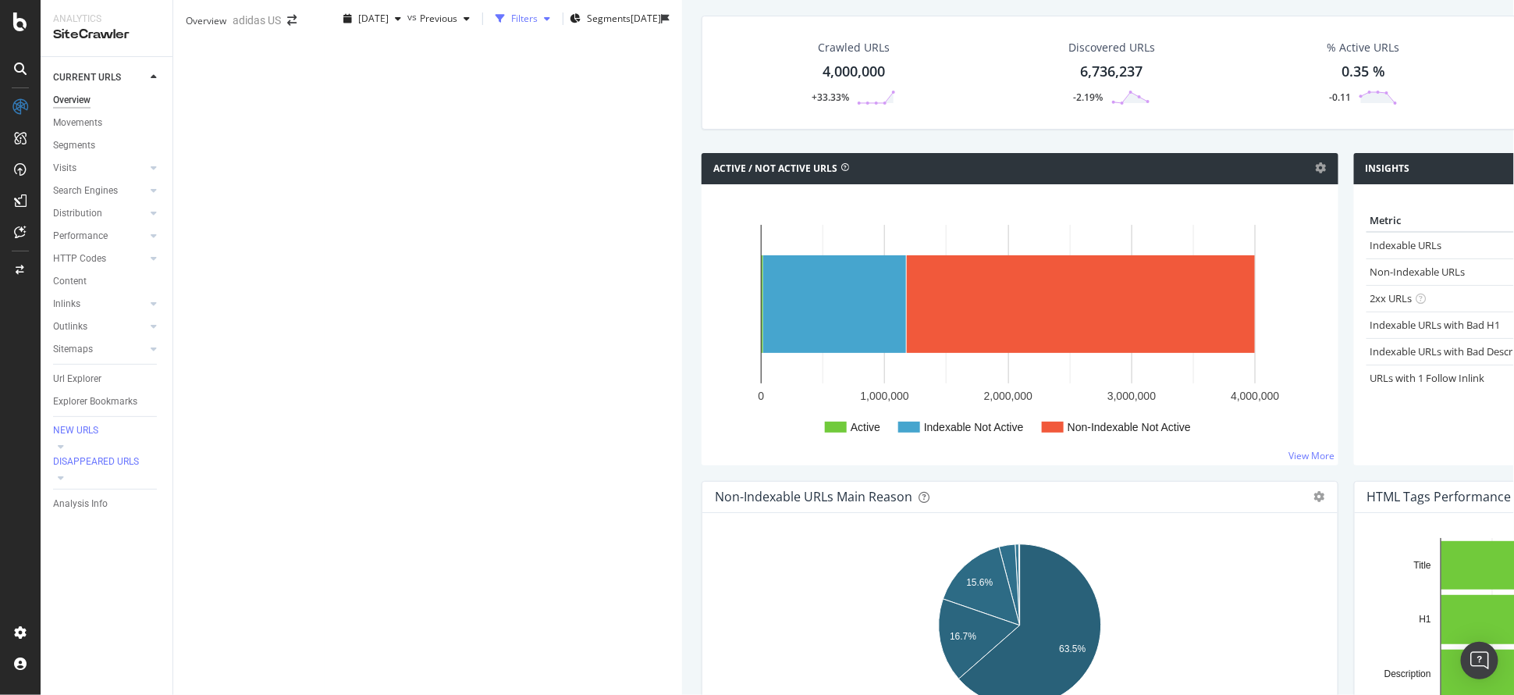
click at [489, 30] on div "Filters" at bounding box center [522, 18] width 67 height 23
click at [352, 53] on div "Add Filter" at bounding box center [372, 46] width 41 height 13
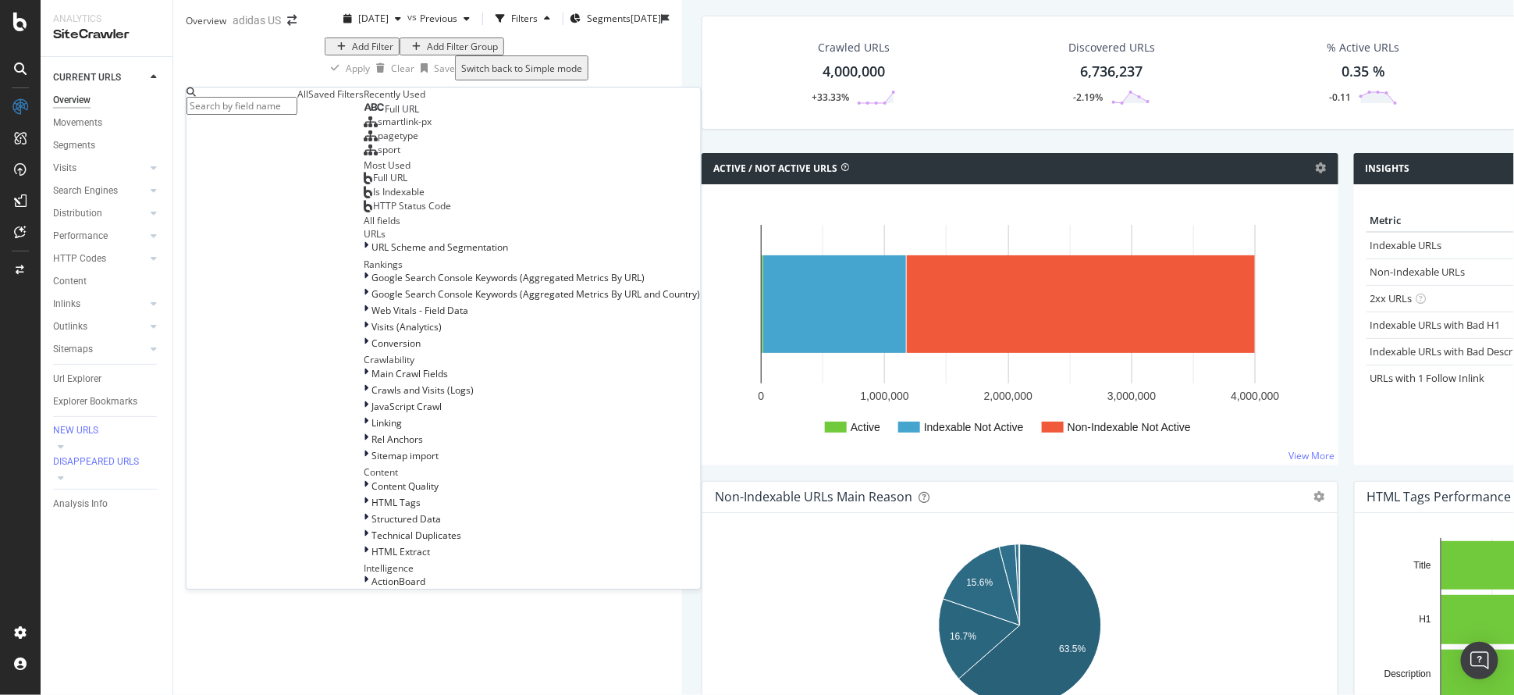
click at [364, 184] on div "Full URL" at bounding box center [386, 178] width 44 height 12
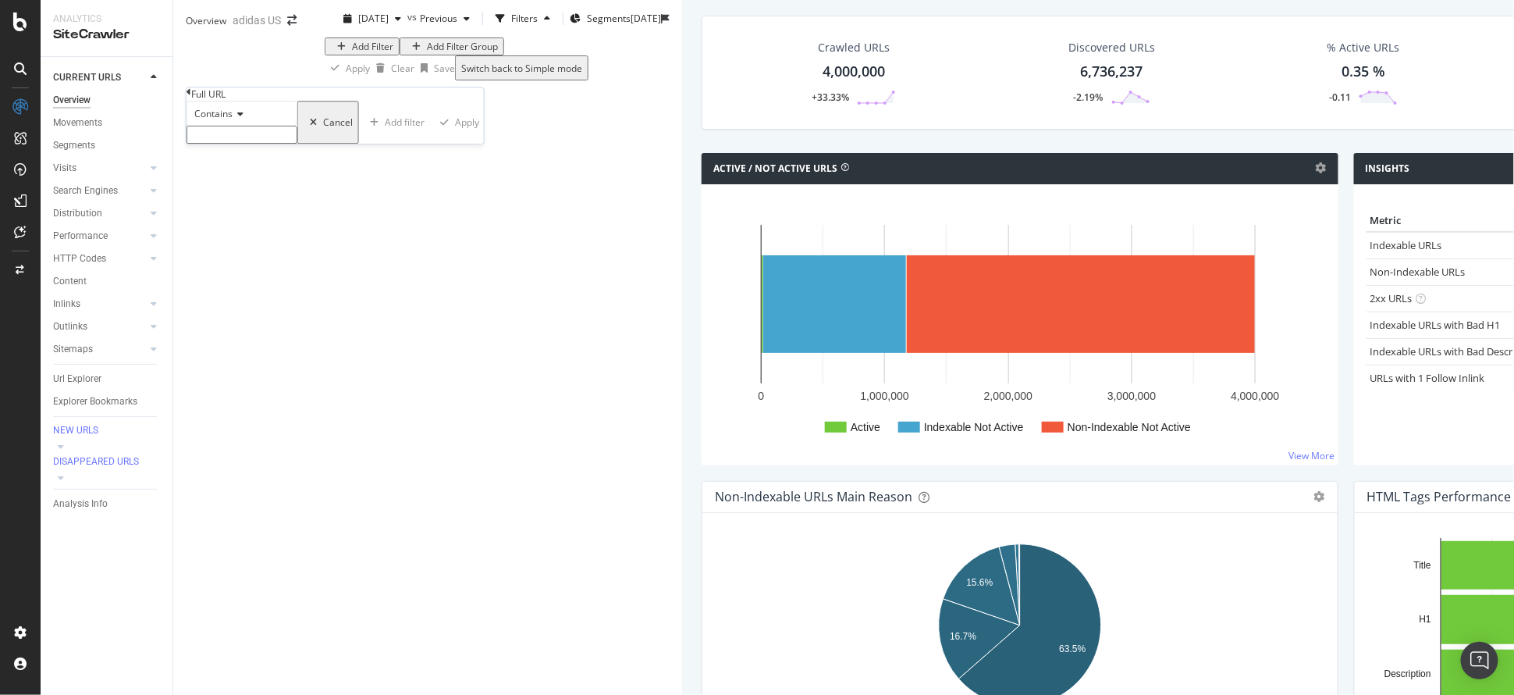
click at [206, 144] on input "text" at bounding box center [242, 135] width 111 height 18
paste input "fifa_world_cup"
type input "fifa_world_cup"
click at [460, 133] on div "Apply" at bounding box center [472, 126] width 24 height 13
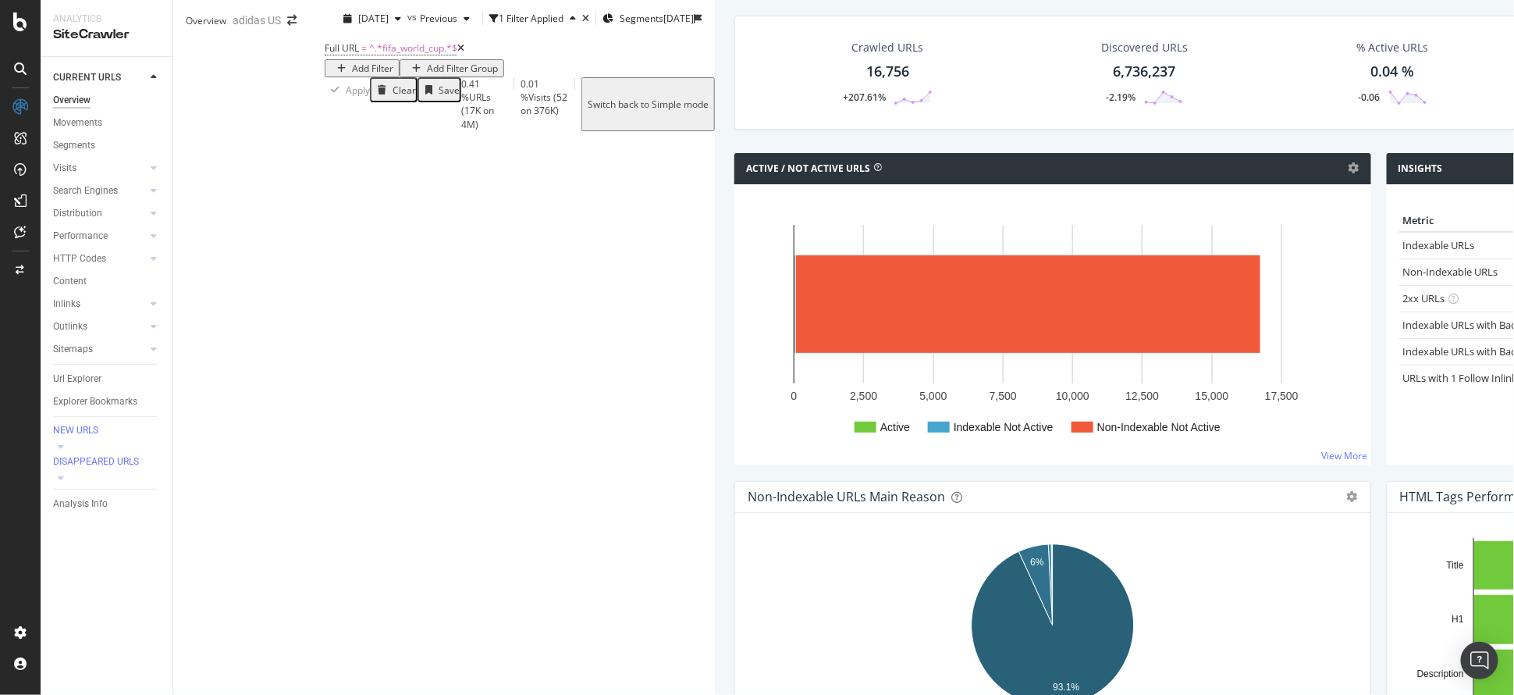
scroll to position [208, 0]
click at [1403, 265] on link "Non-Indexable URLs" at bounding box center [1450, 272] width 95 height 14
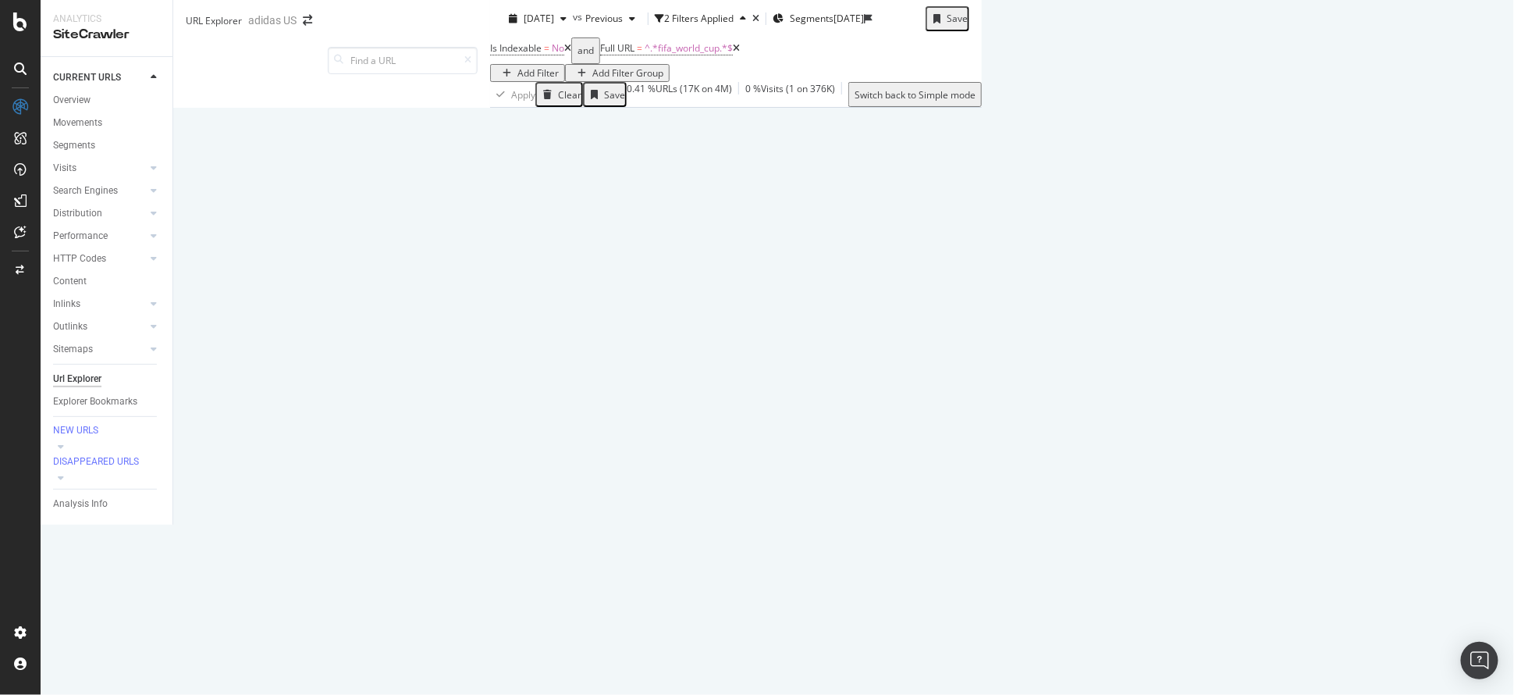
scroll to position [208, 0]
click at [1111, 620] on icon at bounding box center [1115, 624] width 9 height 9
click at [1016, 31] on span "URLs Crawled By Botify By smartlink_px" at bounding box center [1121, 24] width 210 height 13
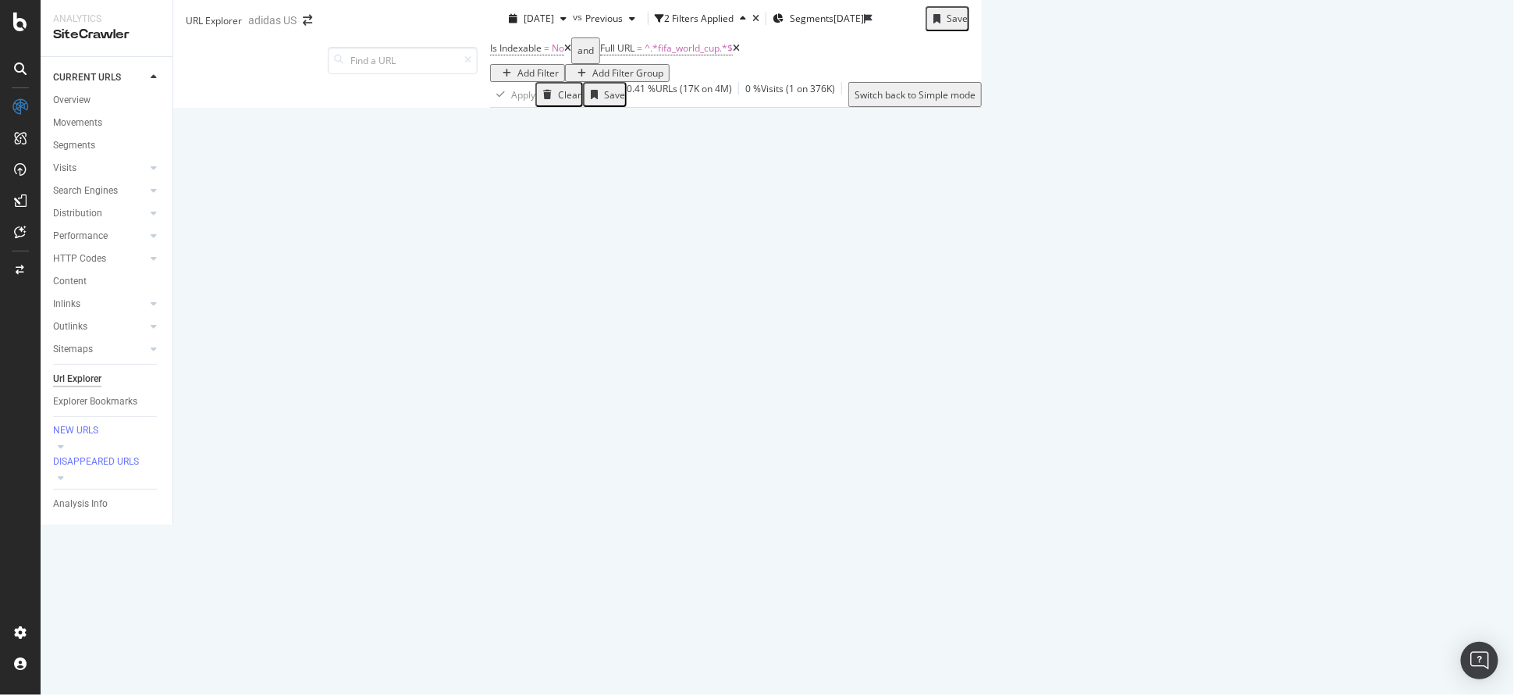
click at [1025, 316] on span "Non-Indexable URLs Main Reason" at bounding box center [1098, 308] width 146 height 16
click at [1040, 172] on icon "A chart." at bounding box center [1094, 119] width 108 height 108
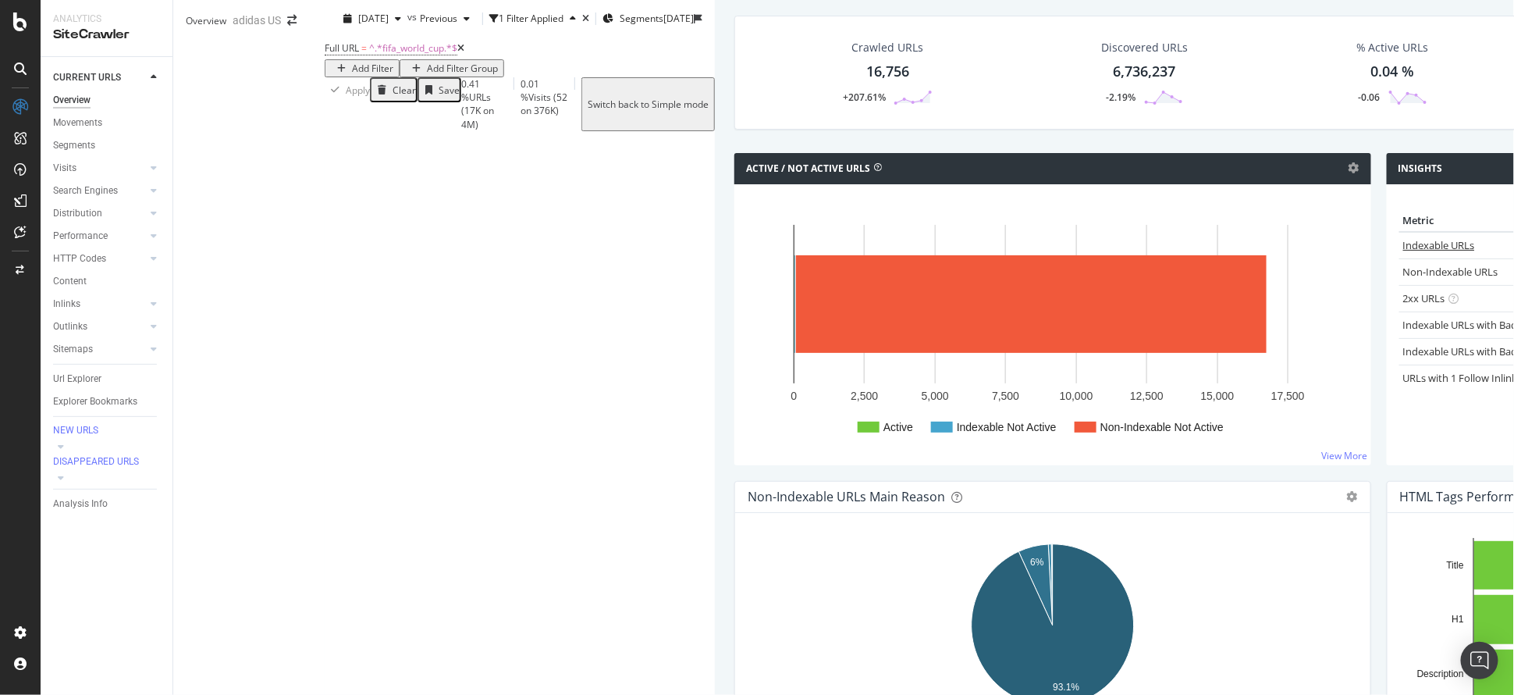
click at [1403, 252] on link "Indexable URLs" at bounding box center [1439, 245] width 72 height 14
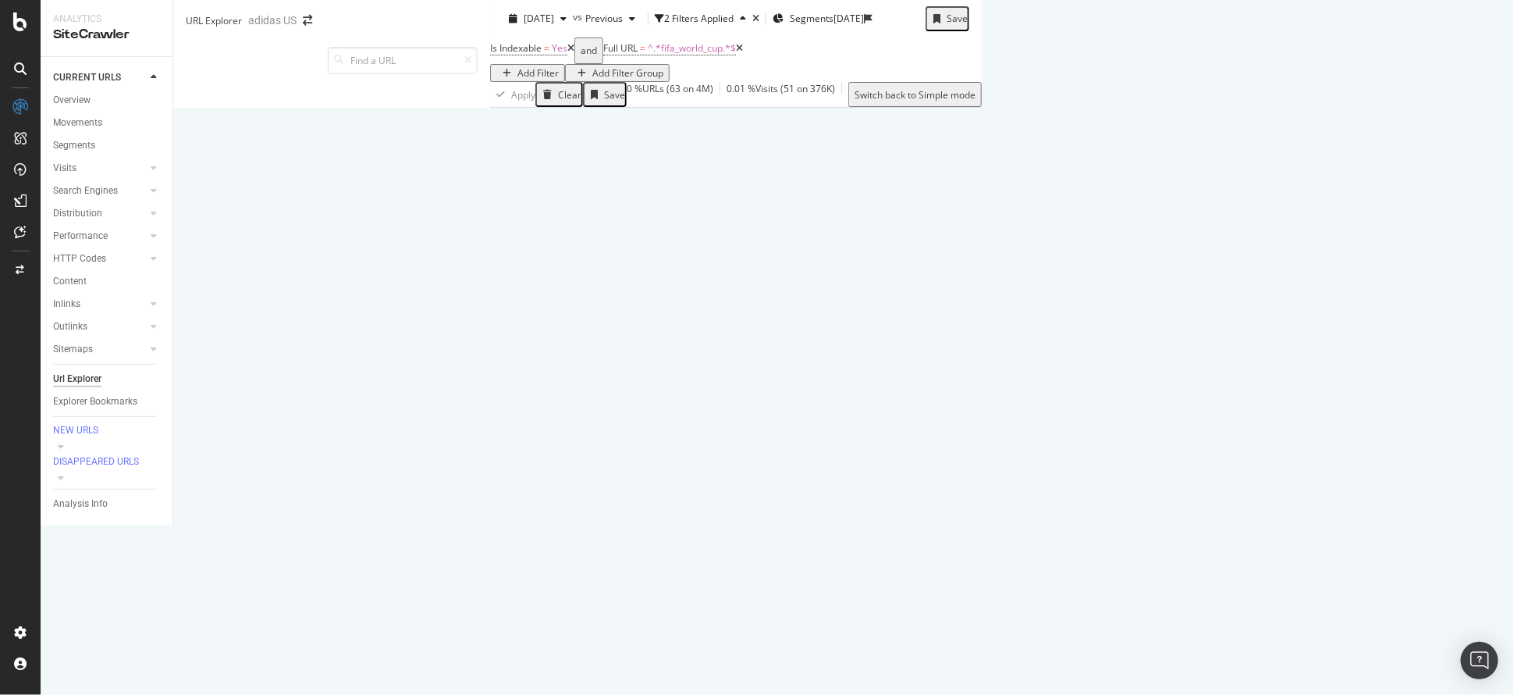
click at [1373, 293] on button at bounding box center [1363, 280] width 19 height 25
click at [1330, 451] on th "URL Card" at bounding box center [1196, 431] width 390 height 40
click at [1352, 287] on div "Export as CSV" at bounding box center [1322, 280] width 60 height 13
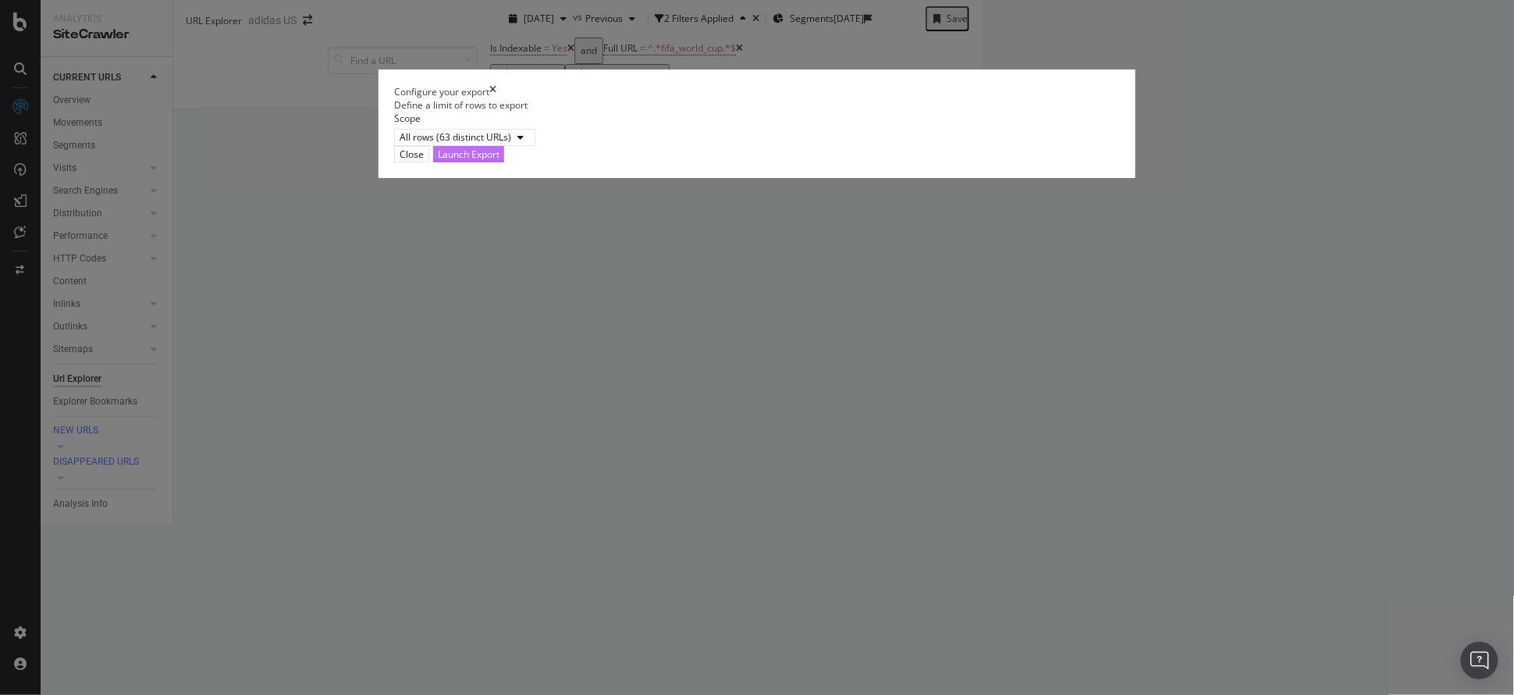
click at [499, 161] on div "Launch Export" at bounding box center [469, 153] width 62 height 13
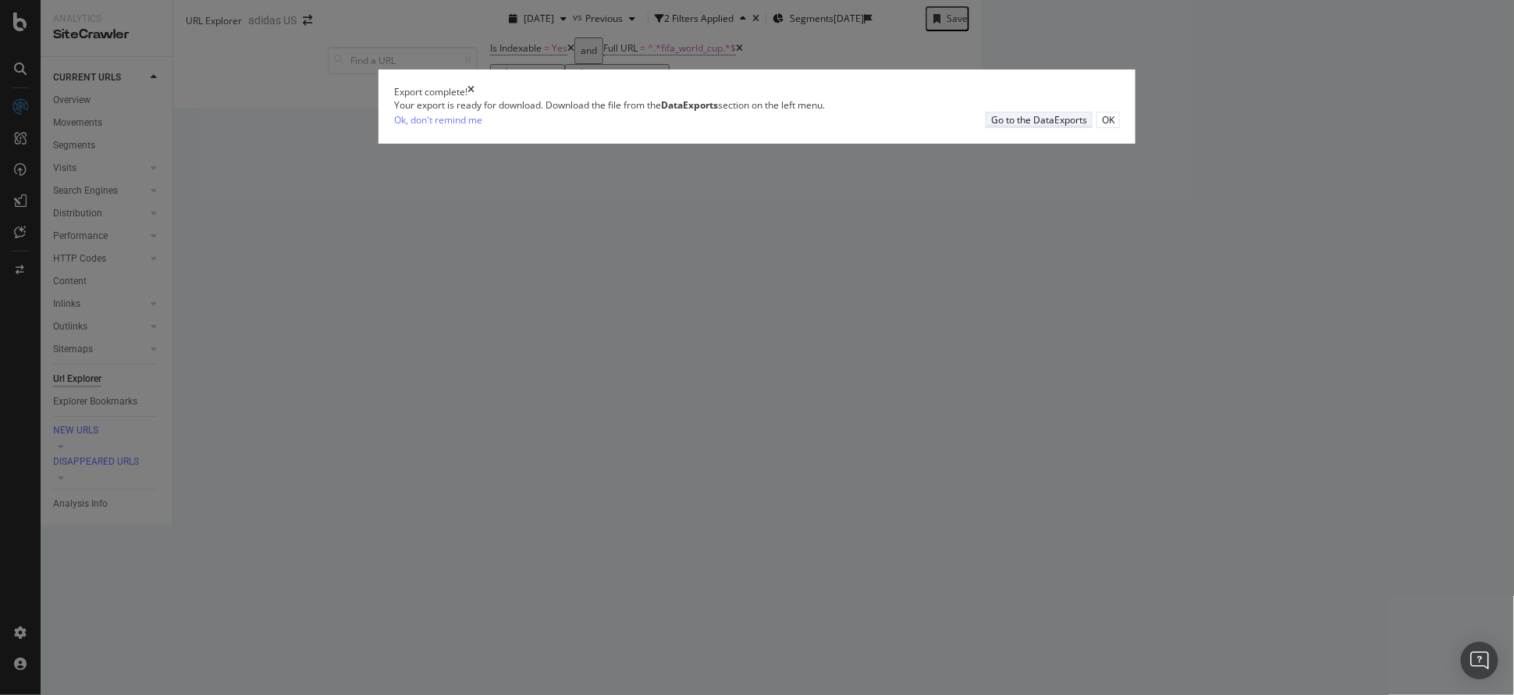
drag, startPoint x: 949, startPoint y: 400, endPoint x: 904, endPoint y: 398, distance: 45.3
click at [991, 126] on div "Go to the DataExports" at bounding box center [1039, 119] width 96 height 13
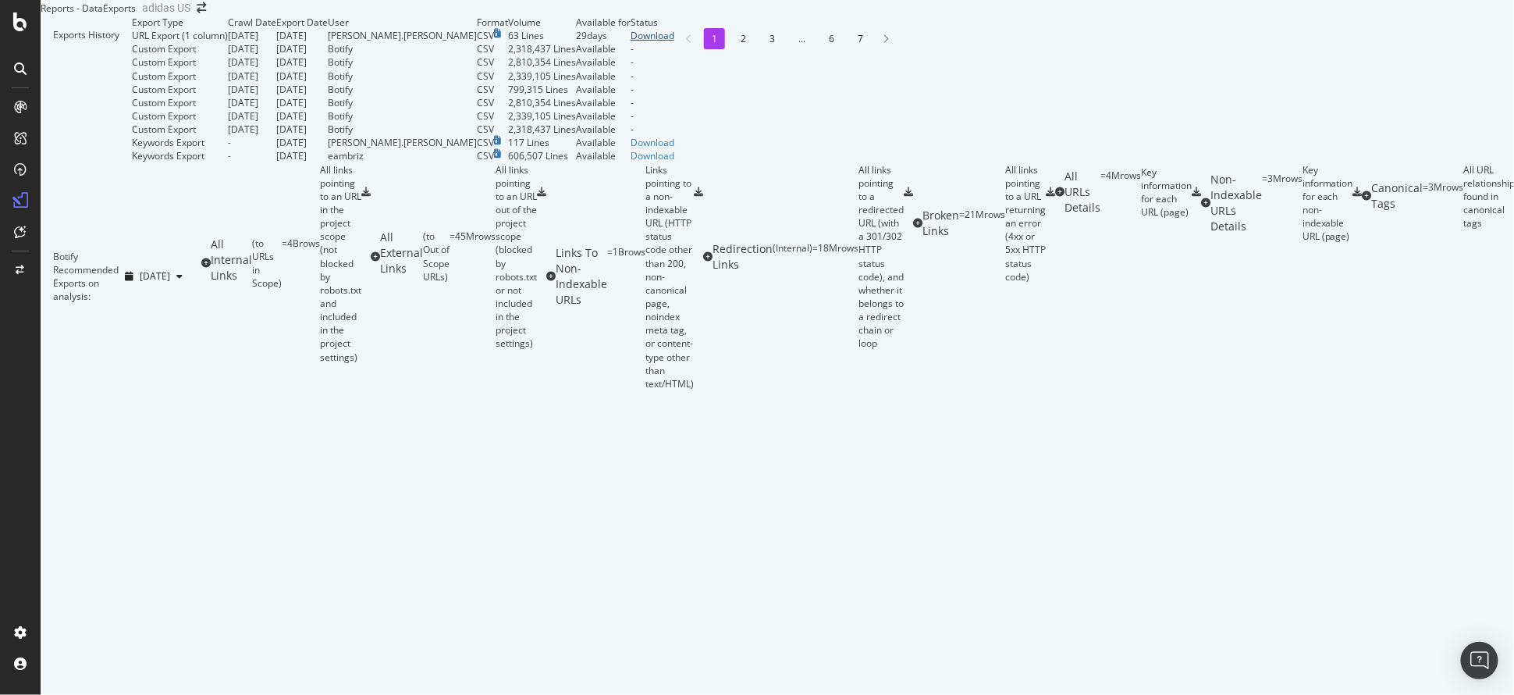
click at [674, 42] on div "Download" at bounding box center [653, 35] width 44 height 13
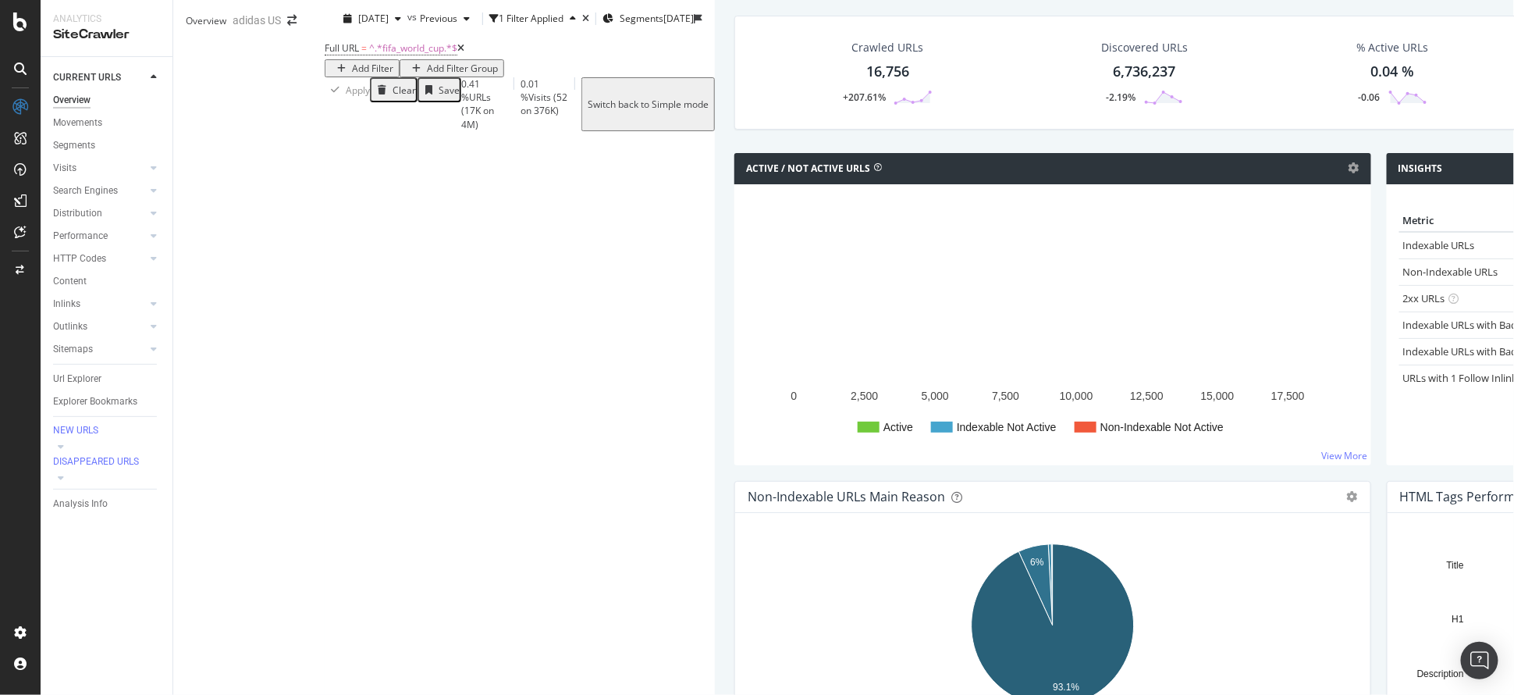
scroll to position [1640, 0]
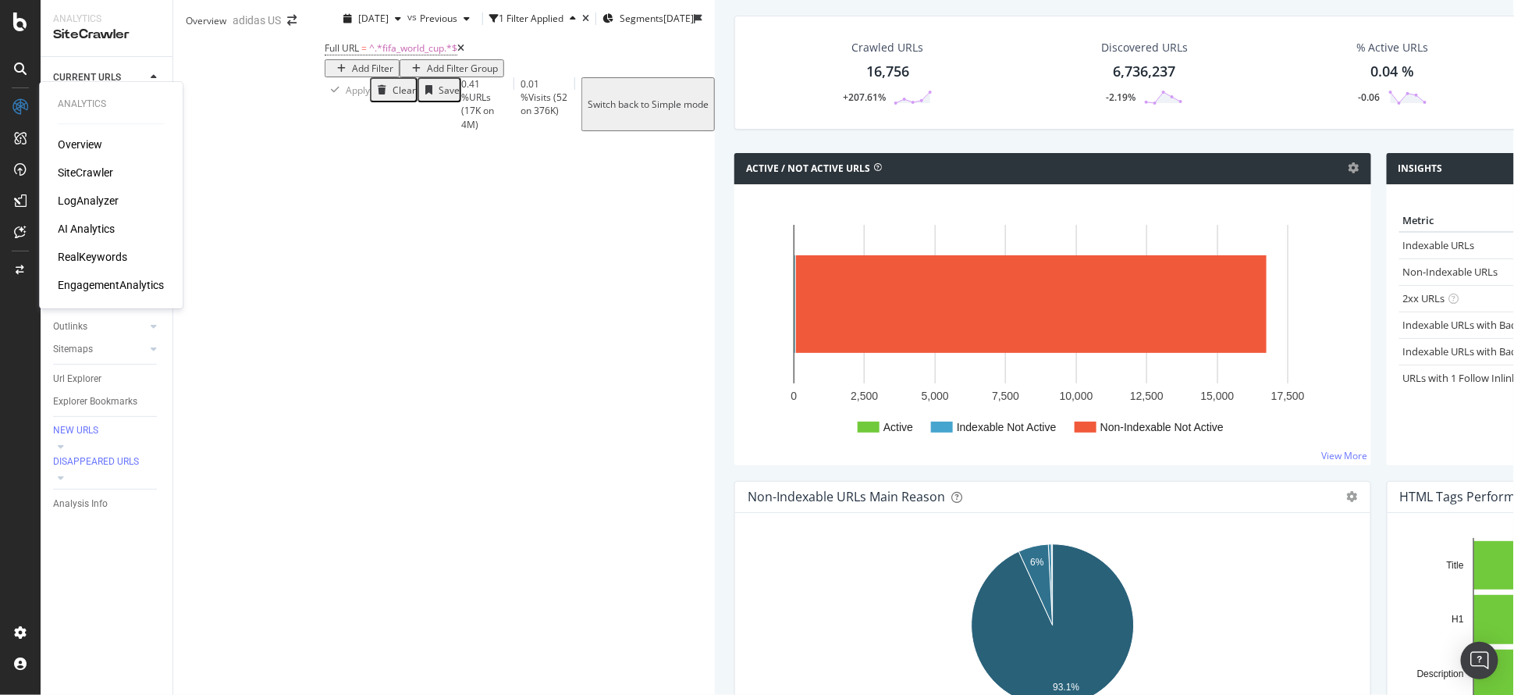
click at [105, 261] on div "RealKeywords" at bounding box center [92, 257] width 69 height 16
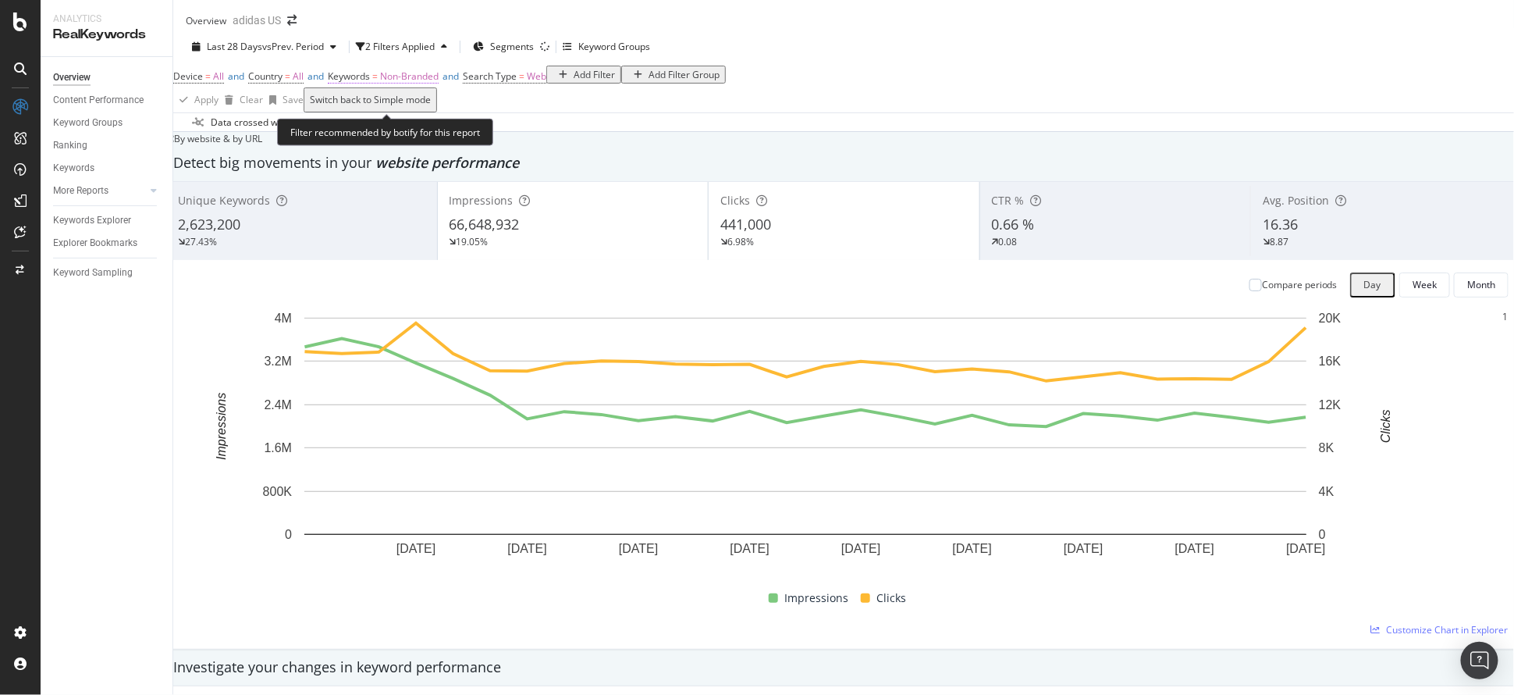
click at [410, 83] on span "Non-Branded" at bounding box center [409, 75] width 59 height 13
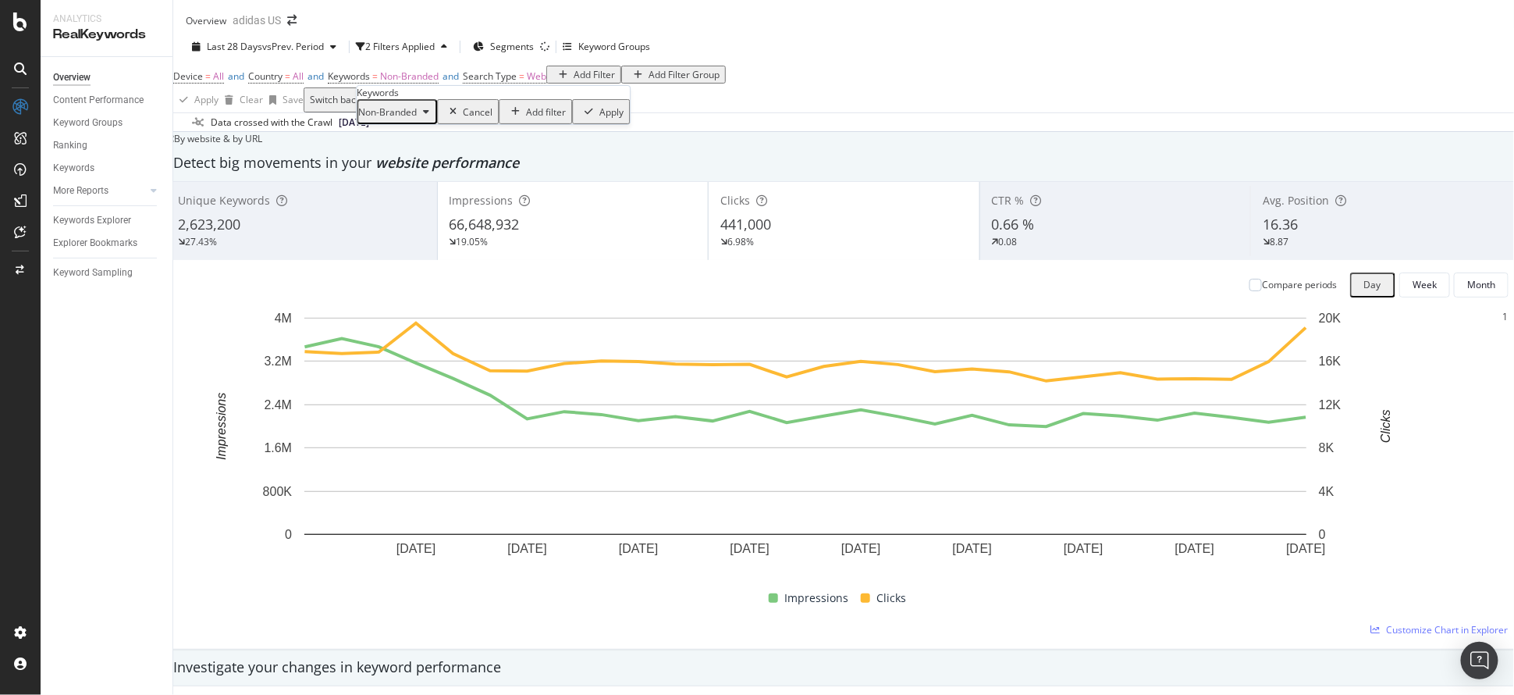
click at [412, 122] on div "Non-Branded" at bounding box center [396, 111] width 77 height 20
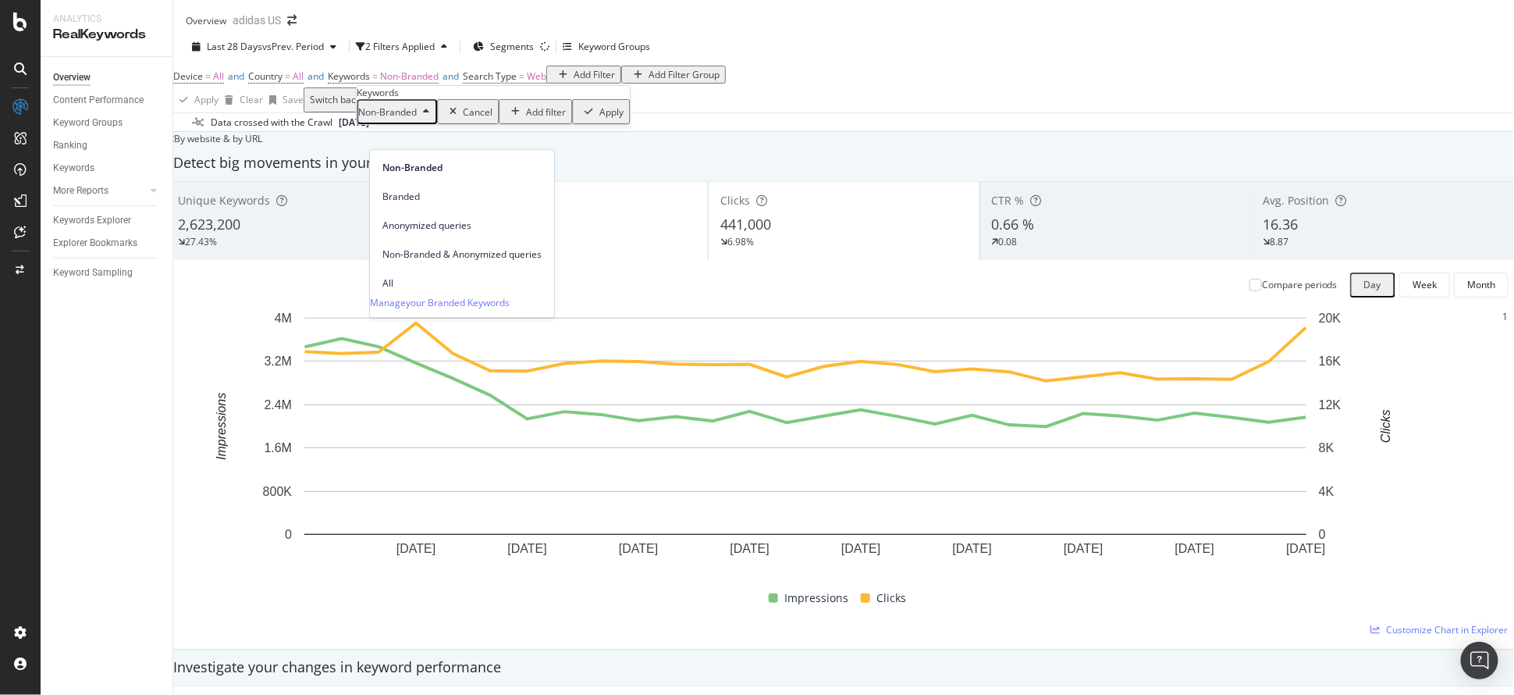
click at [429, 276] on span "All" at bounding box center [461, 283] width 159 height 14
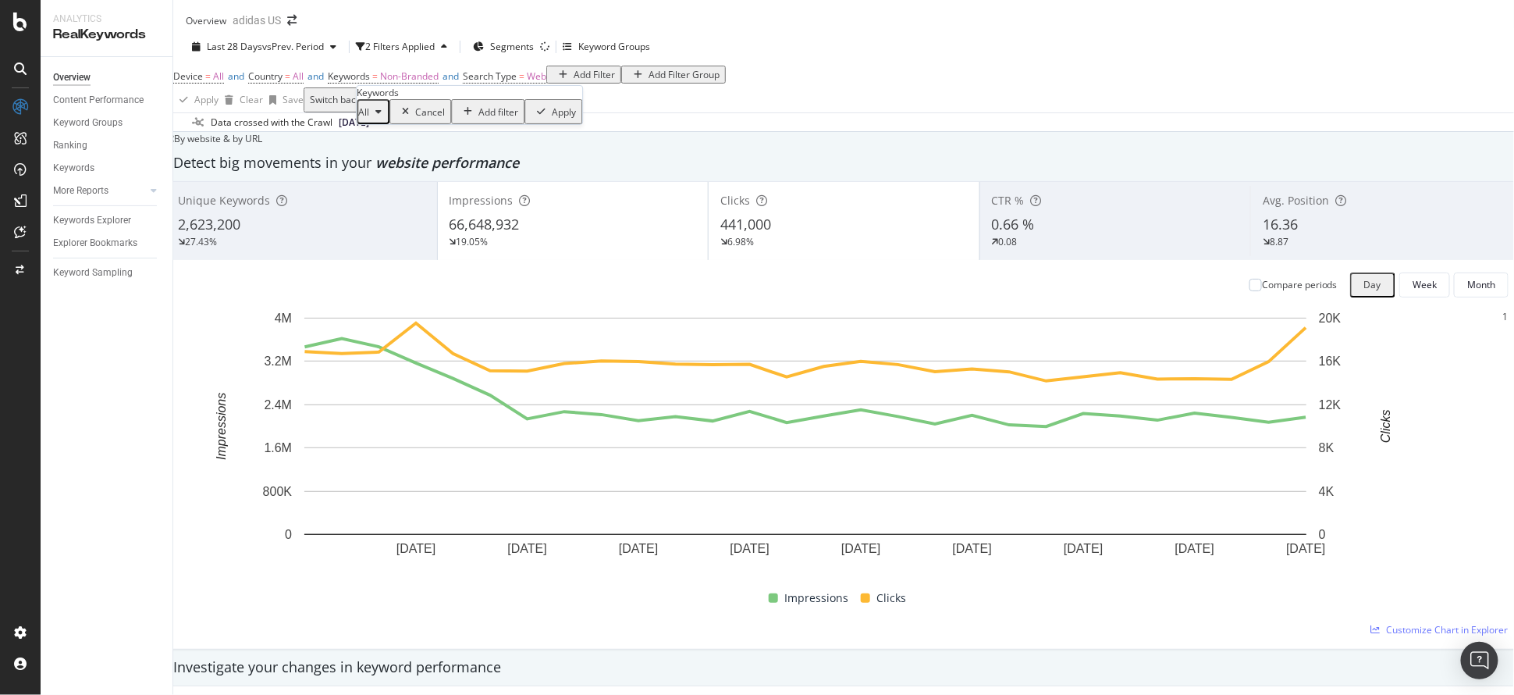
click at [552, 119] on div "Apply" at bounding box center [564, 111] width 24 height 13
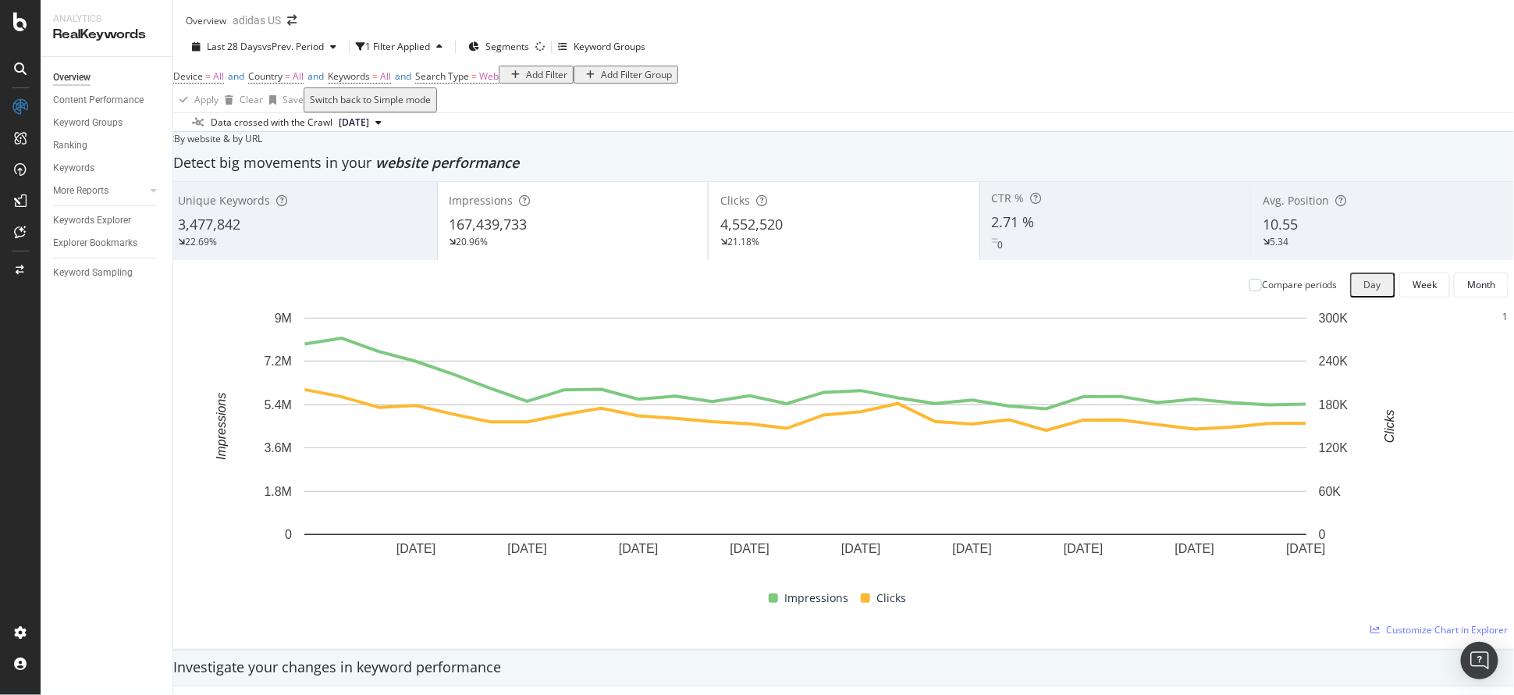
click at [526, 81] on div "Add Filter" at bounding box center [546, 74] width 41 height 13
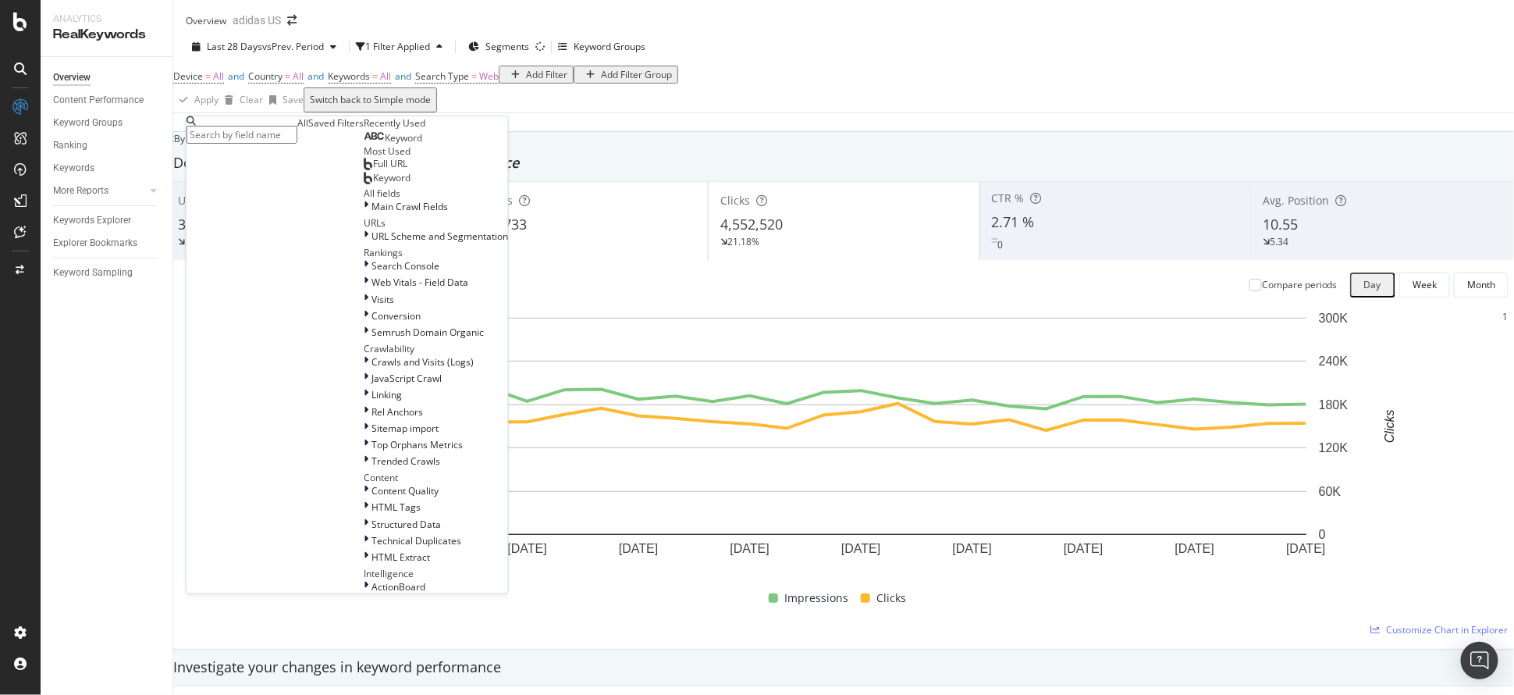
click at [364, 170] on div "Full URL" at bounding box center [386, 164] width 44 height 12
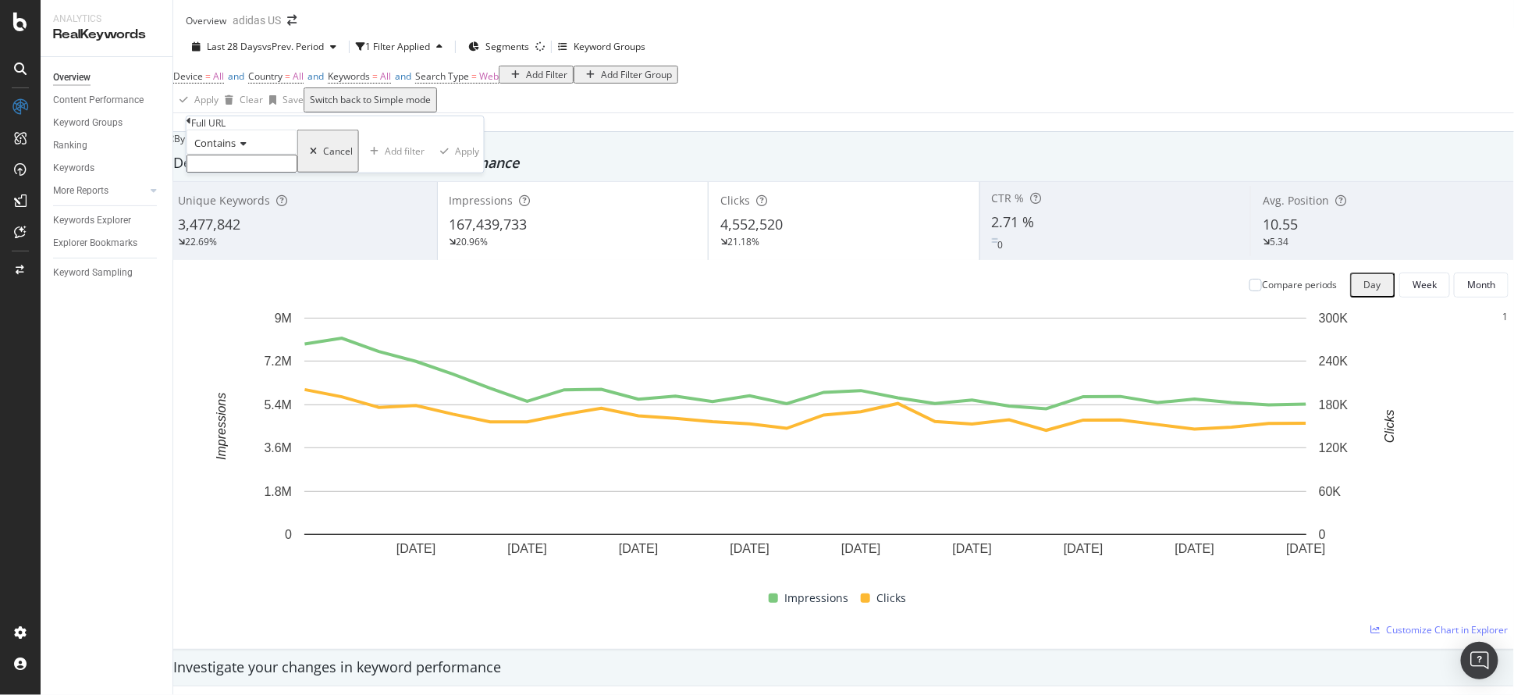
click at [229, 172] on input "text" at bounding box center [242, 164] width 111 height 18
paste input "fifa_world_cup"
type input "fifa_world_cup"
click at [357, 182] on div "Contains fifa_world_cup Cancel Add filter Apply" at bounding box center [339, 156] width 304 height 52
click at [460, 162] on div "Apply" at bounding box center [472, 155] width 24 height 13
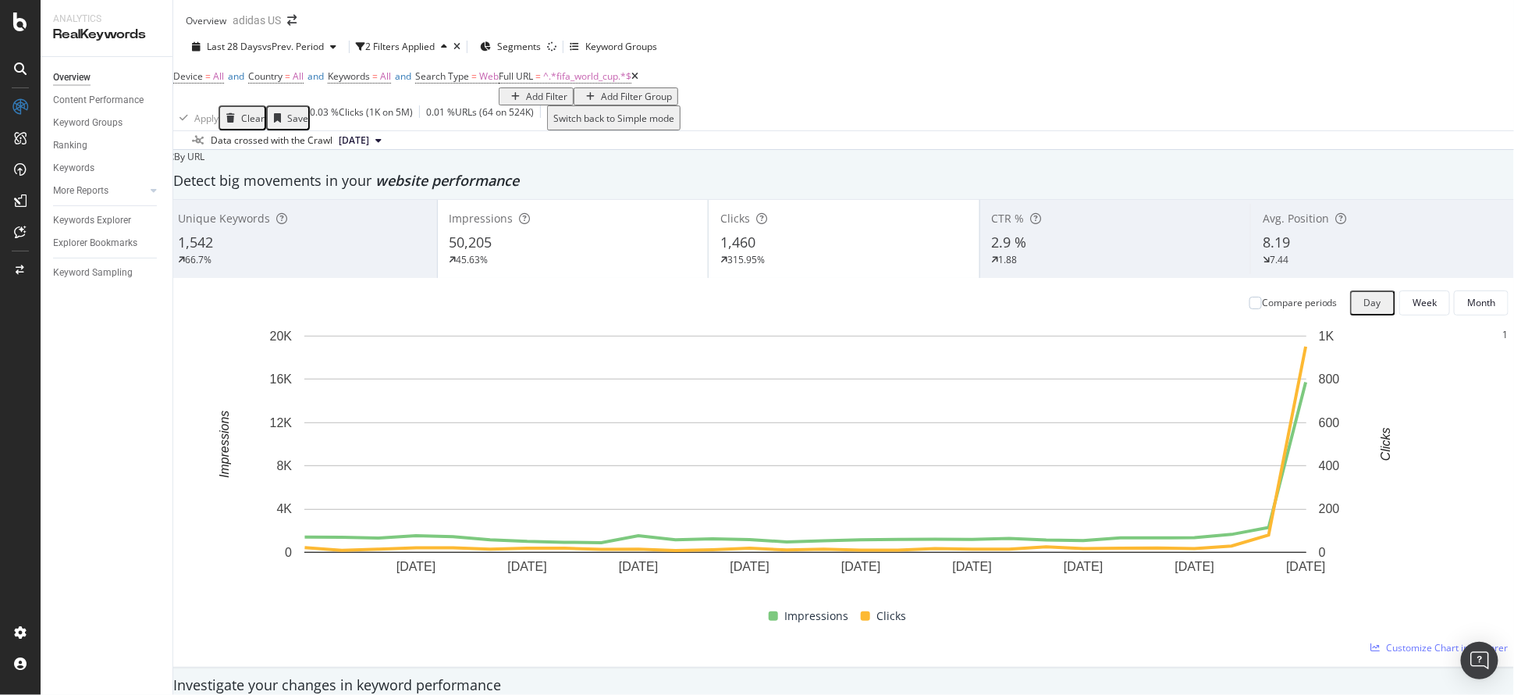
scroll to position [624, 0]
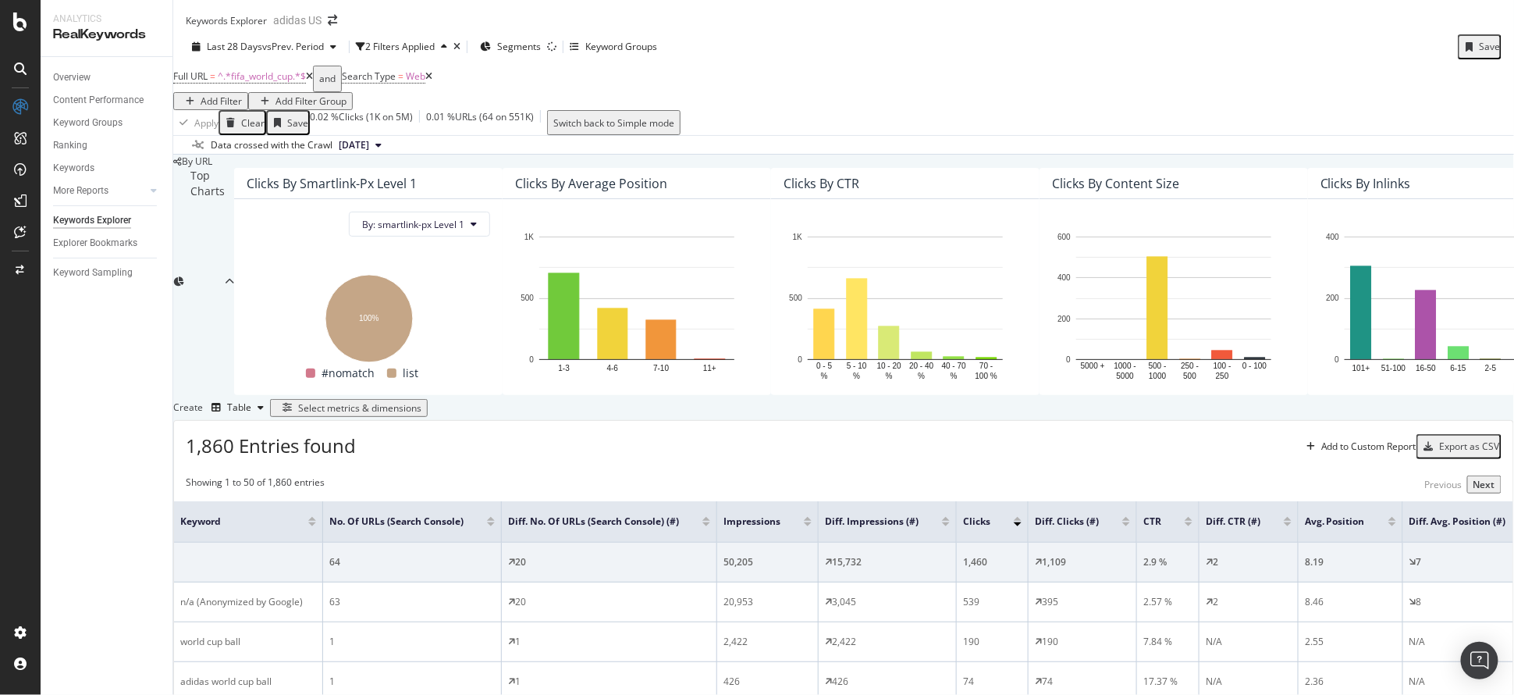
scroll to position [0, 82]
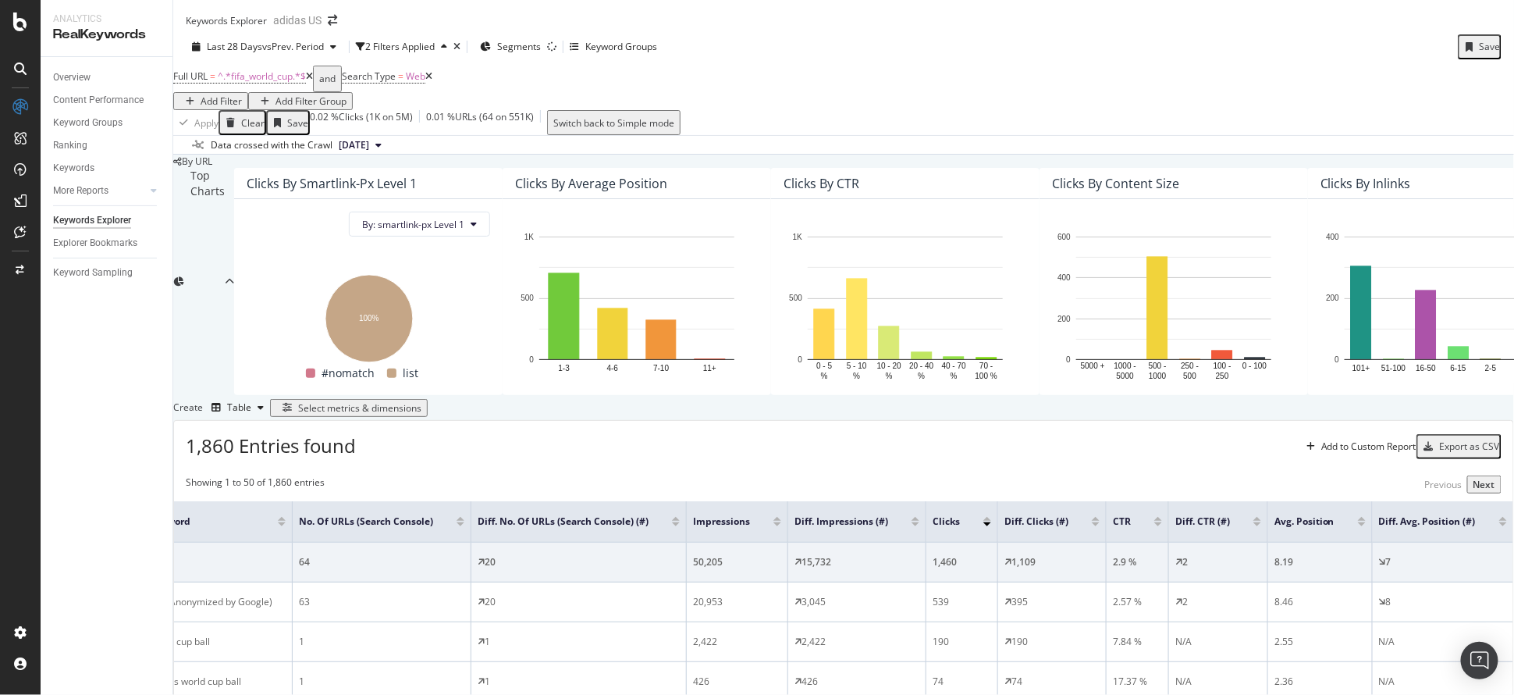
drag, startPoint x: 876, startPoint y: 314, endPoint x: 1434, endPoint y: 382, distance: 562.8
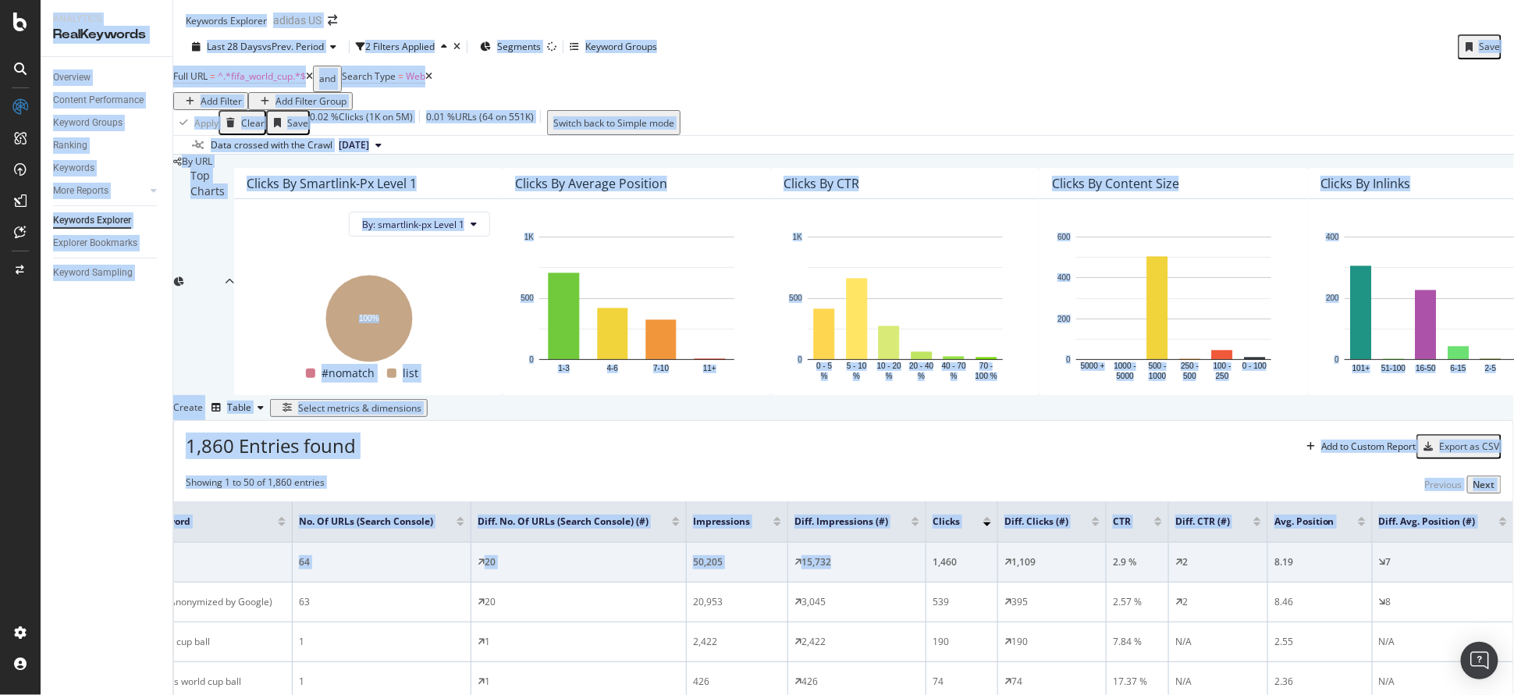
drag, startPoint x: 890, startPoint y: 543, endPoint x: 1510, endPoint y: 539, distance: 620.4
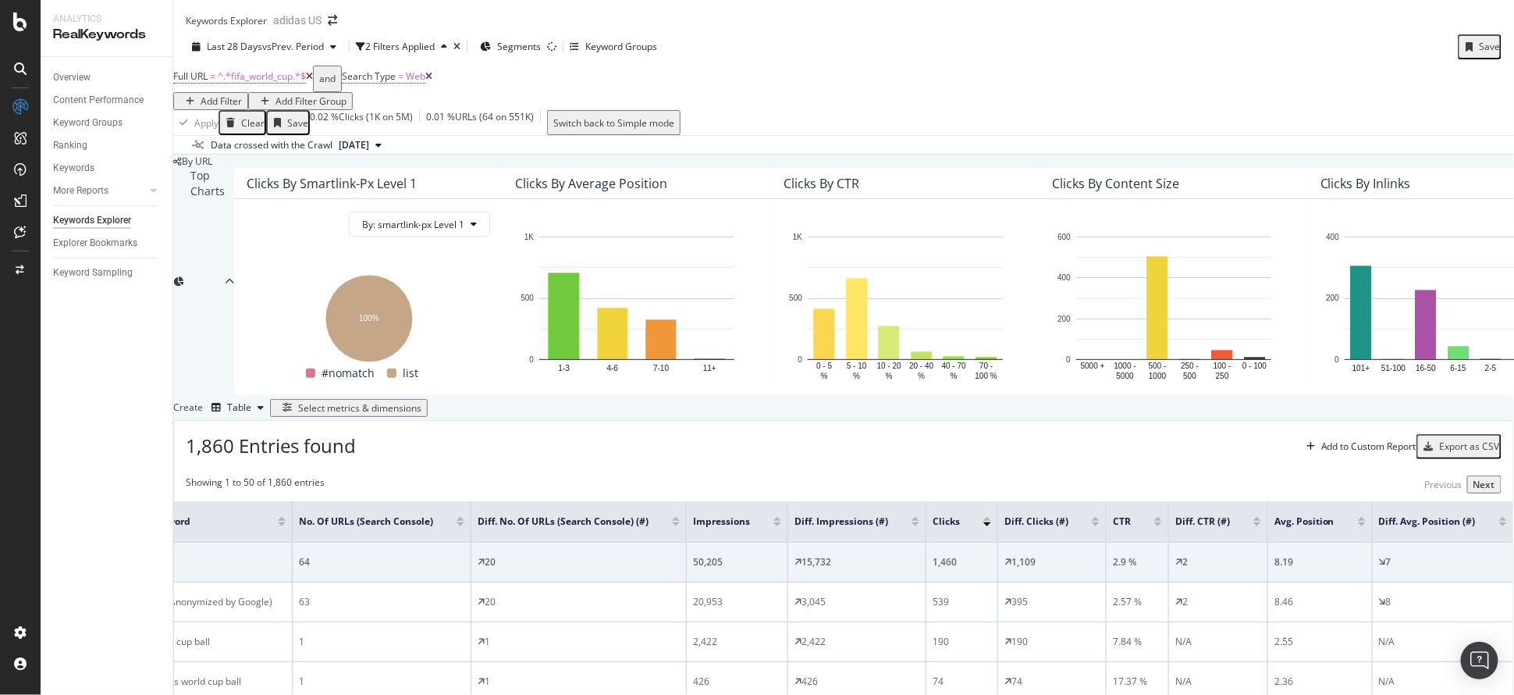
click at [996, 436] on div "1,860 Entries found Add to Custom Report Export as CSV" at bounding box center [843, 440] width 1339 height 38
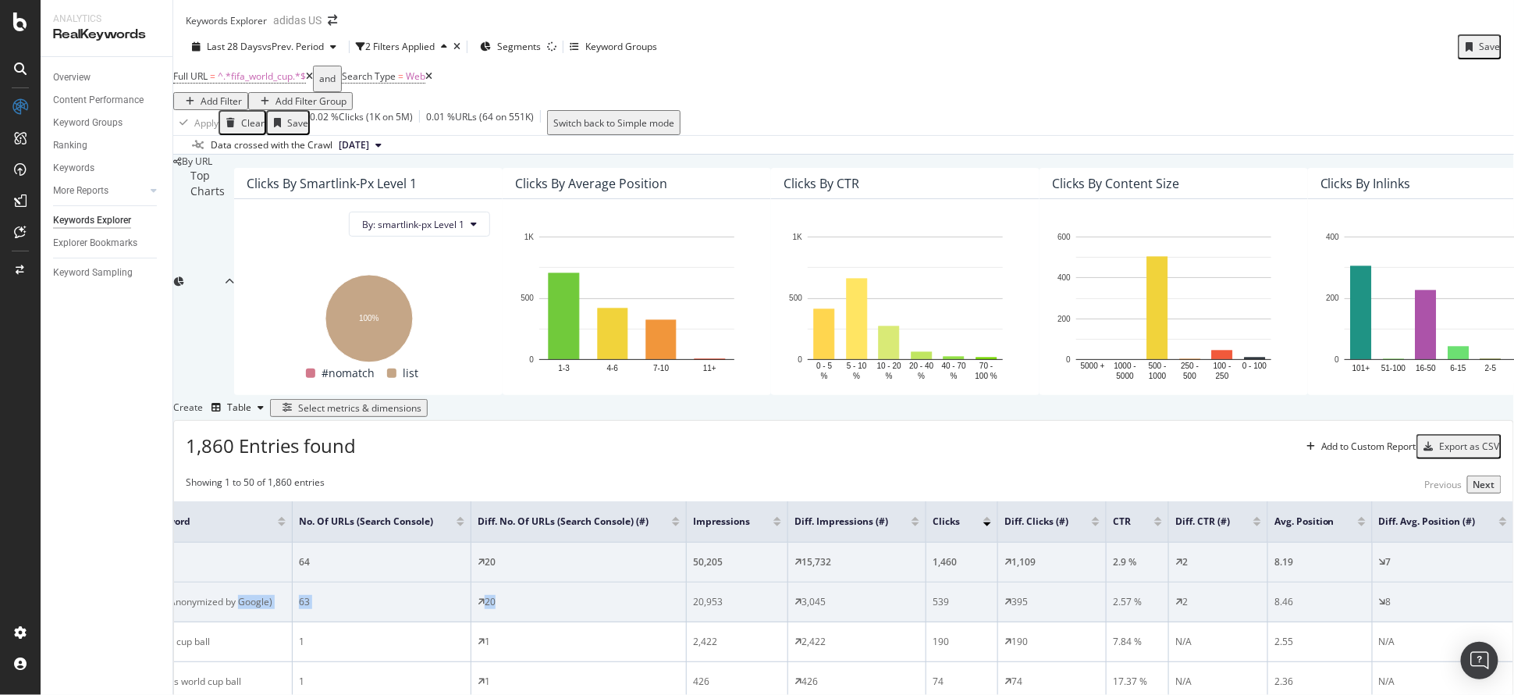
drag, startPoint x: 446, startPoint y: 593, endPoint x: 209, endPoint y: 587, distance: 237.3
click at [209, 587] on tr "n/a (Anonymized by Google) 63 20 20,953 3,045 539 395 2.57 % 2 8.46 8" at bounding box center [829, 602] width 1370 height 40
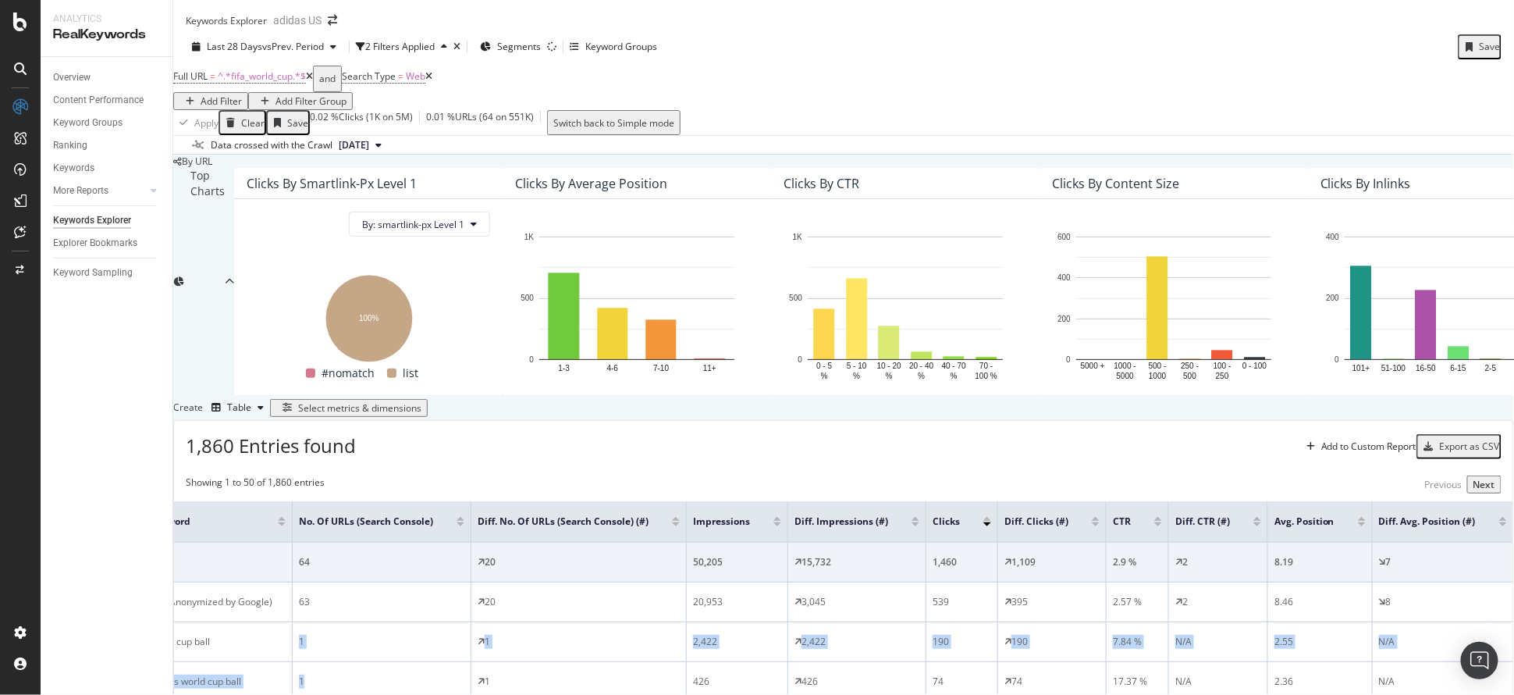
scroll to position [0, 0]
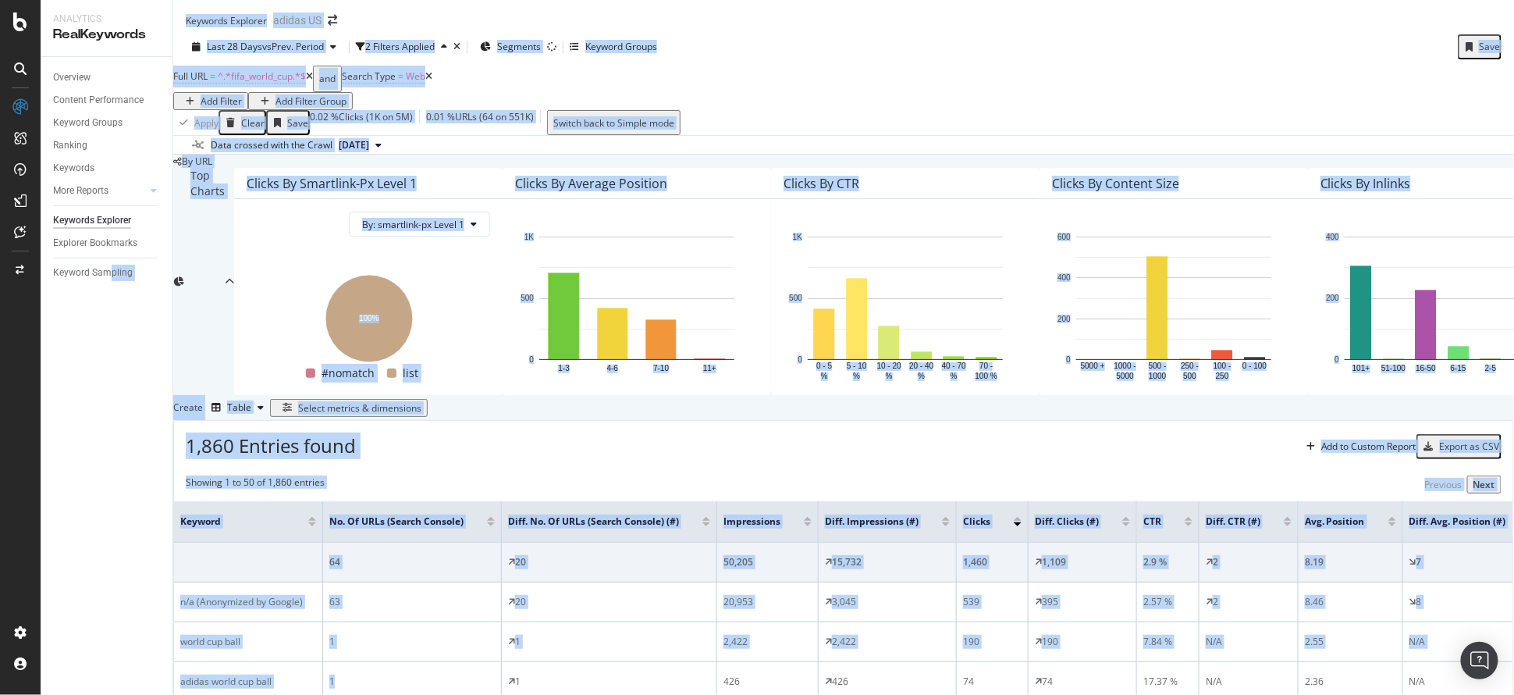
drag, startPoint x: 267, startPoint y: 629, endPoint x: 111, endPoint y: 629, distance: 156.1
click at [111, 629] on div "Analytics RealKeywords Overview Content Performance Keyword Groups Ranking Keyw…" at bounding box center [777, 347] width 1473 height 695
click at [625, 437] on div "1,860 Entries found Add to Custom Report Export as CSV" at bounding box center [843, 440] width 1339 height 38
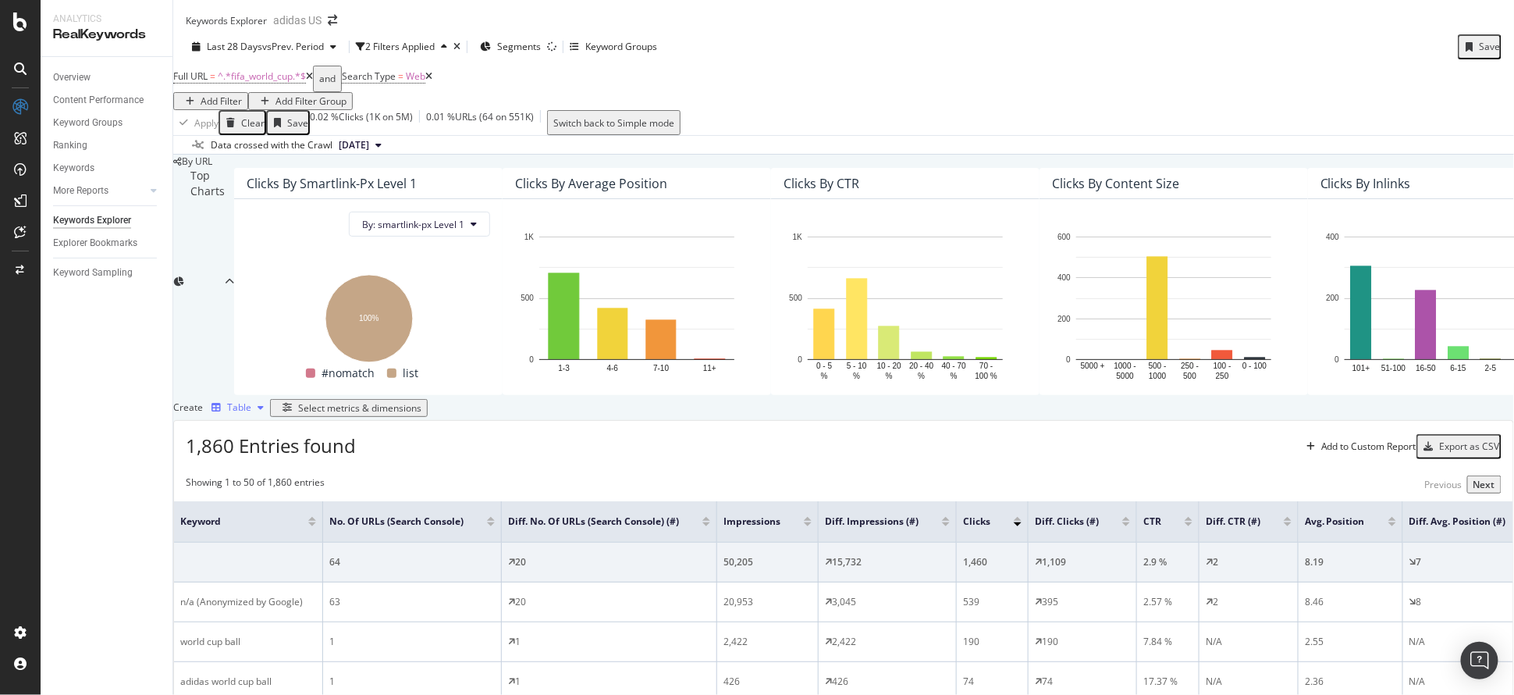
click at [270, 403] on div "button" at bounding box center [260, 407] width 19 height 9
click at [544, 432] on div "1,860 Entries found Add to Custom Report Export as CSV" at bounding box center [843, 440] width 1339 height 38
click at [396, 83] on span "Search Type" at bounding box center [369, 75] width 54 height 13
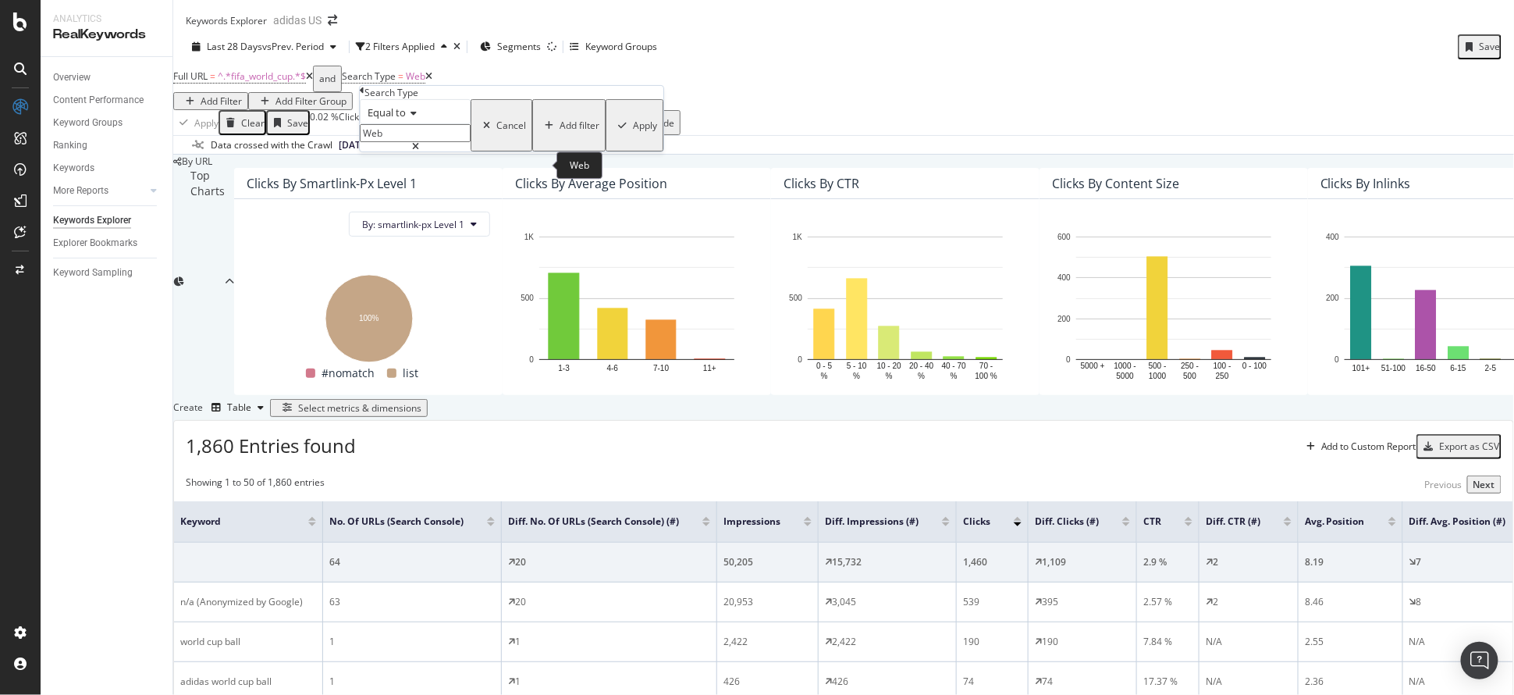
click at [421, 142] on input "Web" at bounding box center [415, 133] width 111 height 18
click at [460, 112] on div "Equal to Web WEB Web 524,272 URLS Image 186,190 URLS News 1,582 URLS Video 410 …" at bounding box center [512, 125] width 304 height 52
click at [783, 154] on div "Data crossed with the Crawl [DATE]" at bounding box center [843, 144] width 1341 height 19
click at [69, 167] on div "Keywords" at bounding box center [73, 168] width 41 height 16
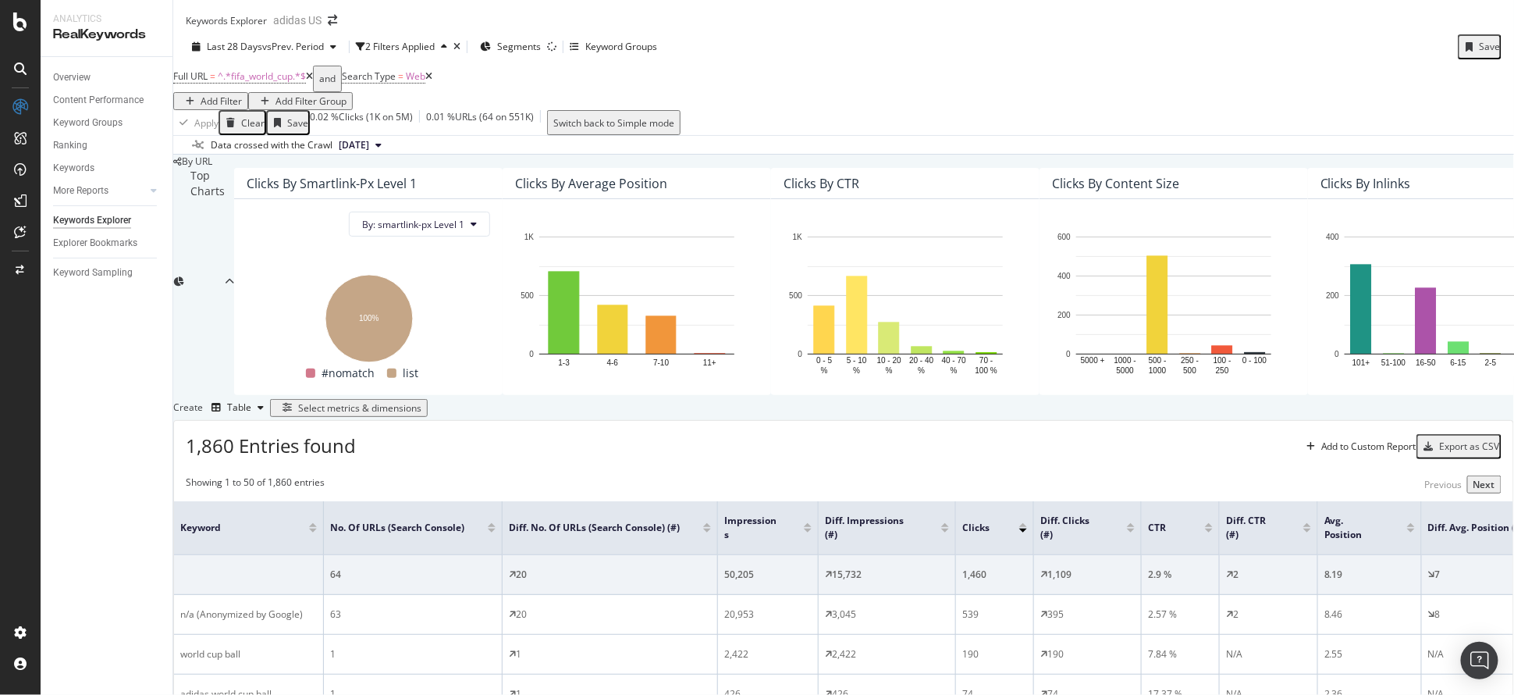
scroll to position [208, 0]
